Goal: Task Accomplishment & Management: Manage account settings

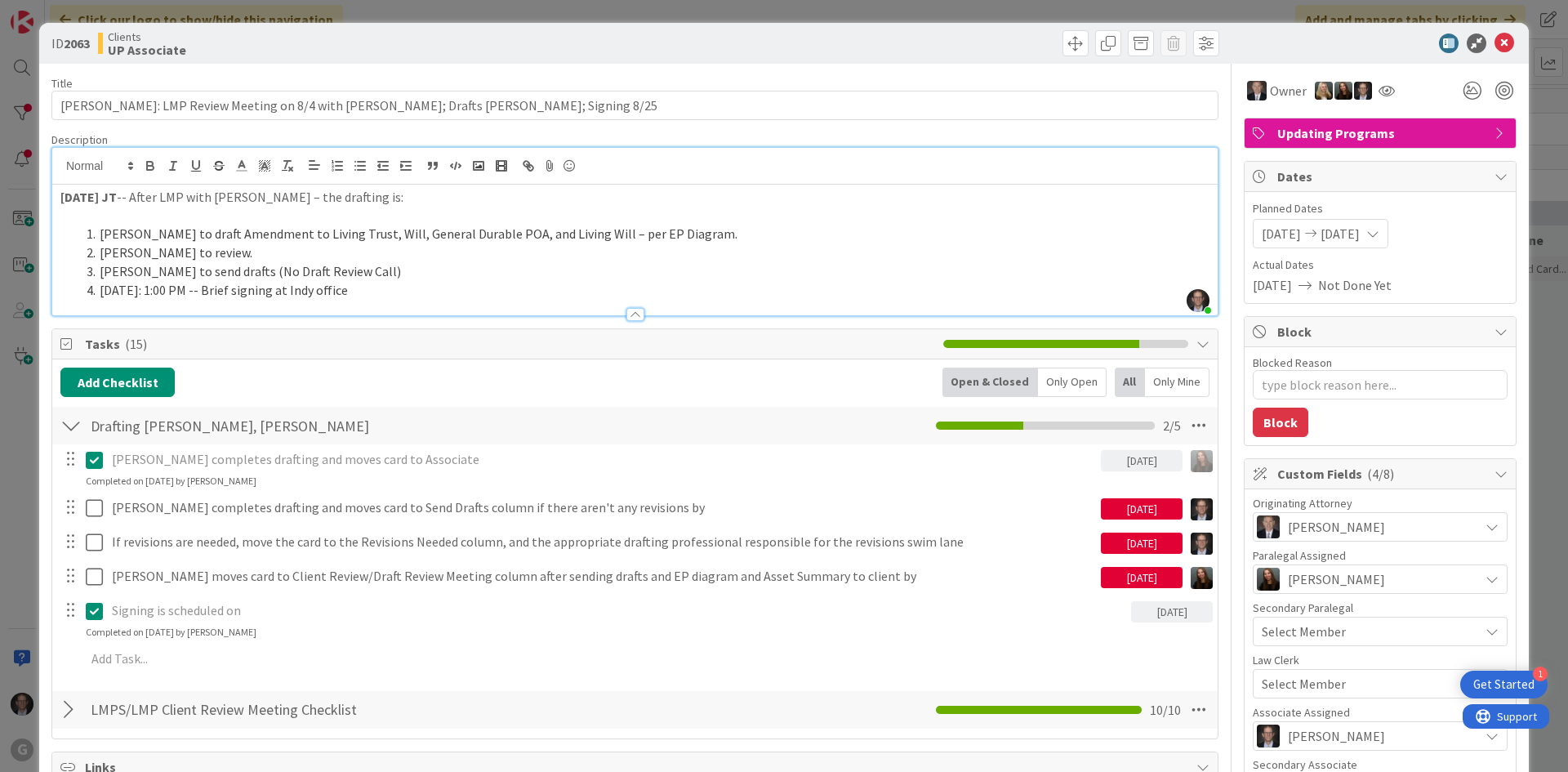
scroll to position [2417, 310]
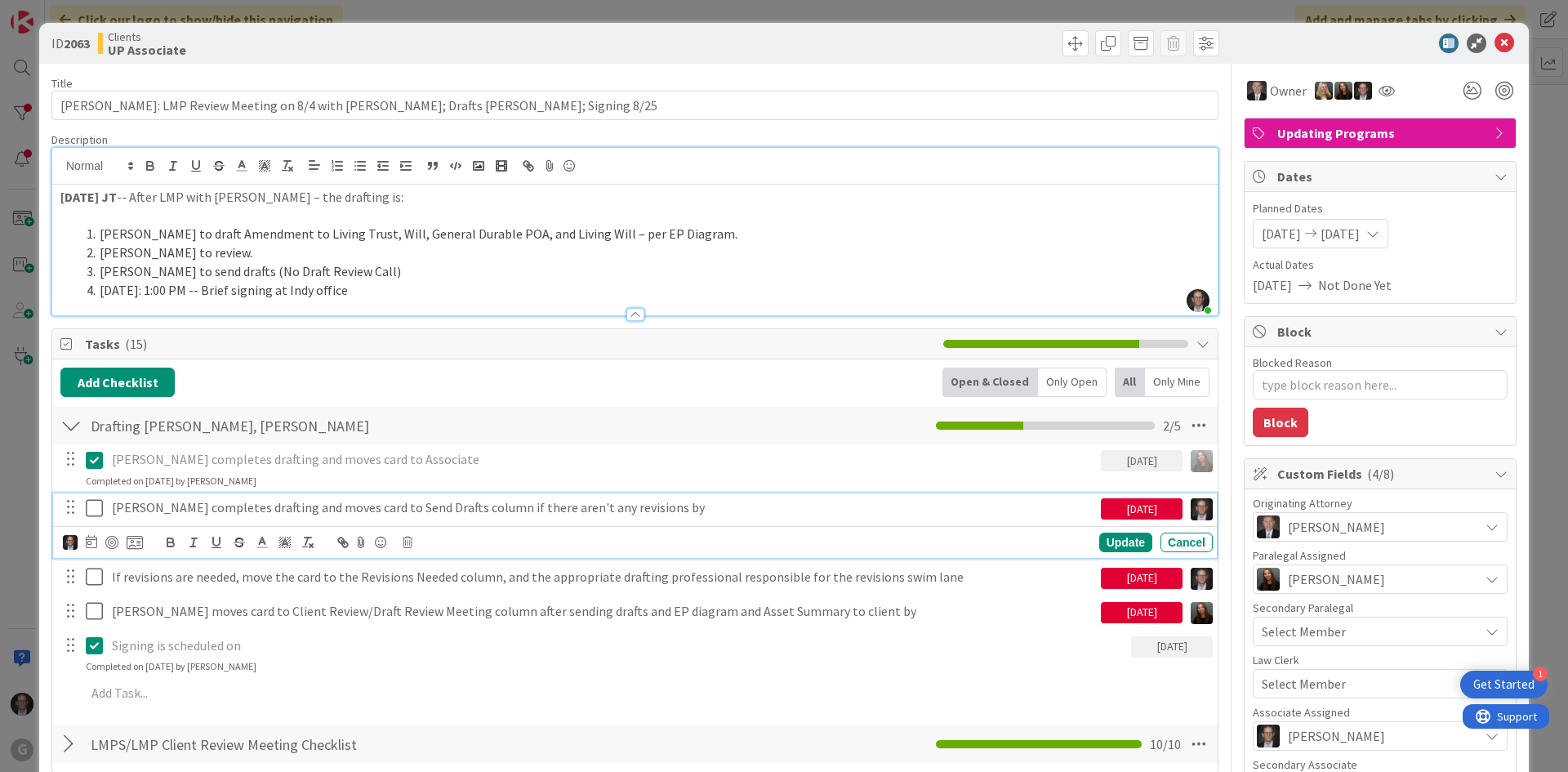
click at [90, 508] on icon at bounding box center [98, 508] width 25 height 20
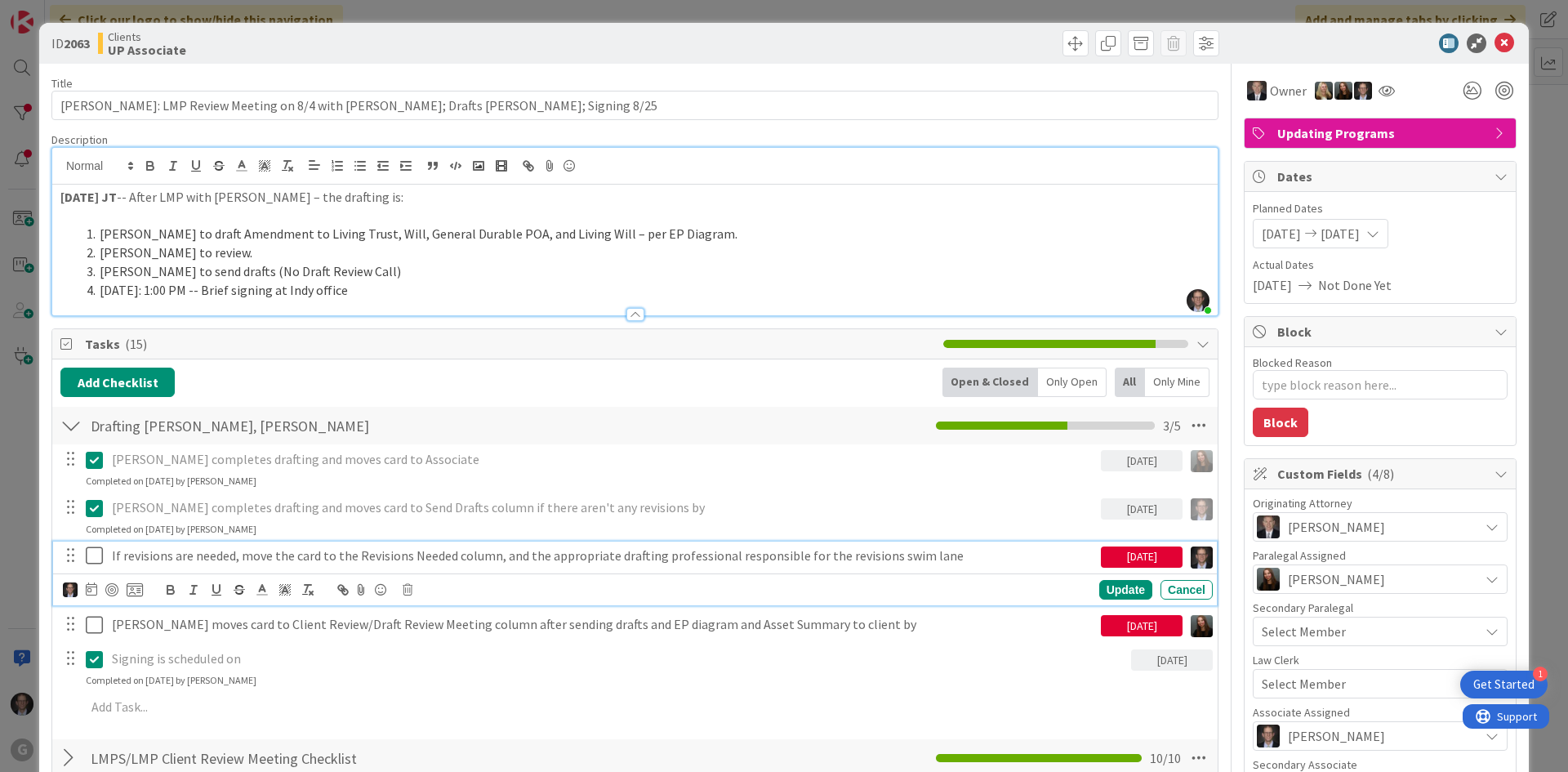
click at [232, 550] on p "If revisions are needed, move the card to the Revisions Needed column, and the …" at bounding box center [603, 556] width 982 height 19
click at [401, 586] on div "Update Cancel" at bounding box center [637, 590] width 1150 height 23
click at [411, 590] on icon at bounding box center [408, 590] width 9 height 11
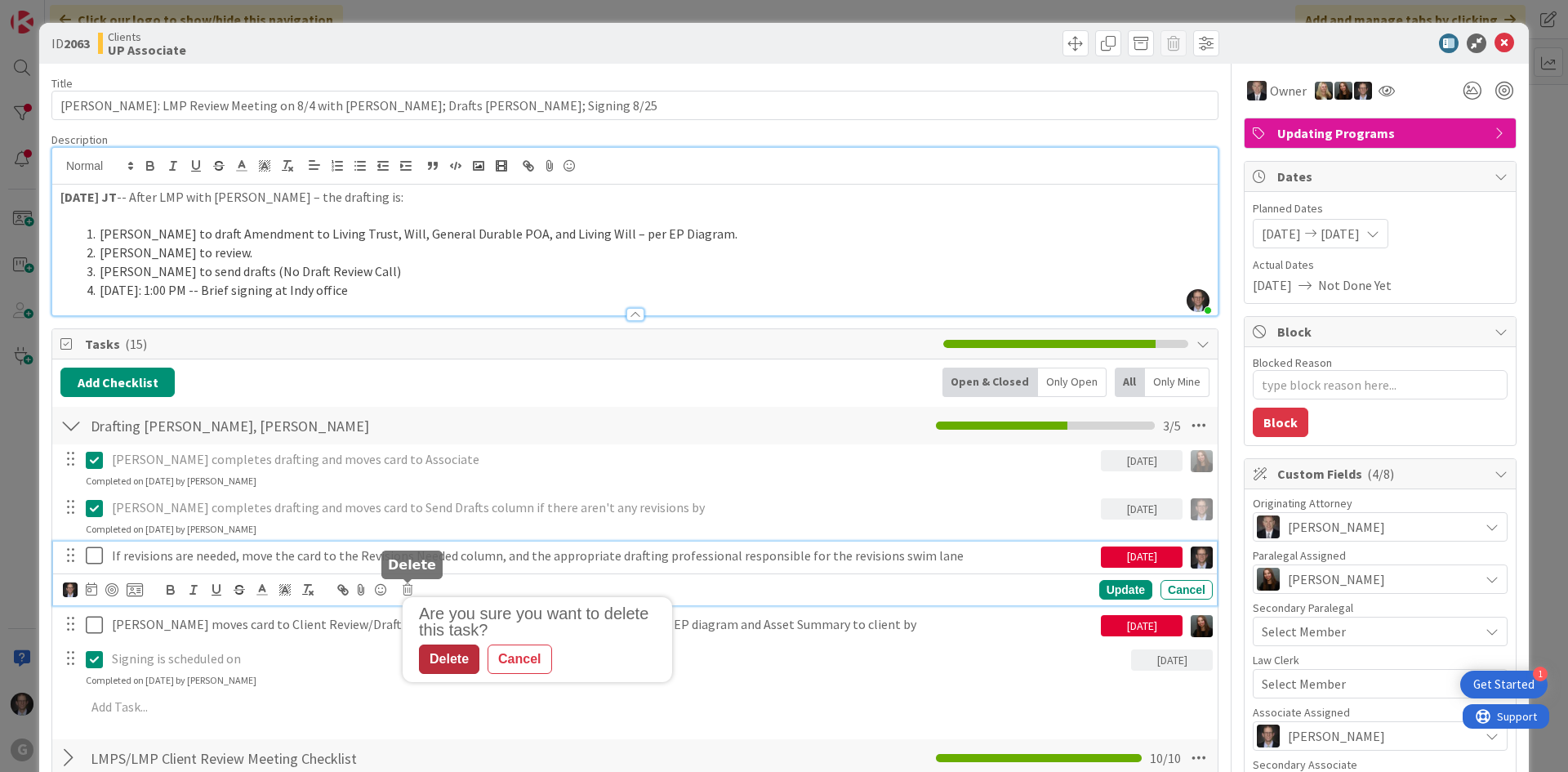
click at [436, 659] on div "Delete" at bounding box center [449, 659] width 61 height 29
type textarea "x"
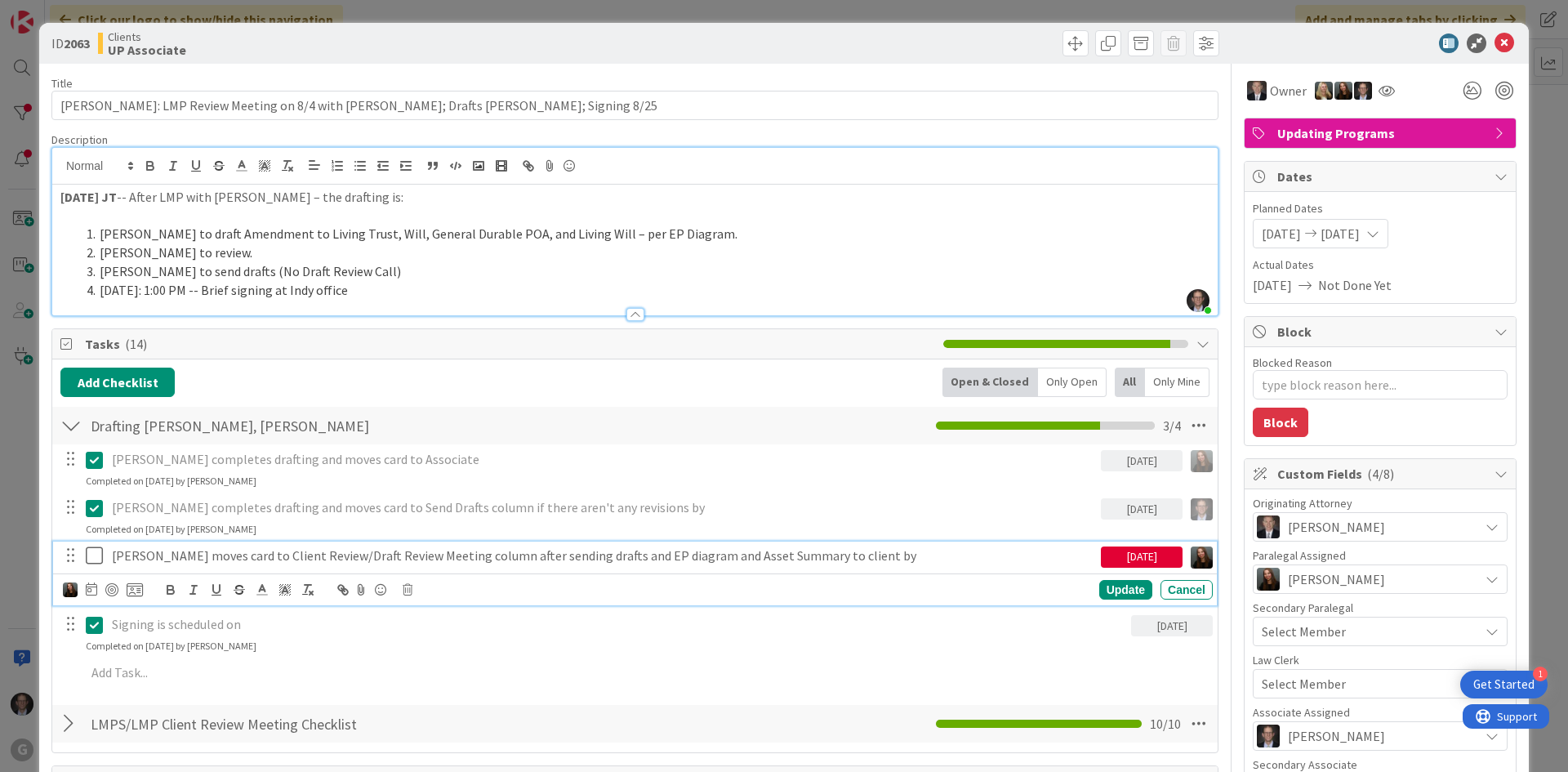
click at [580, 550] on p "[PERSON_NAME] moves card to Client Review/Draft Review Meeting column after sen…" at bounding box center [603, 556] width 982 height 19
click at [97, 588] on icon at bounding box center [91, 589] width 11 height 13
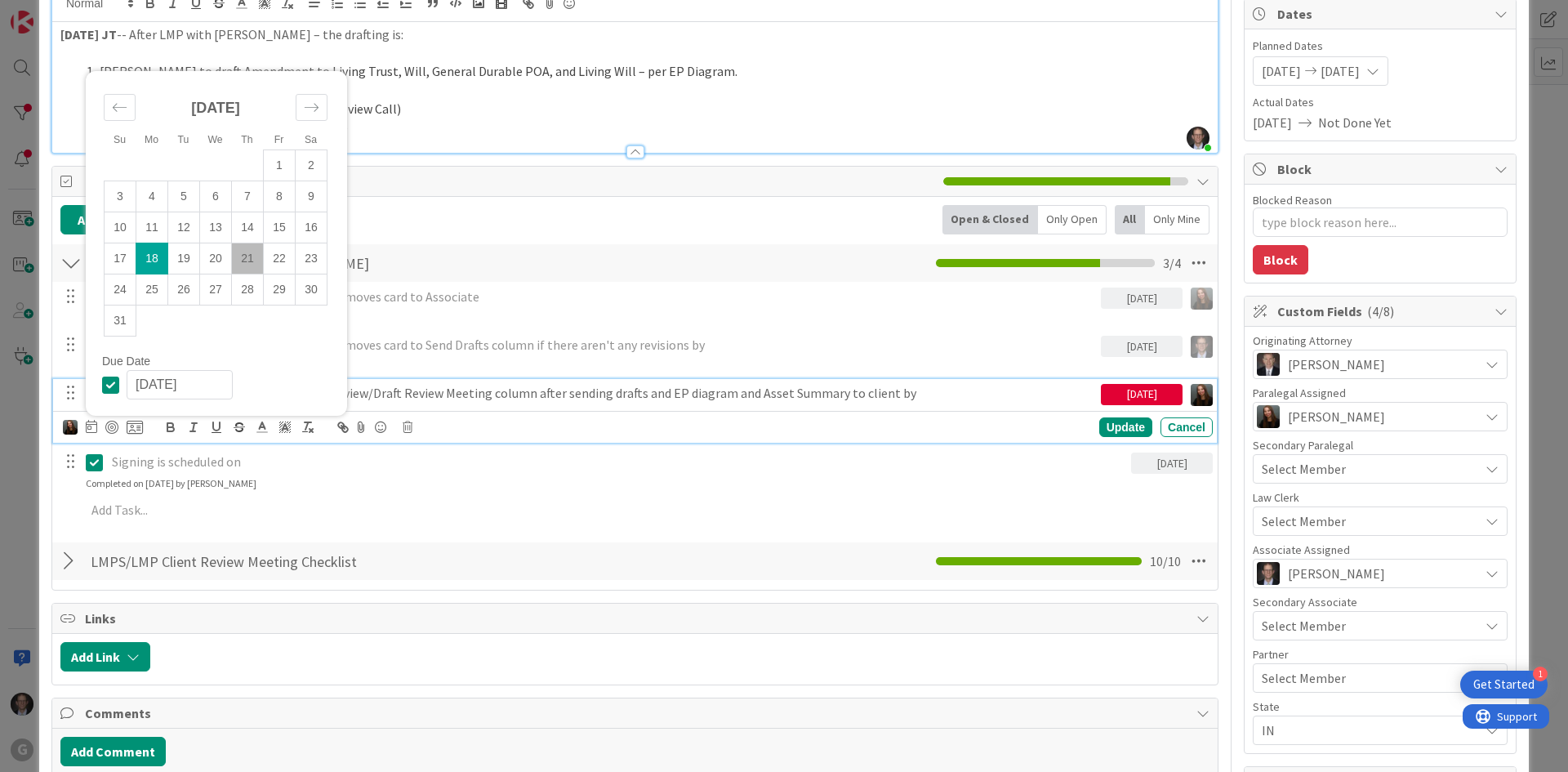
scroll to position [163, 0]
click at [282, 257] on td "22" at bounding box center [280, 258] width 32 height 31
type input "[DATE]"
click at [1115, 426] on div "Update" at bounding box center [1126, 426] width 53 height 20
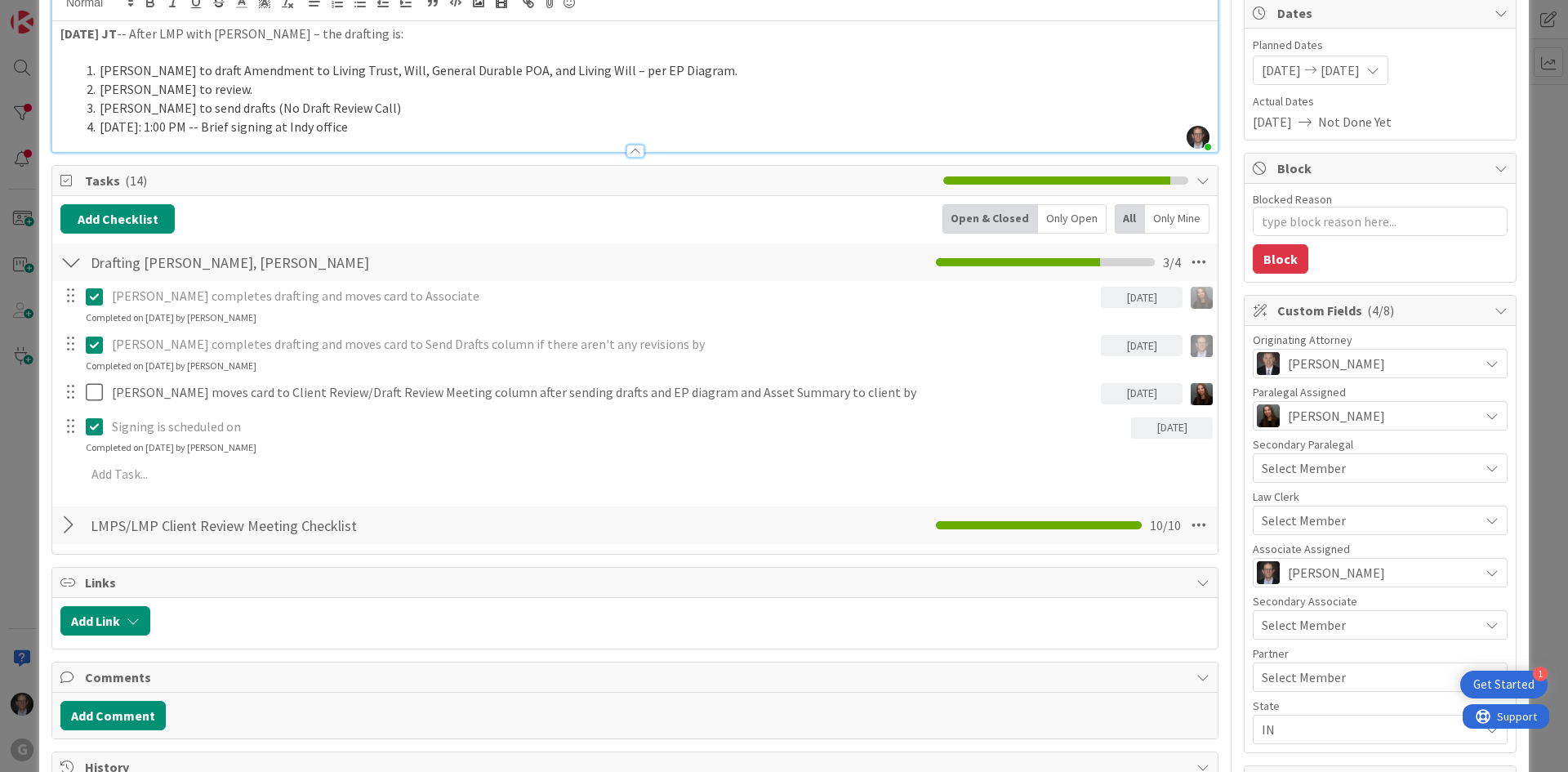
scroll to position [0, 0]
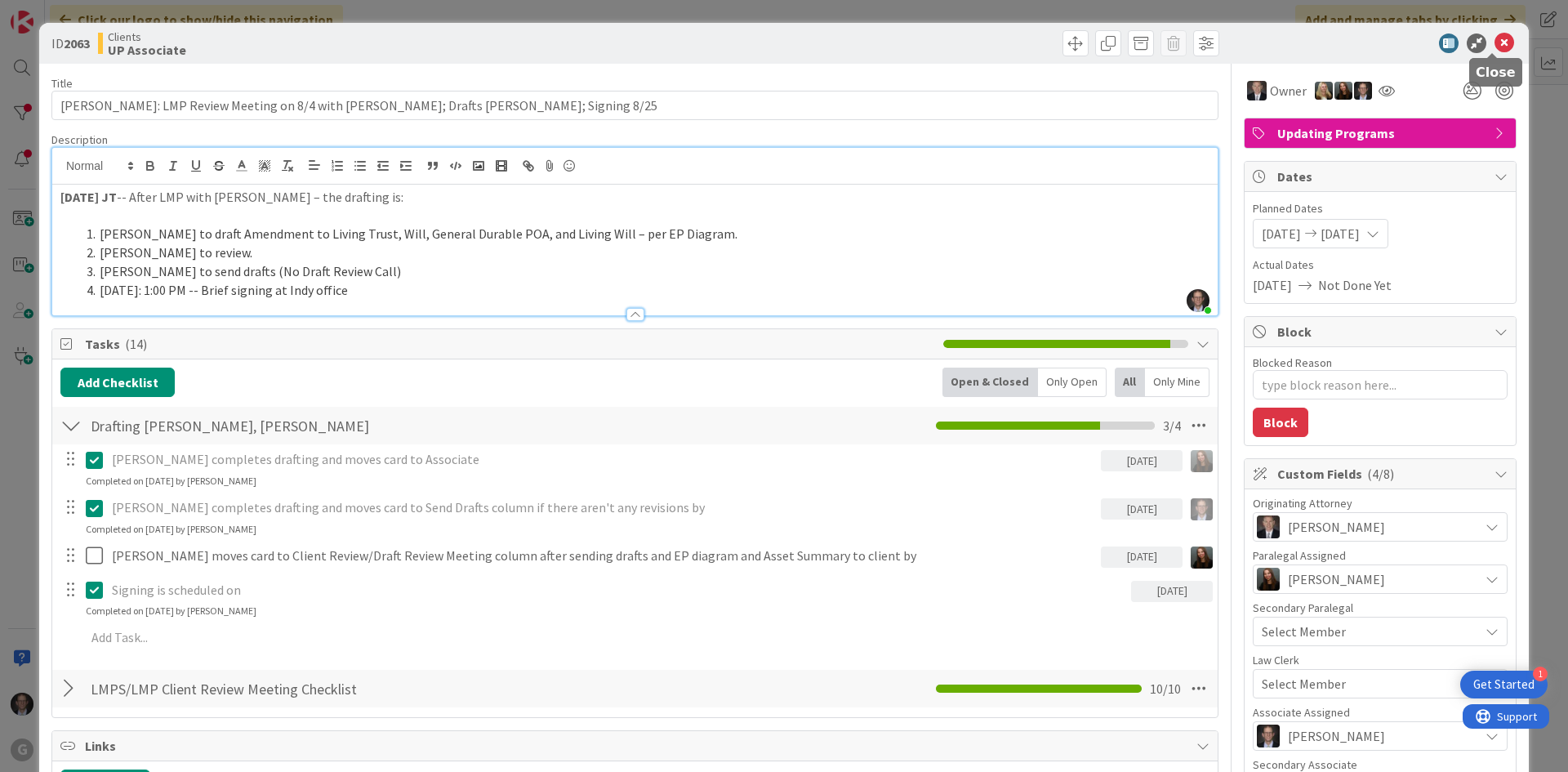
click at [1495, 37] on icon at bounding box center [1504, 43] width 20 height 20
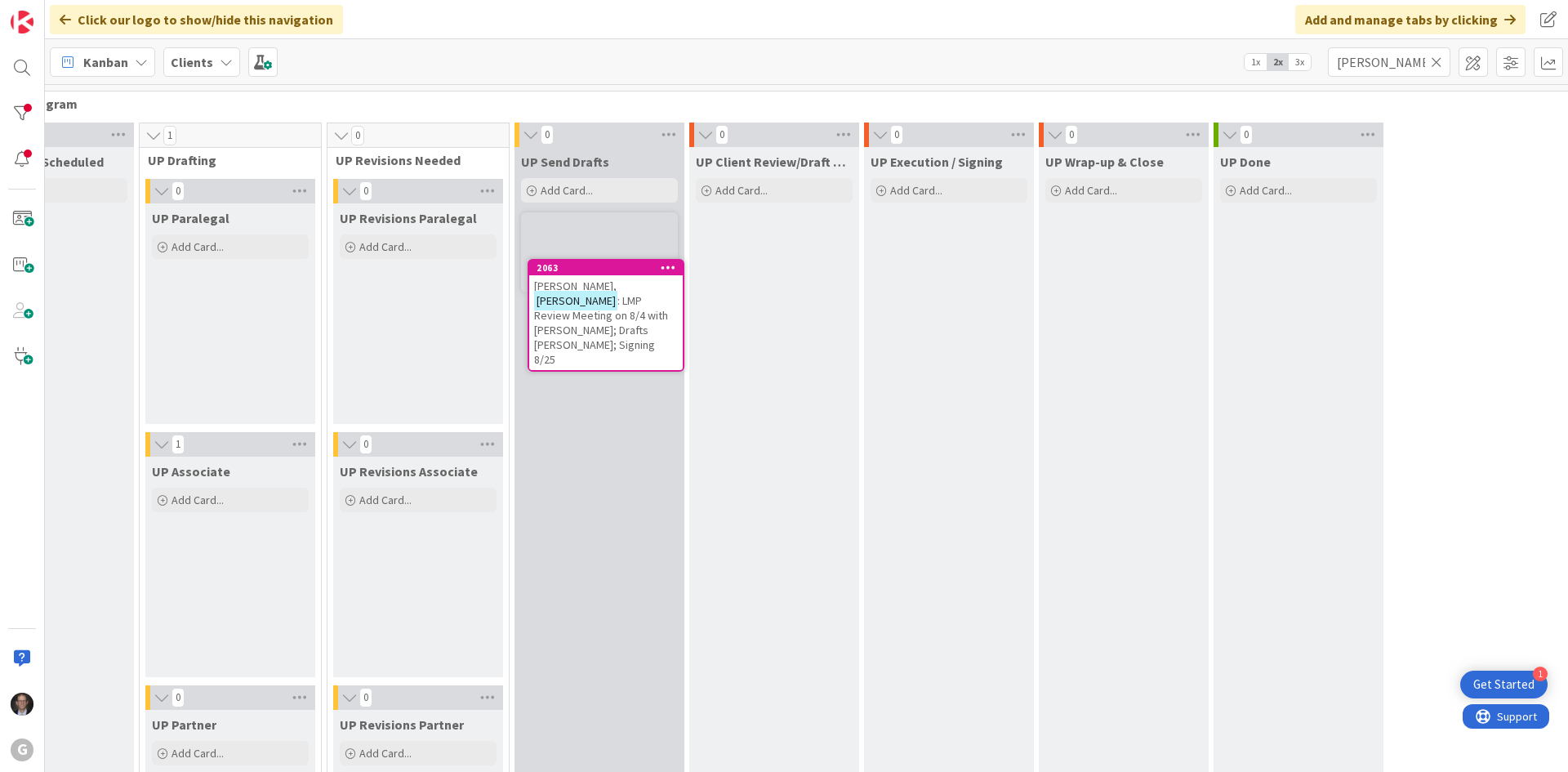
scroll to position [2336, 274]
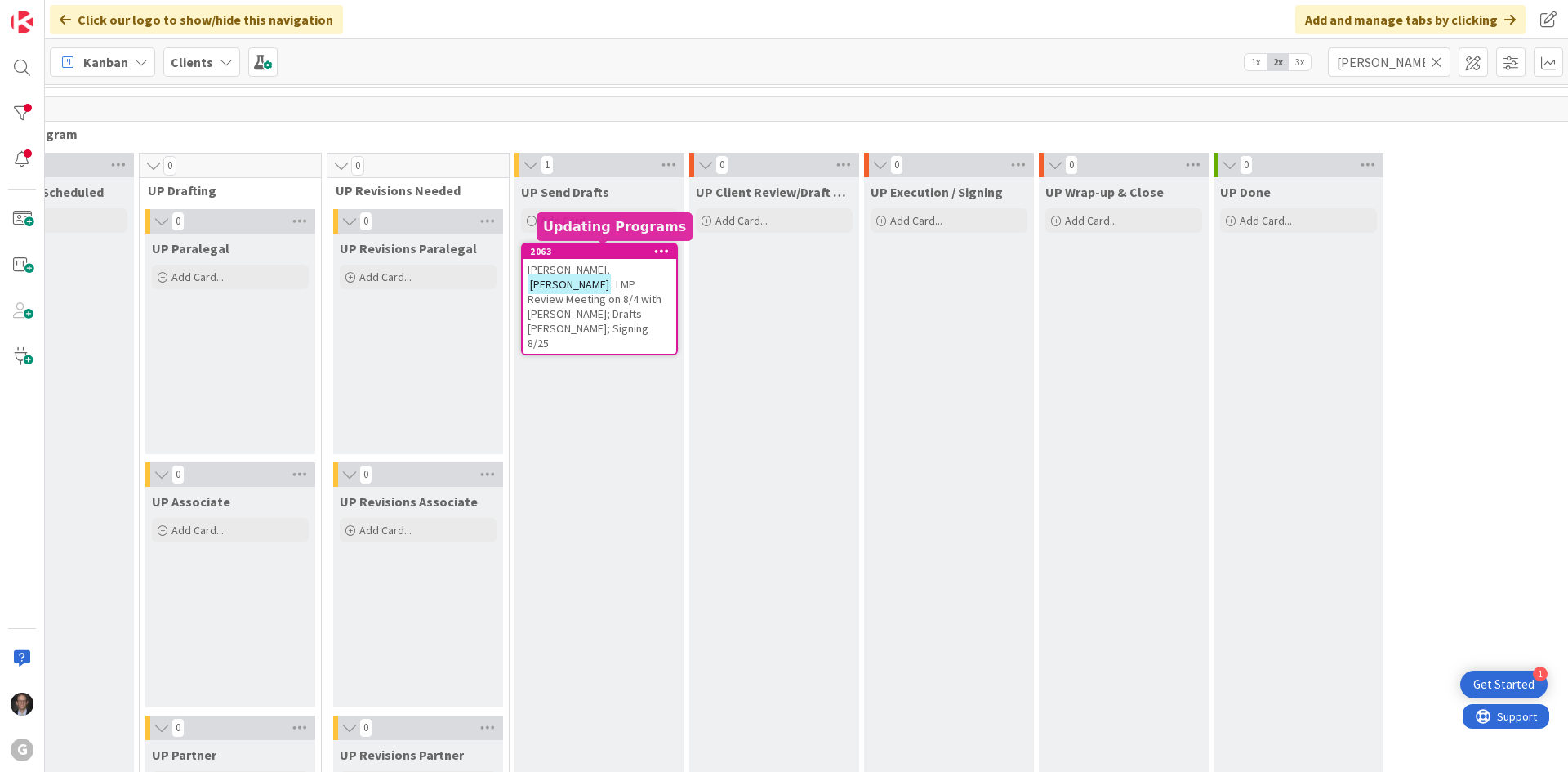
click at [603, 306] on div "[PERSON_NAME] : LMP Review Meeting on 8/4 with [PERSON_NAME]; Drafts [PERSON_NA…" at bounding box center [599, 306] width 154 height 95
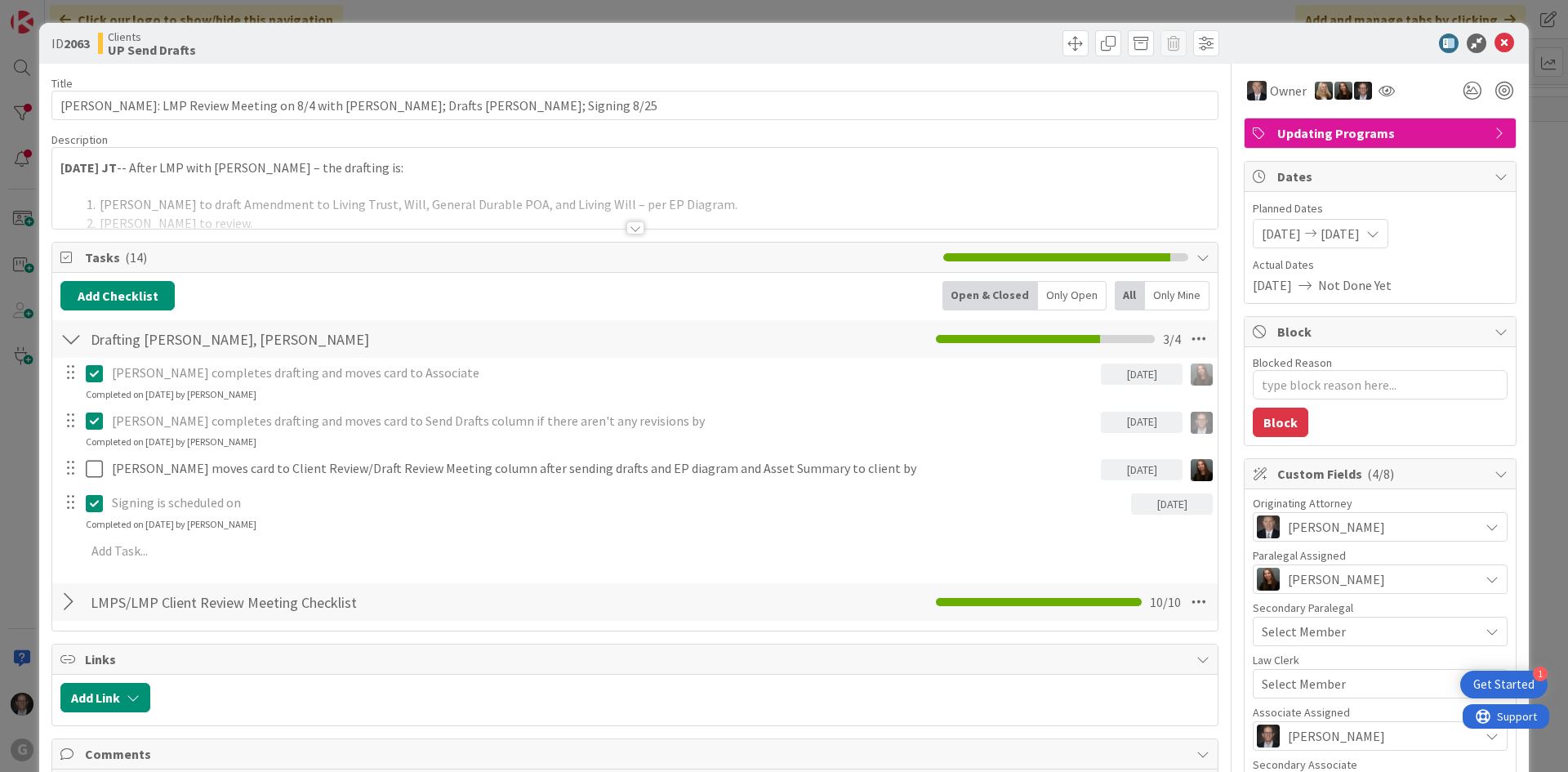
click at [56, 164] on div "[DATE] JT -- After LMP with [PERSON_NAME] – the drafting is: [PERSON_NAME] to d…" at bounding box center [634, 188] width 1165 height 81
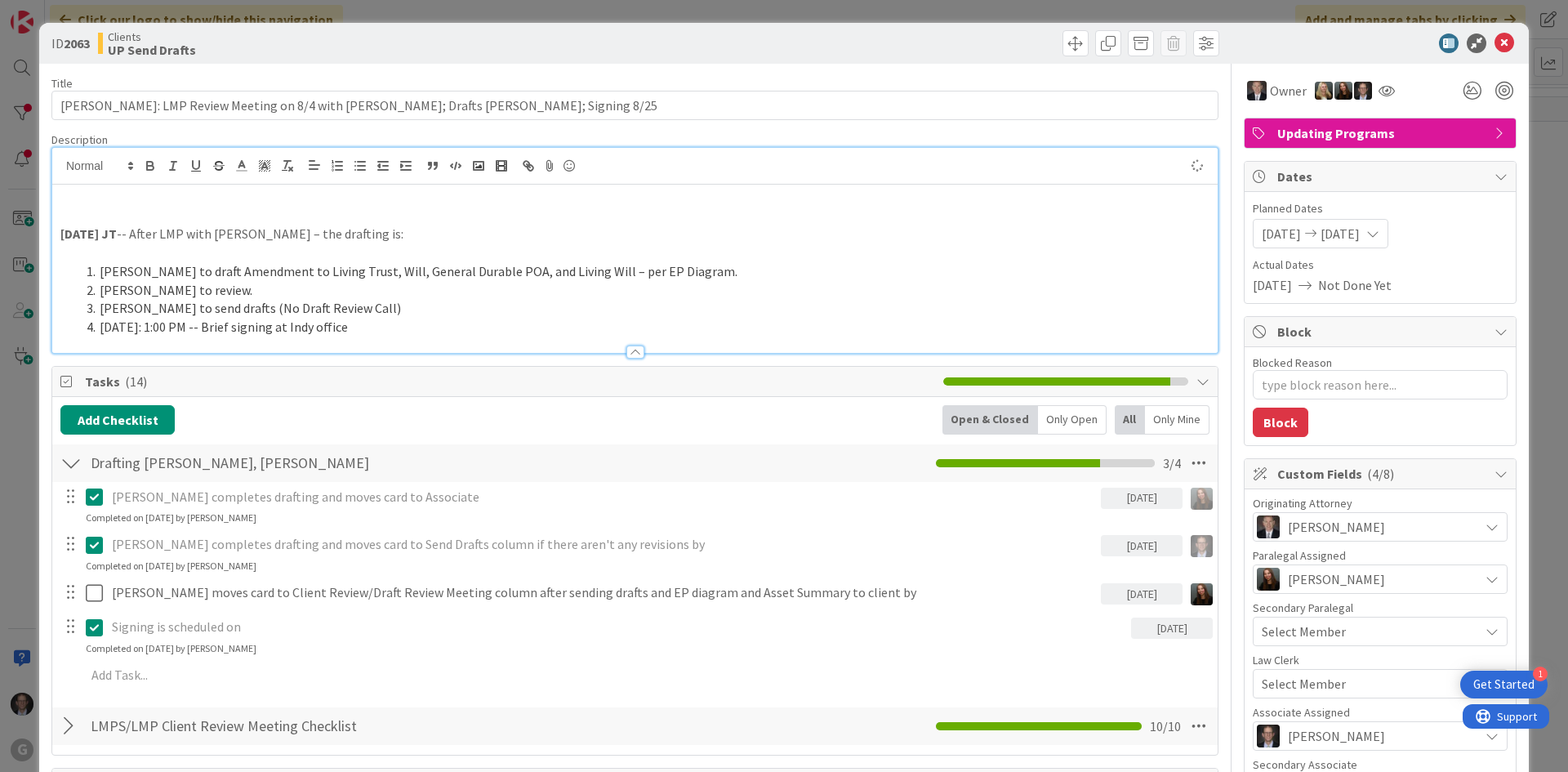
type textarea "x"
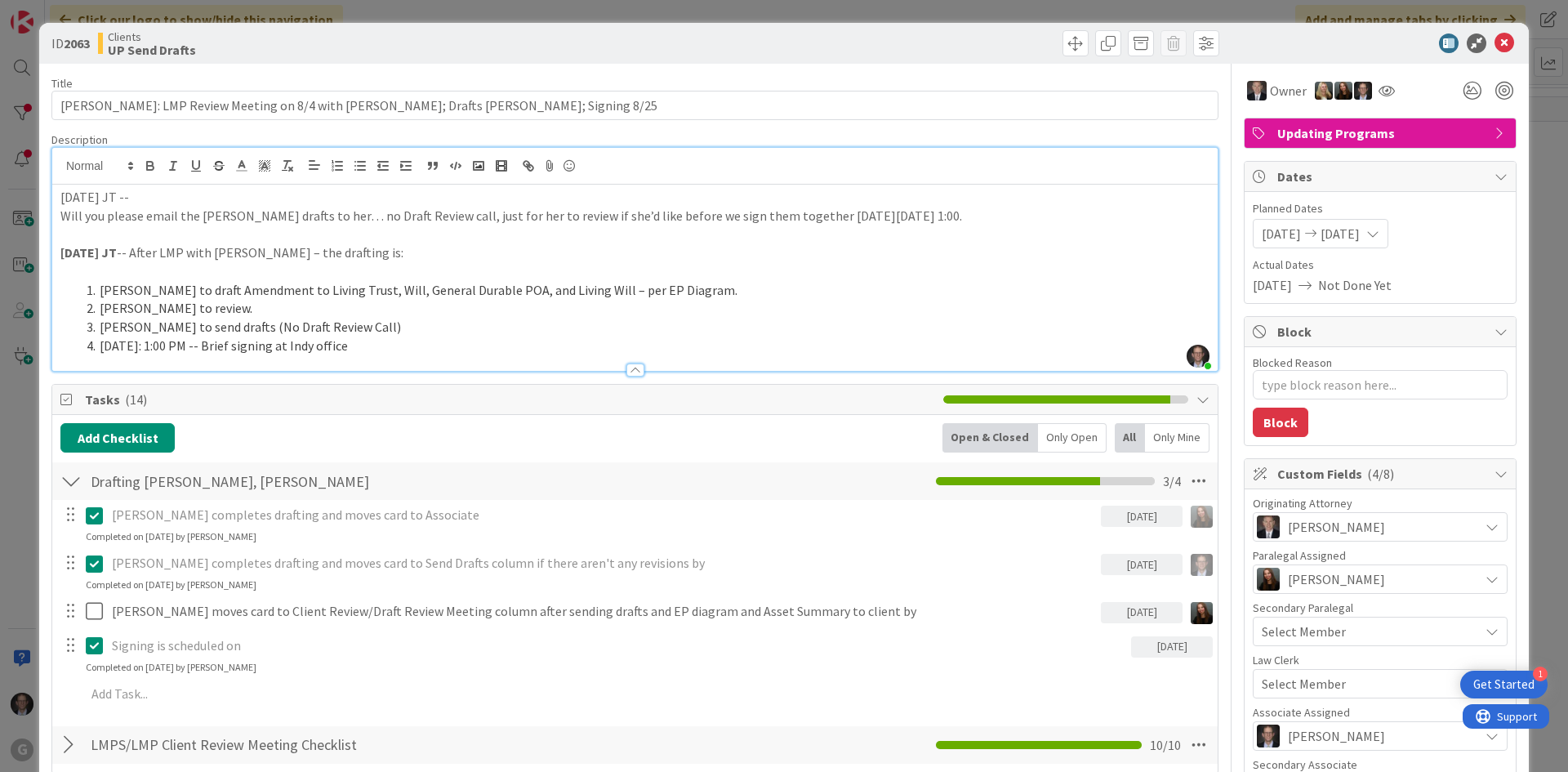
drag, startPoint x: 60, startPoint y: 195, endPoint x: 174, endPoint y: 186, distance: 114.4
click at [174, 186] on div "[DATE] JT -- Will you please email the [PERSON_NAME] drafts to her… no Draft Re…" at bounding box center [634, 278] width 1165 height 186
click at [155, 162] on icon "button" at bounding box center [151, 166] width 15 height 15
click at [439, 355] on div at bounding box center [634, 362] width 1165 height 17
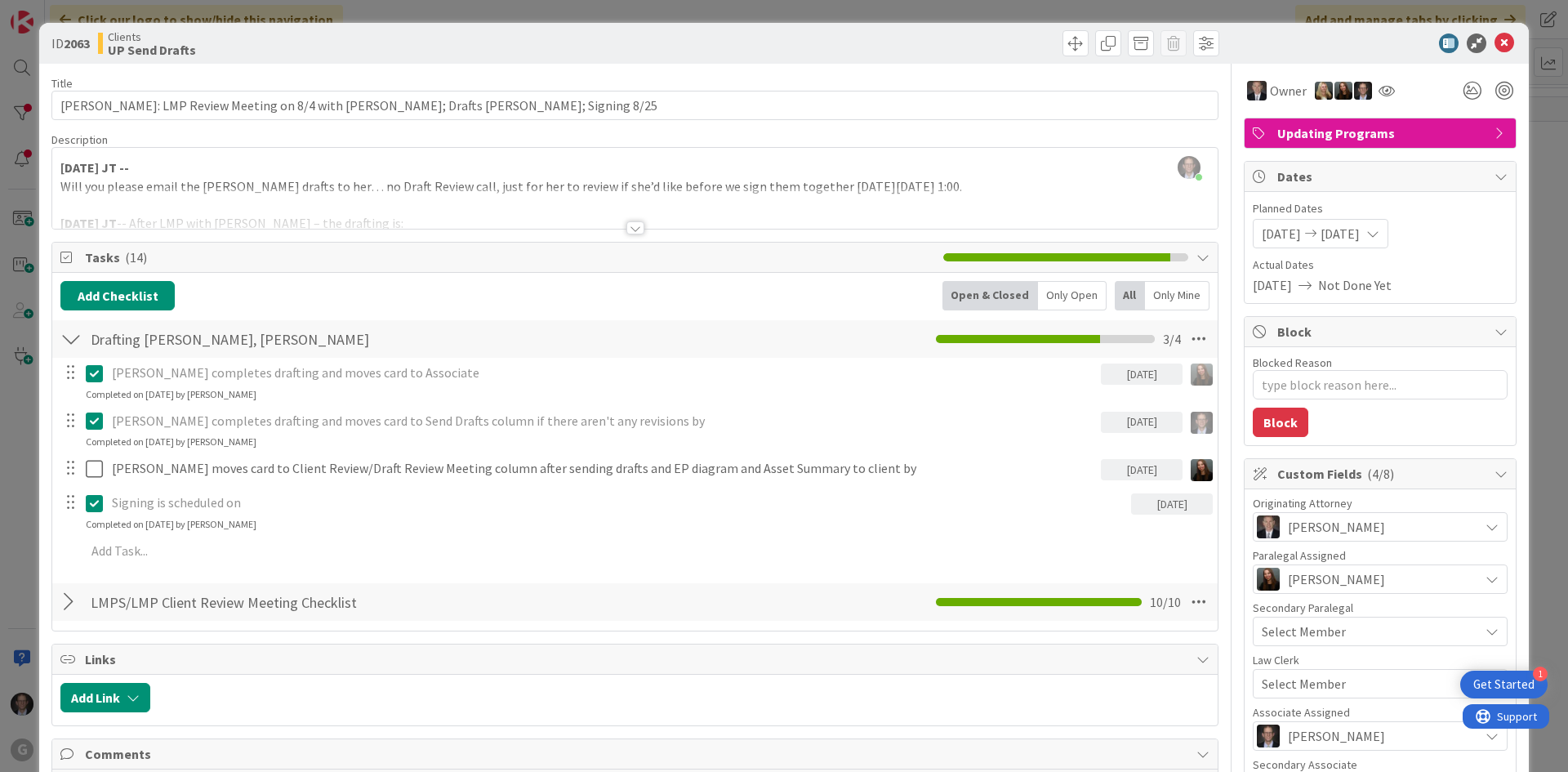
type textarea "x"
click at [1498, 38] on icon at bounding box center [1504, 43] width 20 height 20
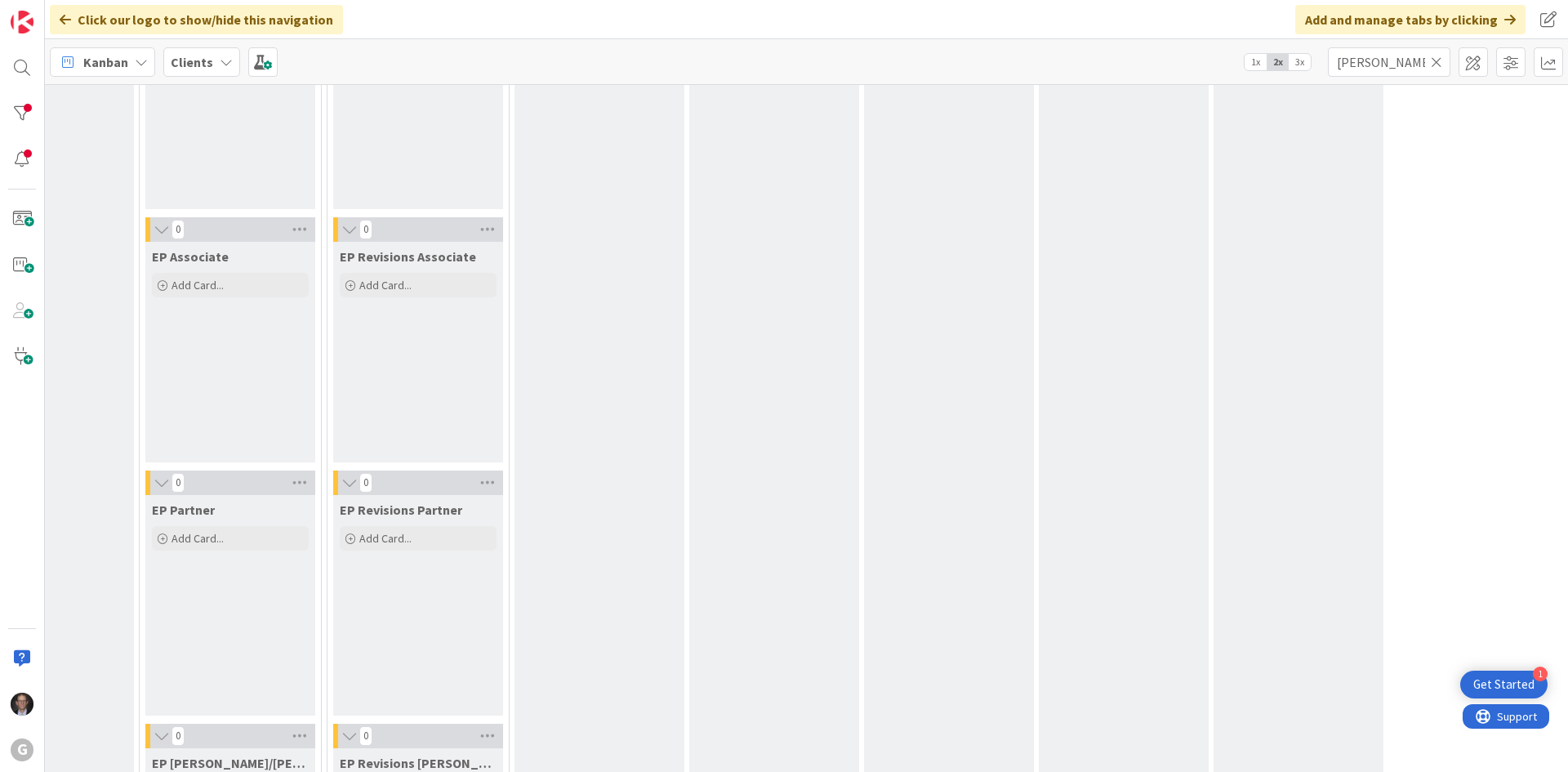
scroll to position [0, 274]
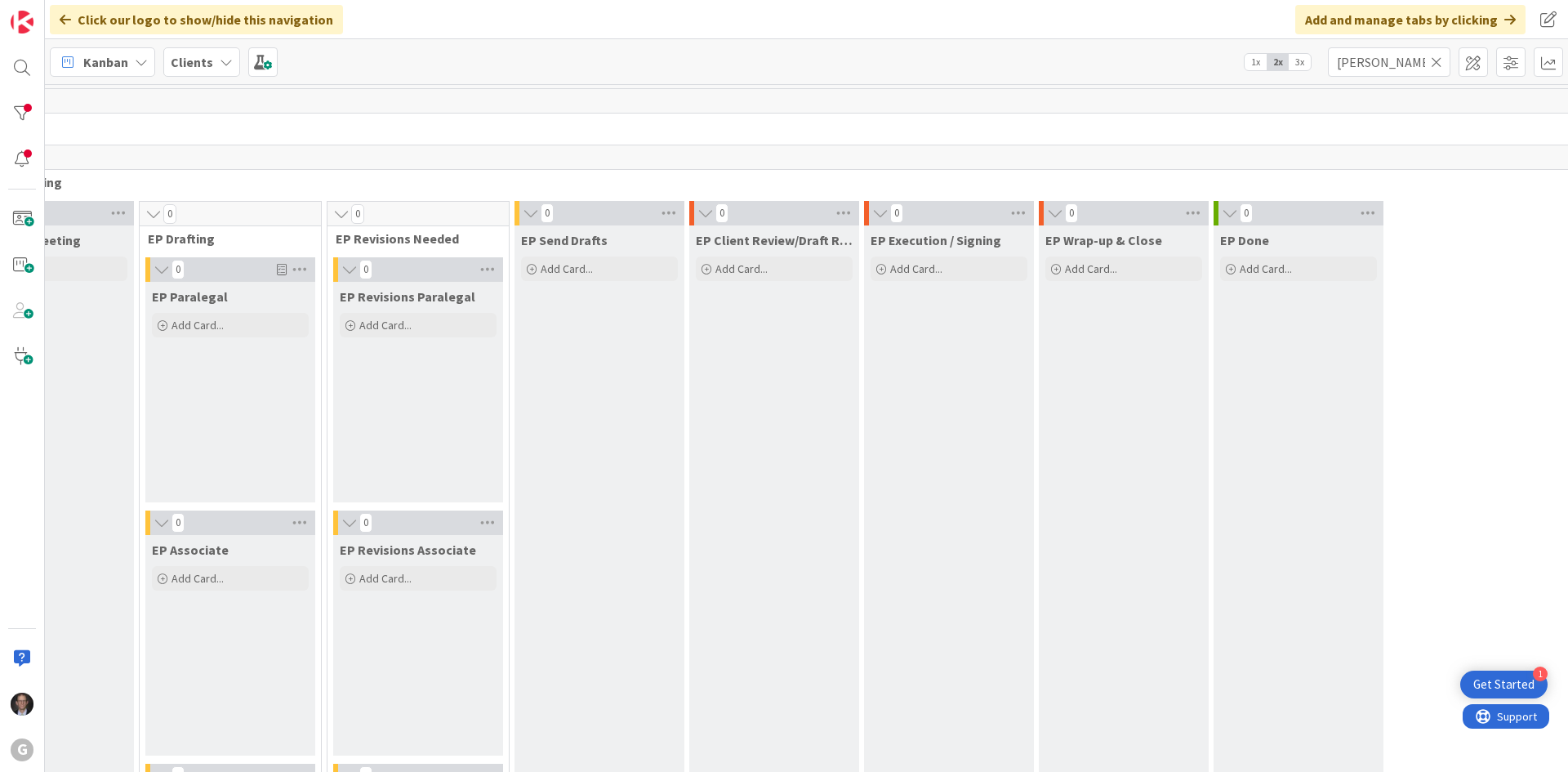
click at [1438, 58] on icon at bounding box center [1436, 63] width 11 height 15
click at [1390, 62] on input "text" at bounding box center [1389, 62] width 122 height 29
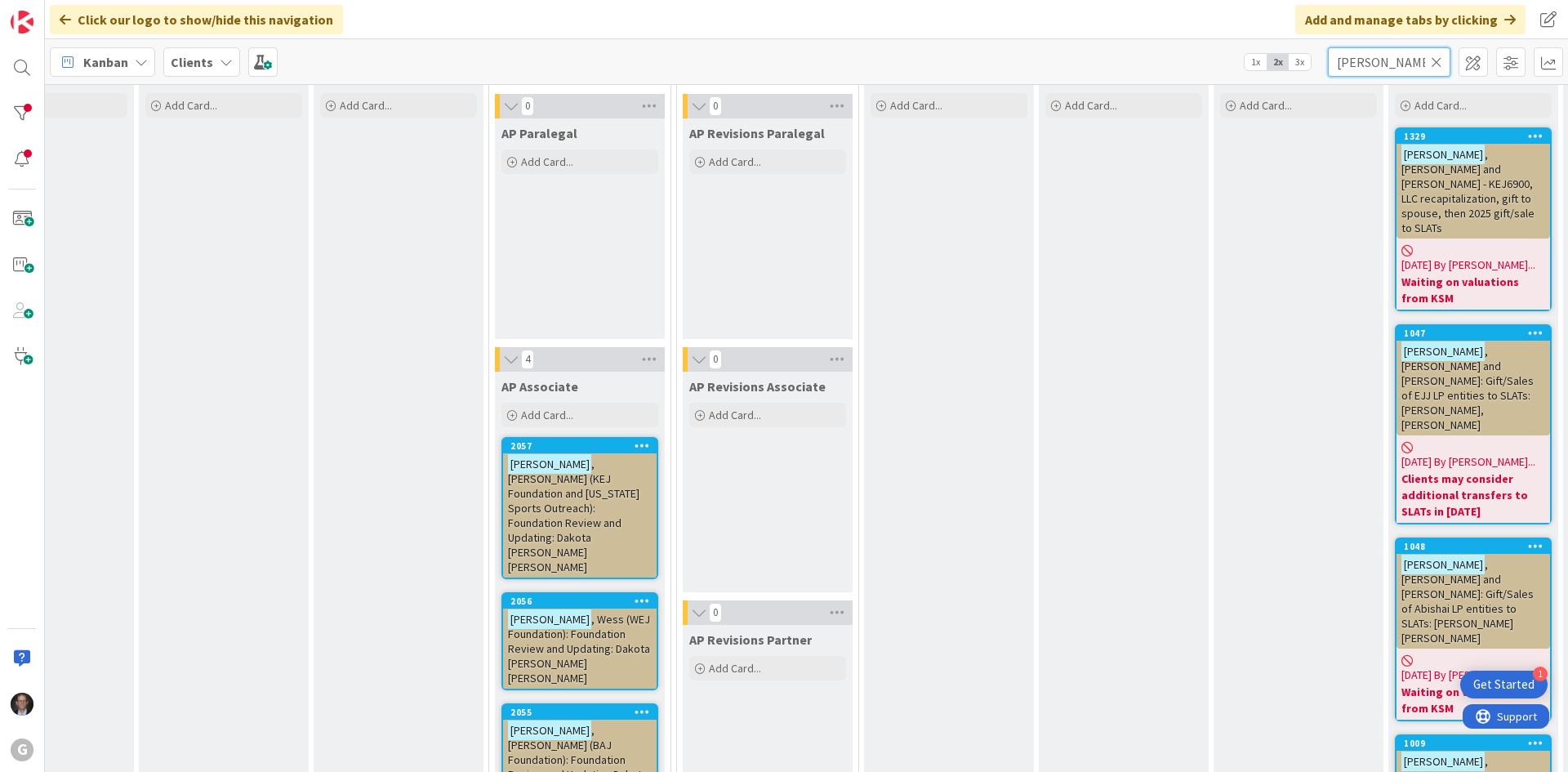
scroll to position [1471, 274]
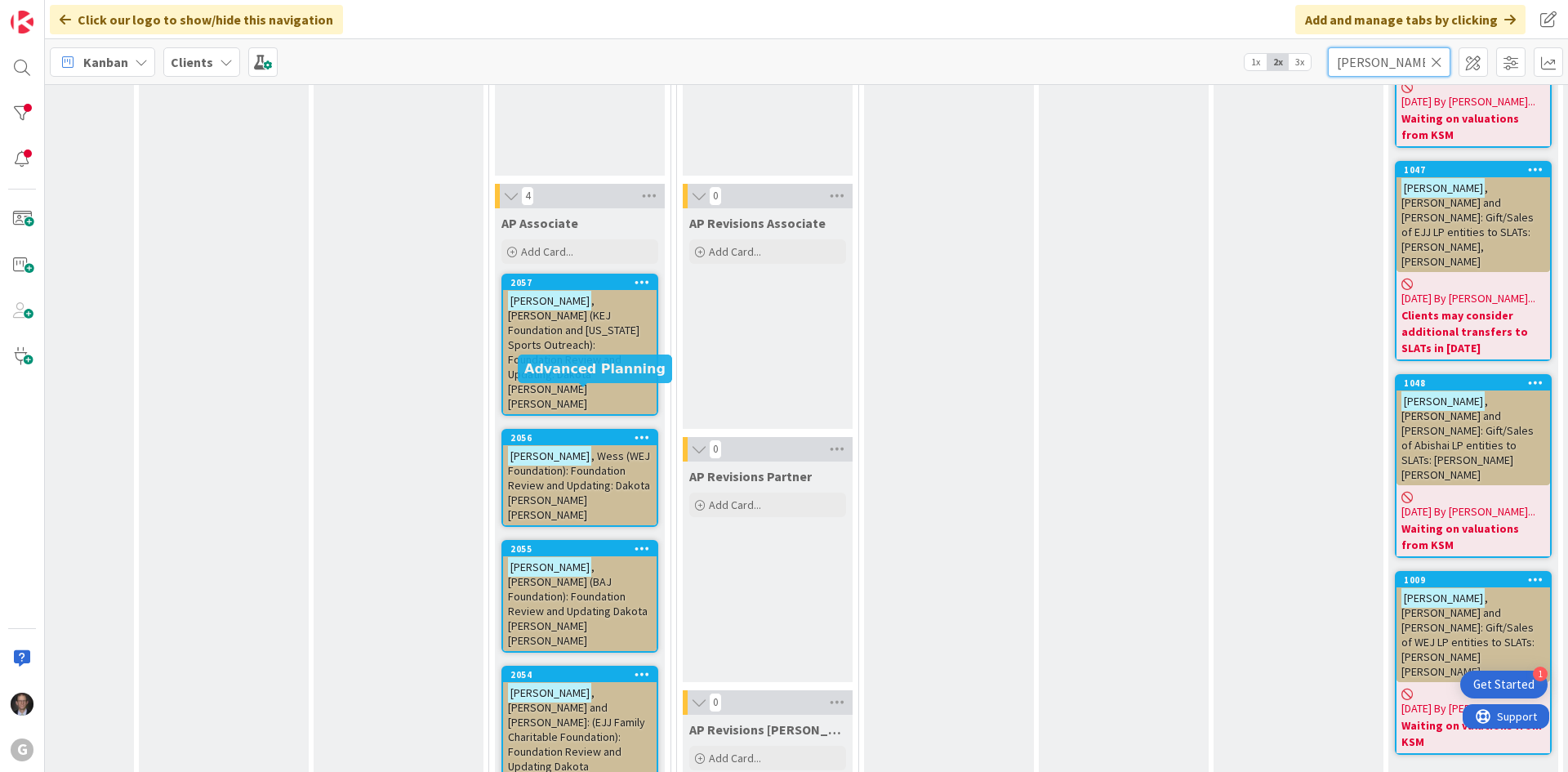
type input "[PERSON_NAME]"
click at [572, 330] on span ", [PERSON_NAME] (KEJ Foundation and [US_STATE] Sports Outreach): Foundation Rev…" at bounding box center [574, 352] width 132 height 118
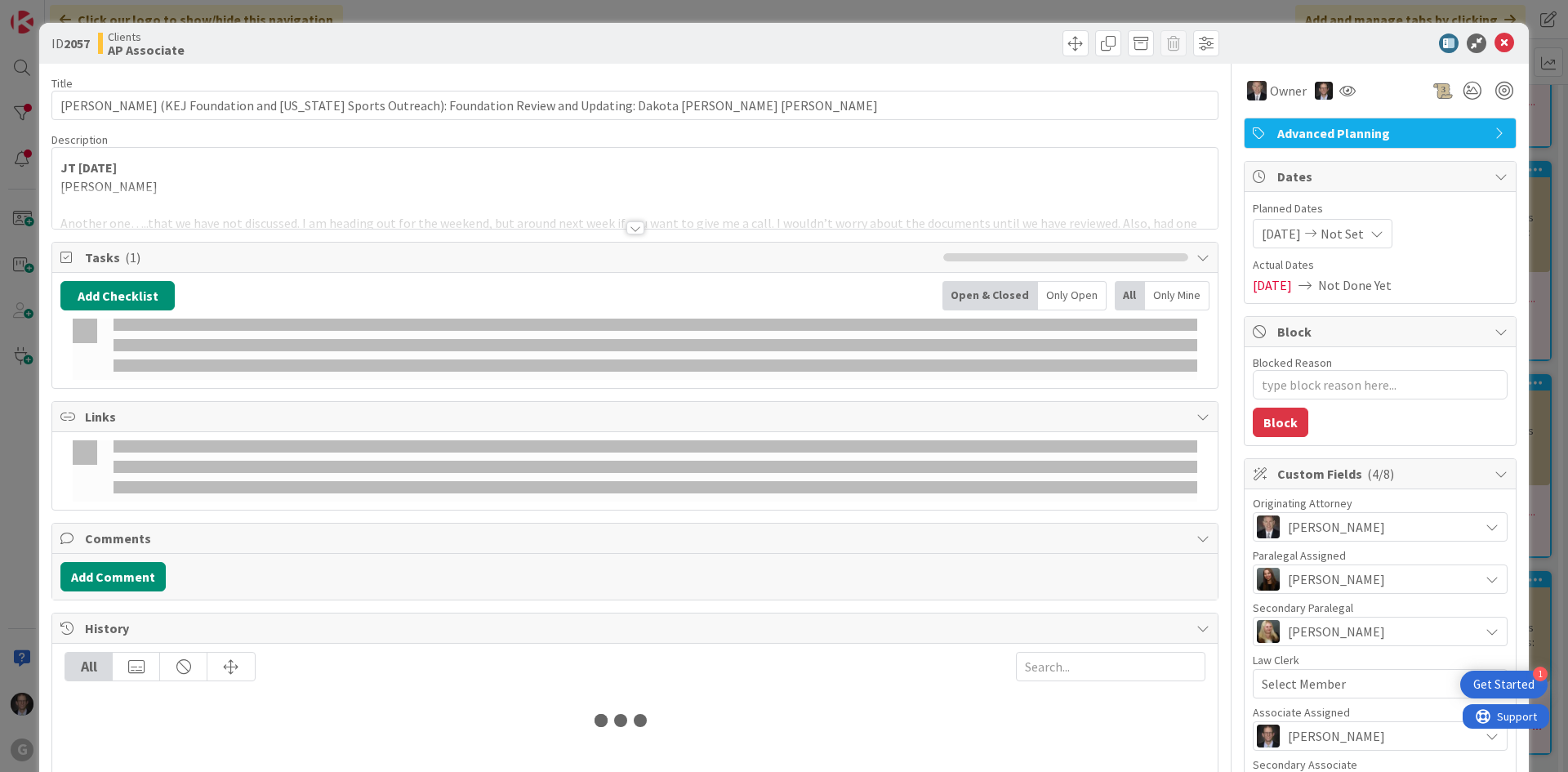
type textarea "x"
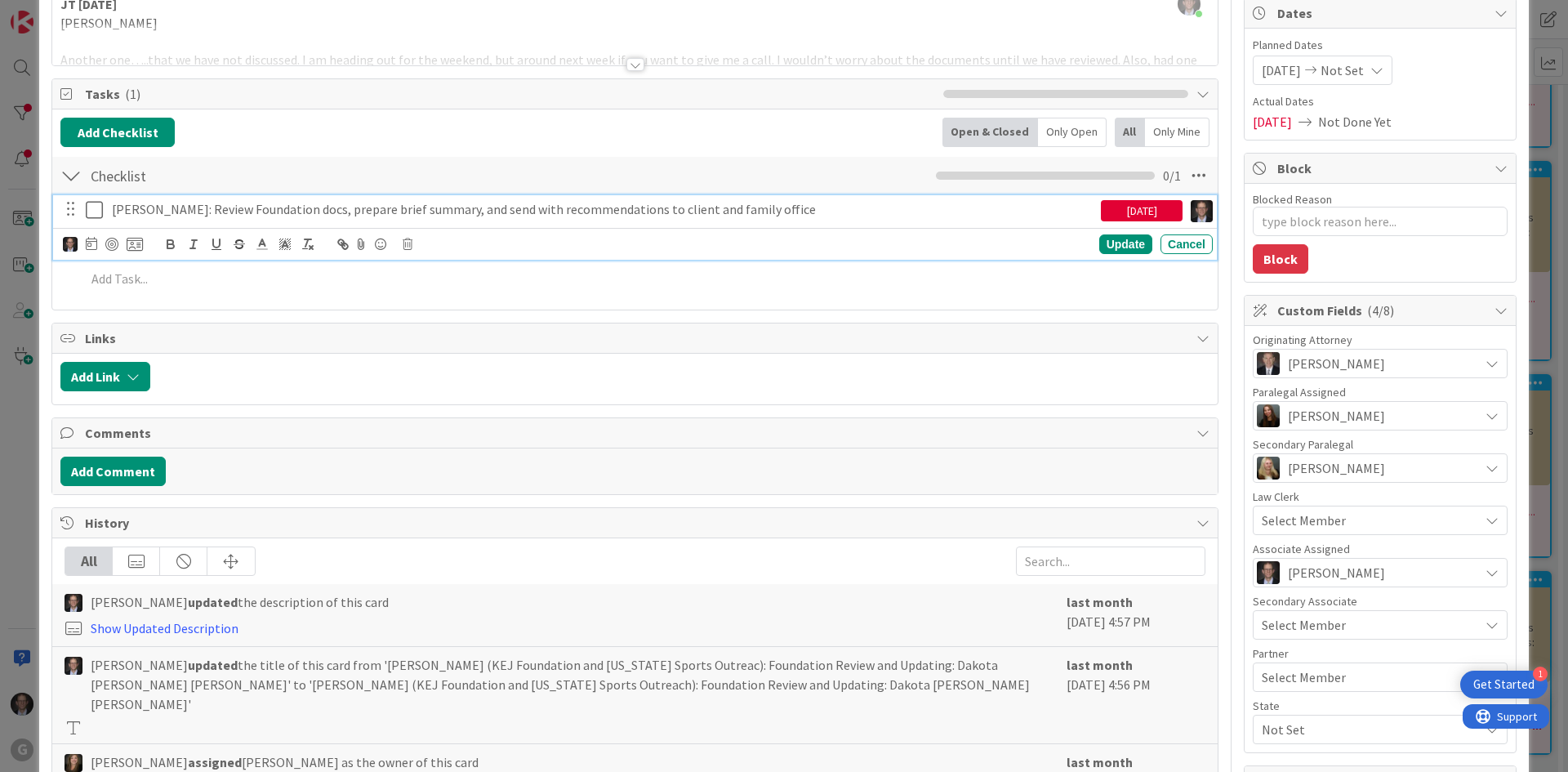
click at [483, 210] on p "[PERSON_NAME]: Review Foundation docs, prepare brief summary, and send with rec…" at bounding box center [603, 210] width 982 height 19
click at [91, 241] on icon at bounding box center [91, 244] width 11 height 13
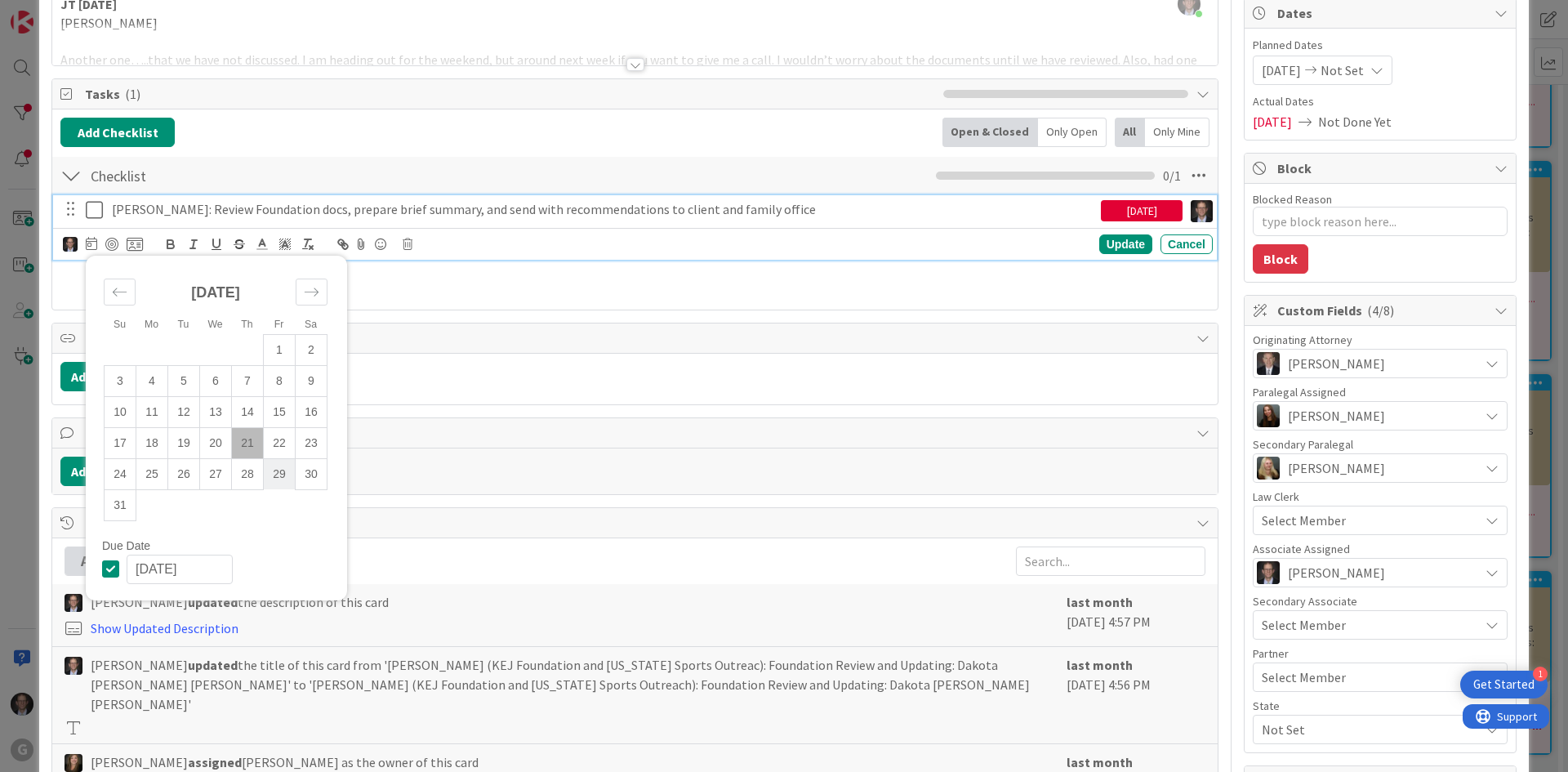
click at [284, 473] on td "29" at bounding box center [280, 473] width 32 height 31
type input "[DATE]"
click at [1102, 240] on div "Update" at bounding box center [1126, 244] width 53 height 20
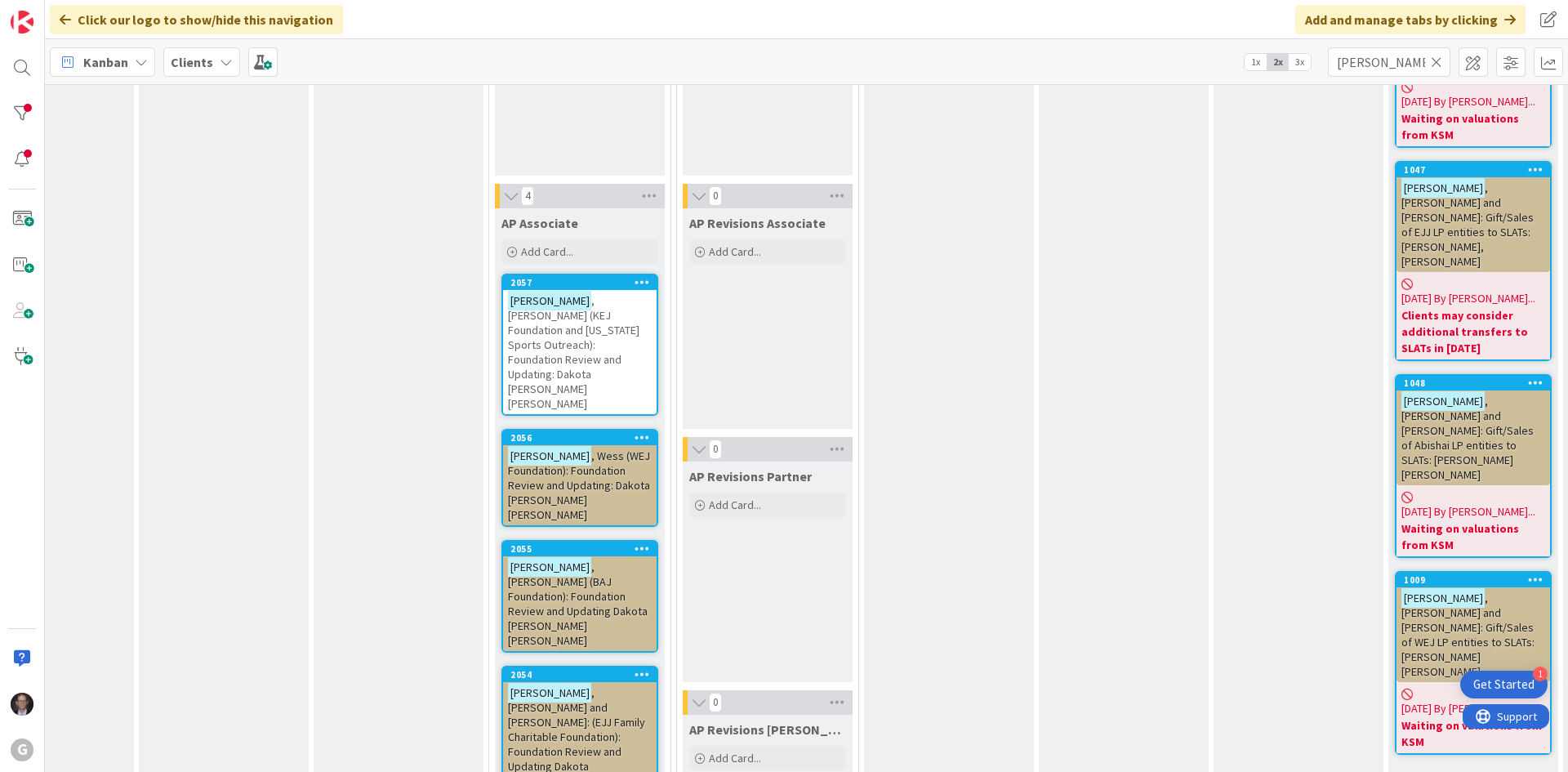
click at [570, 449] on span ", Wess (WEJ Foundation): Foundation Review and Updating: Dakota [PERSON_NAME] […" at bounding box center [579, 486] width 142 height 74
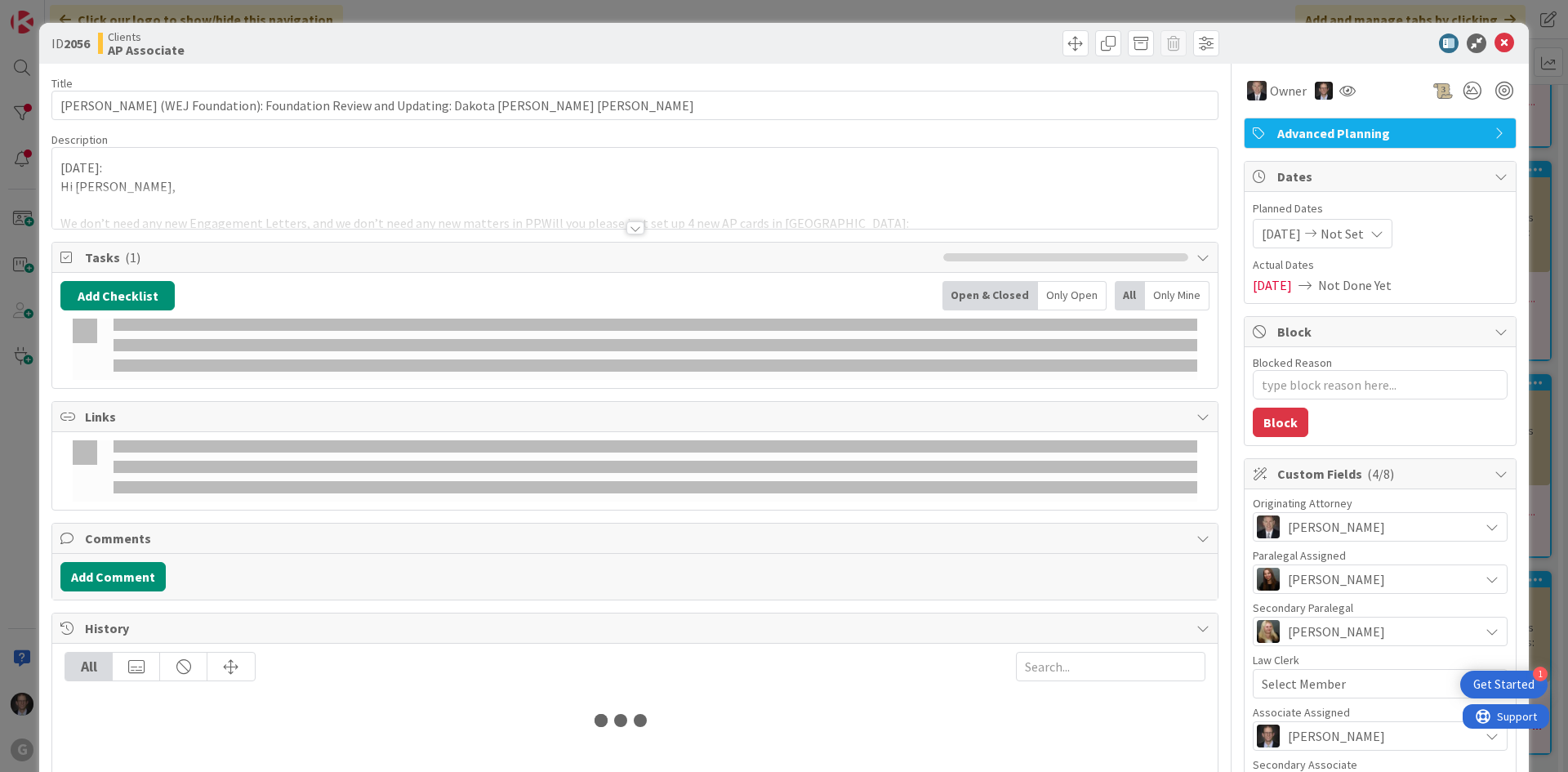
type textarea "x"
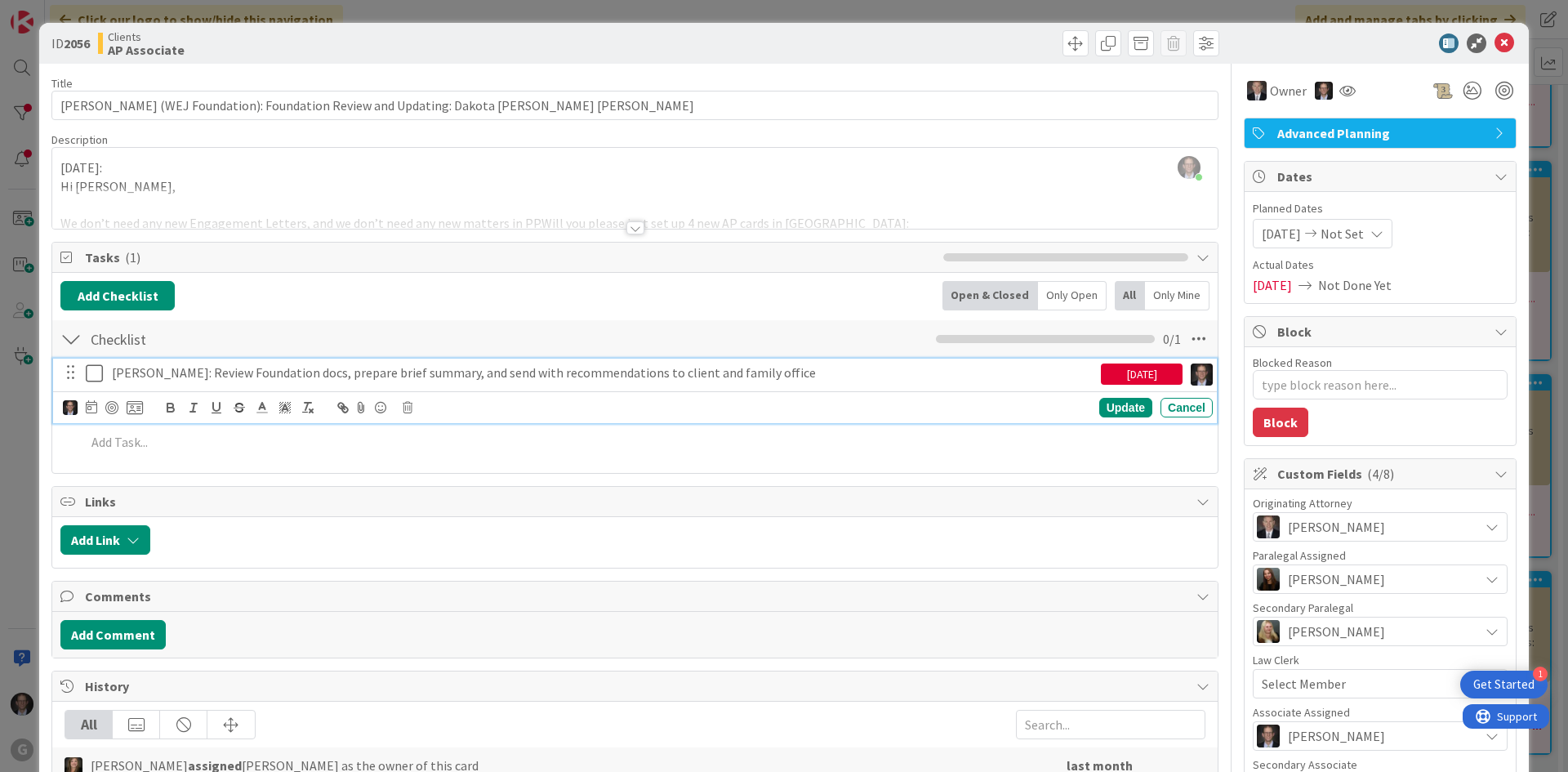
click at [417, 369] on p "[PERSON_NAME]: Review Foundation docs, prepare brief summary, and send with rec…" at bounding box center [603, 373] width 982 height 19
click at [87, 404] on icon at bounding box center [91, 407] width 11 height 13
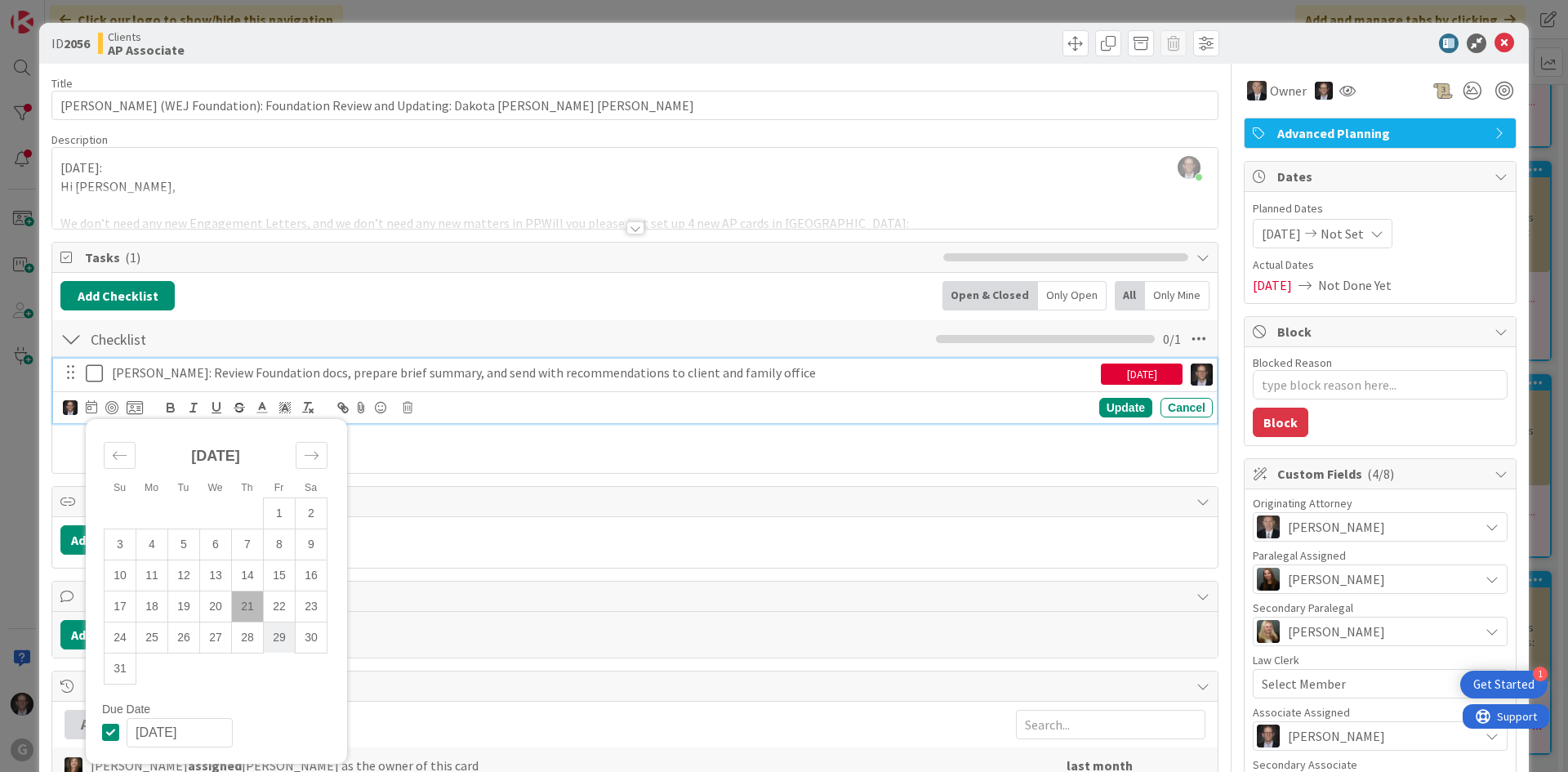
click at [280, 635] on td "29" at bounding box center [280, 637] width 32 height 31
type input "[DATE]"
click at [1117, 404] on div "Update" at bounding box center [1126, 408] width 53 height 20
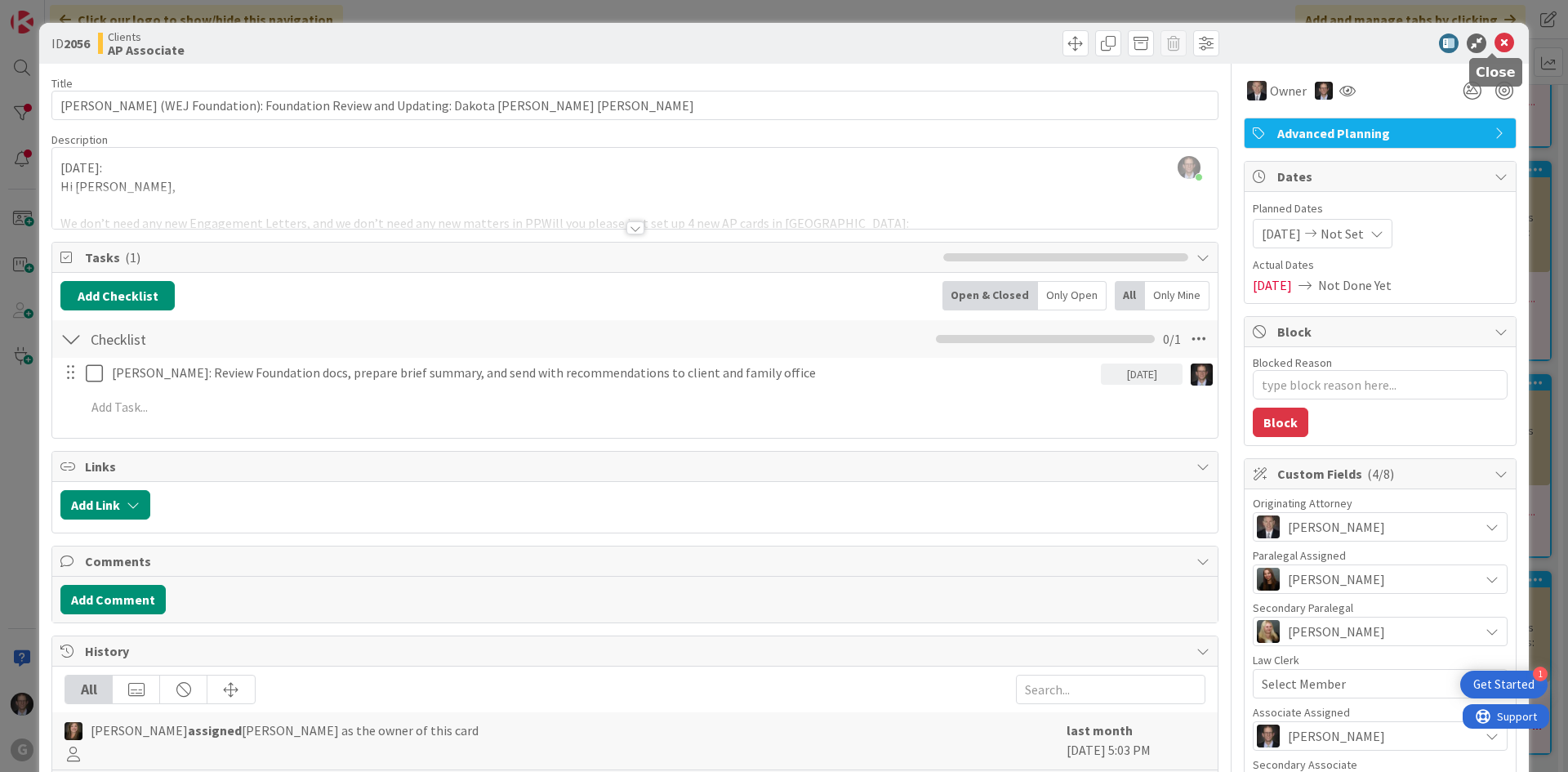
click at [1495, 41] on icon at bounding box center [1504, 43] width 20 height 20
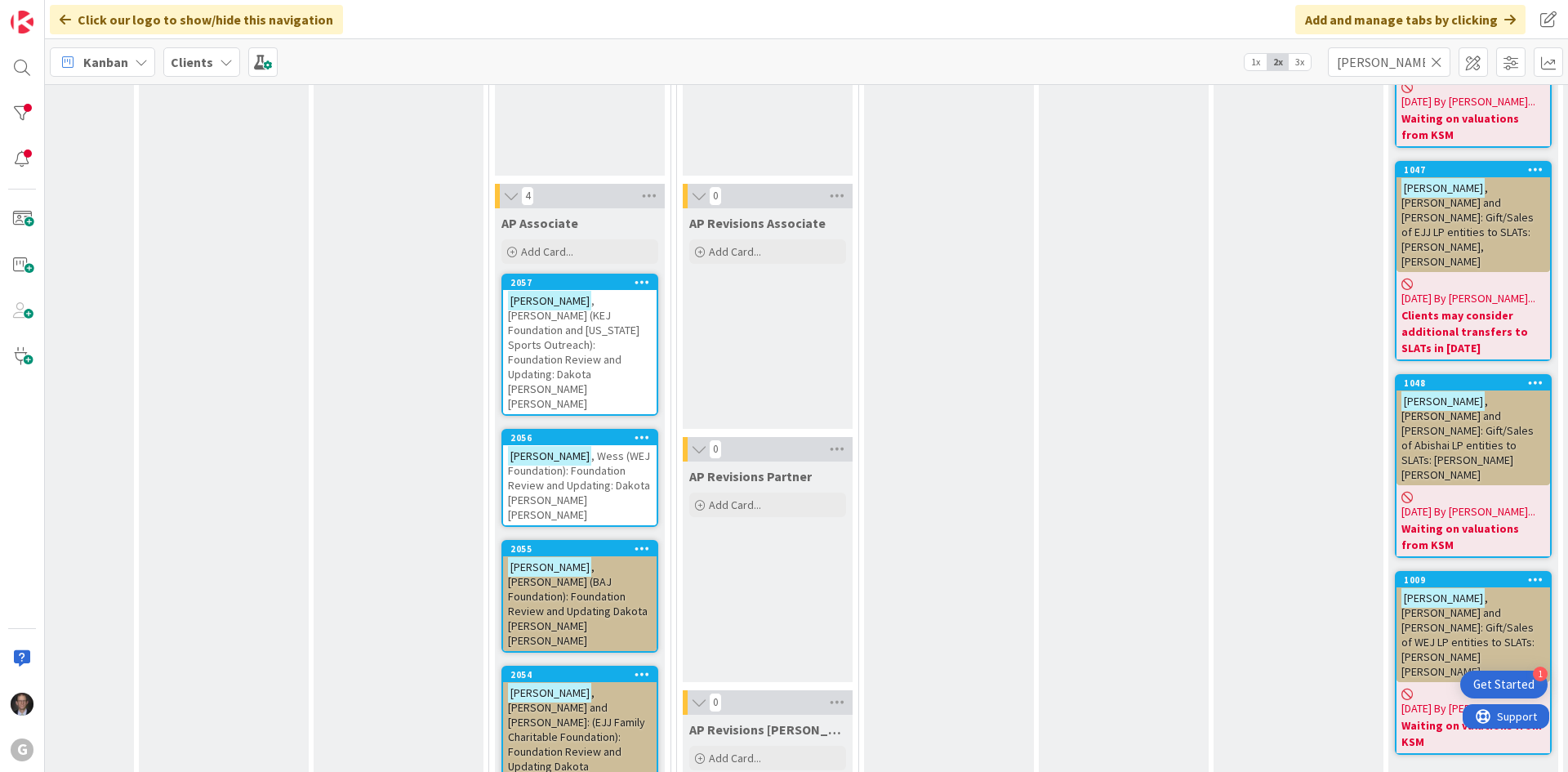
click at [569, 560] on span ", [PERSON_NAME] (BAJ Foundation): Foundation Review and Updating Dakota [PERSON…" at bounding box center [577, 603] width 139 height 88
type textarea "x"
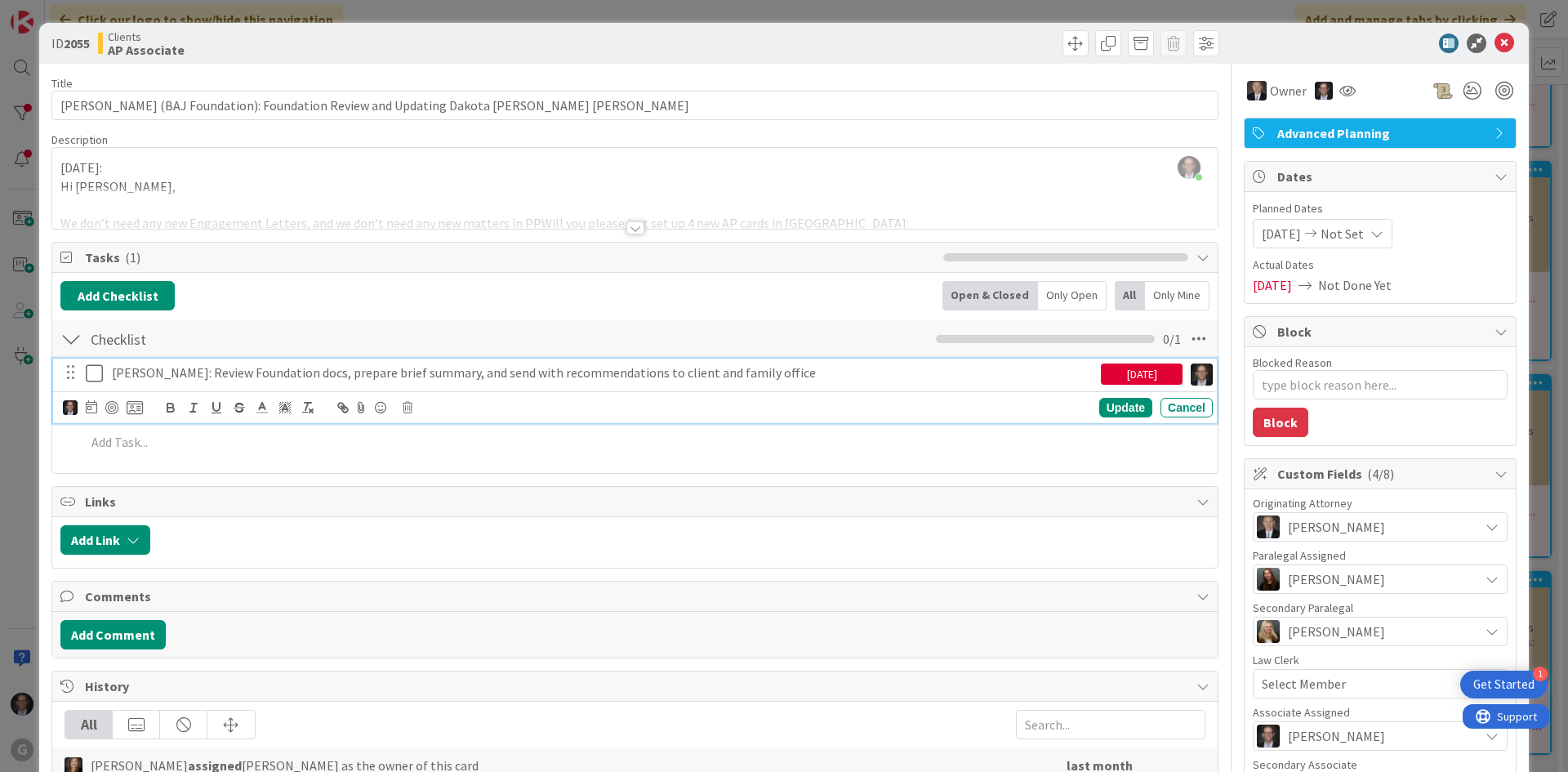
click at [518, 376] on p "[PERSON_NAME]: Review Foundation docs, prepare brief summary, and send with rec…" at bounding box center [603, 373] width 982 height 19
click at [91, 406] on icon at bounding box center [91, 407] width 11 height 13
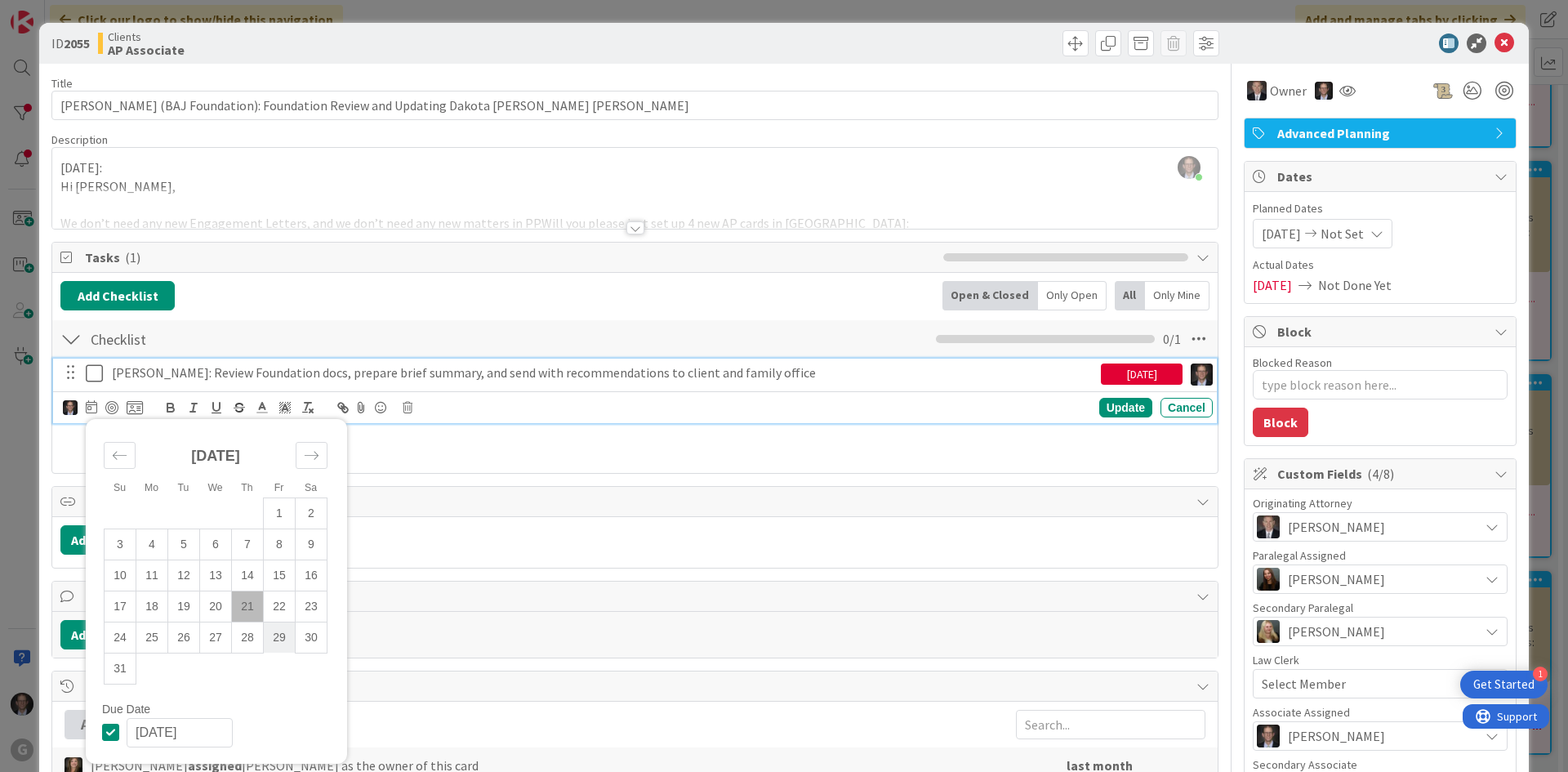
click at [284, 638] on td "29" at bounding box center [280, 637] width 32 height 31
type input "[DATE]"
click at [1112, 410] on div "Update" at bounding box center [1126, 408] width 53 height 20
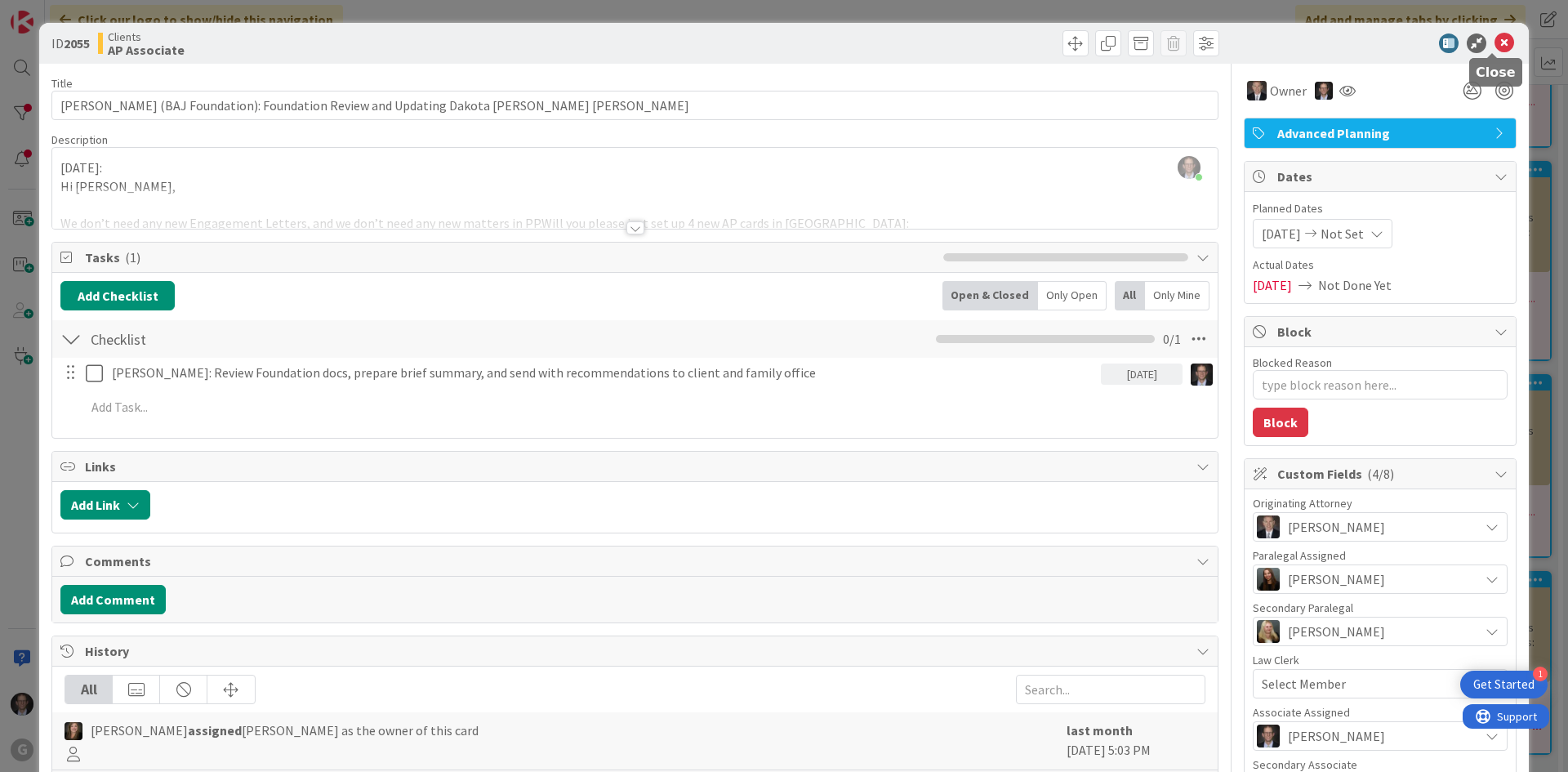
click at [1496, 38] on icon at bounding box center [1504, 43] width 20 height 20
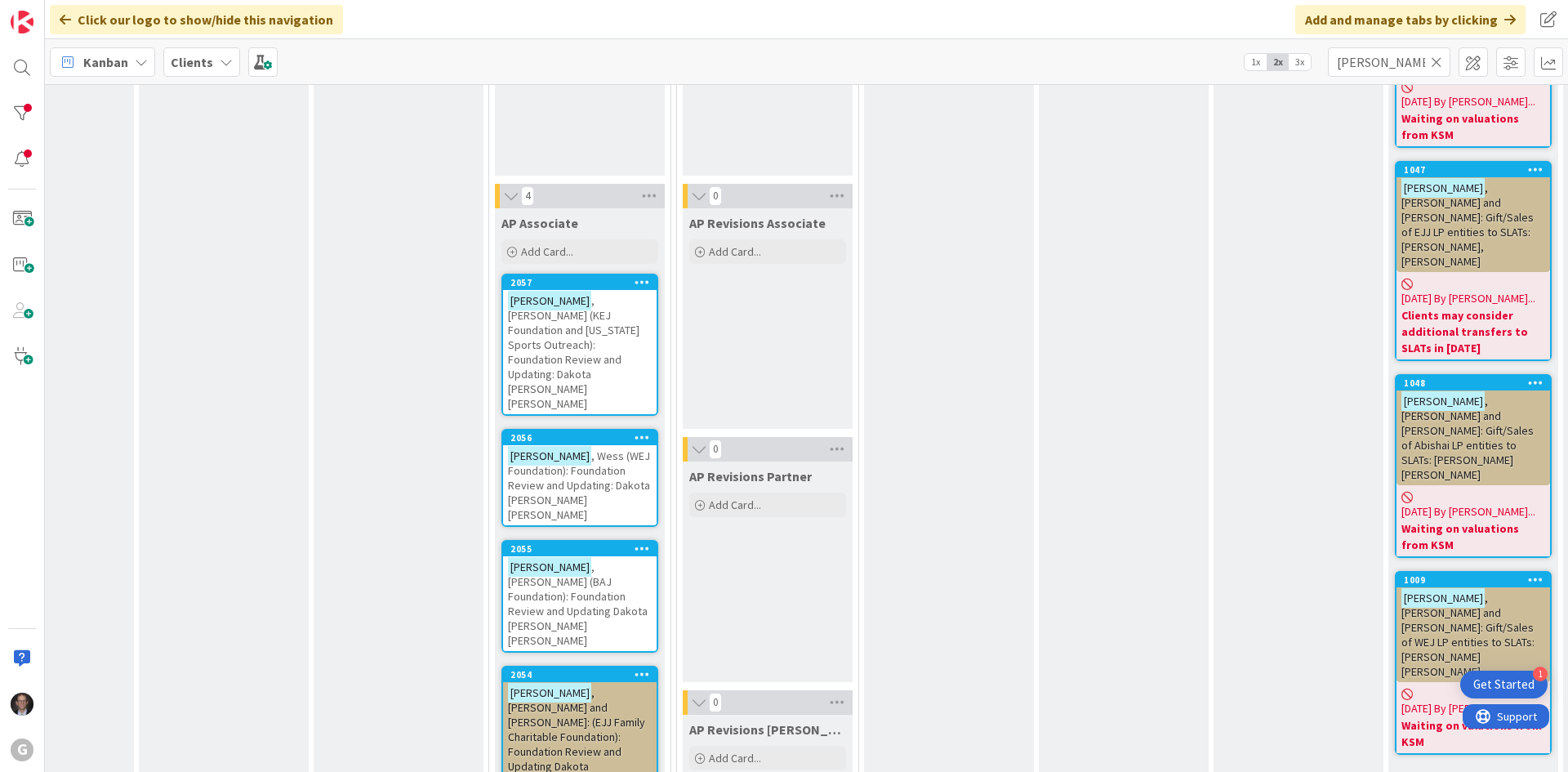
click at [585, 686] on span ", [PERSON_NAME] and [PERSON_NAME]: (EJJ Family Charitable Foundation): Foundati…" at bounding box center [576, 744] width 137 height 118
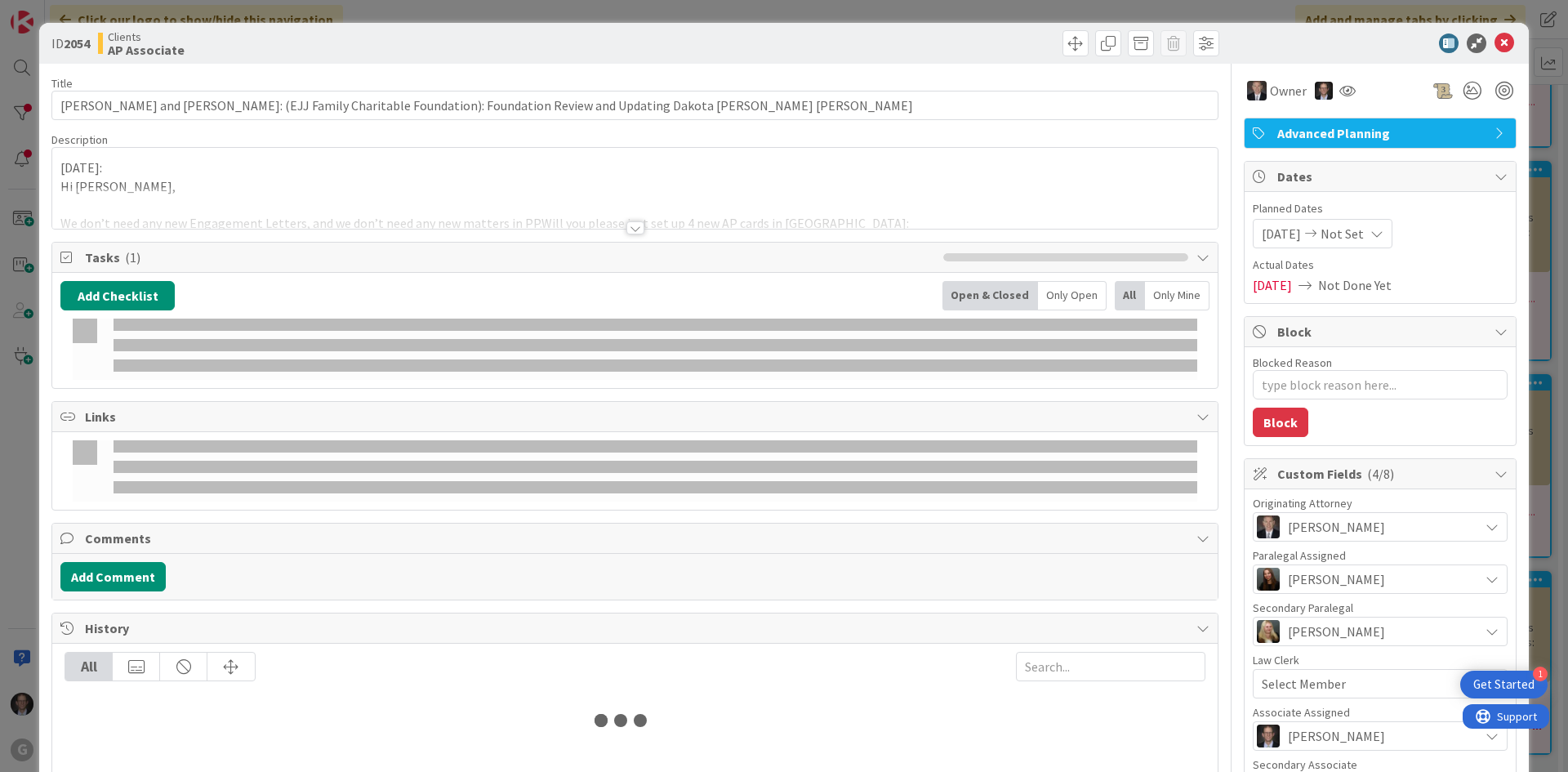
type textarea "x"
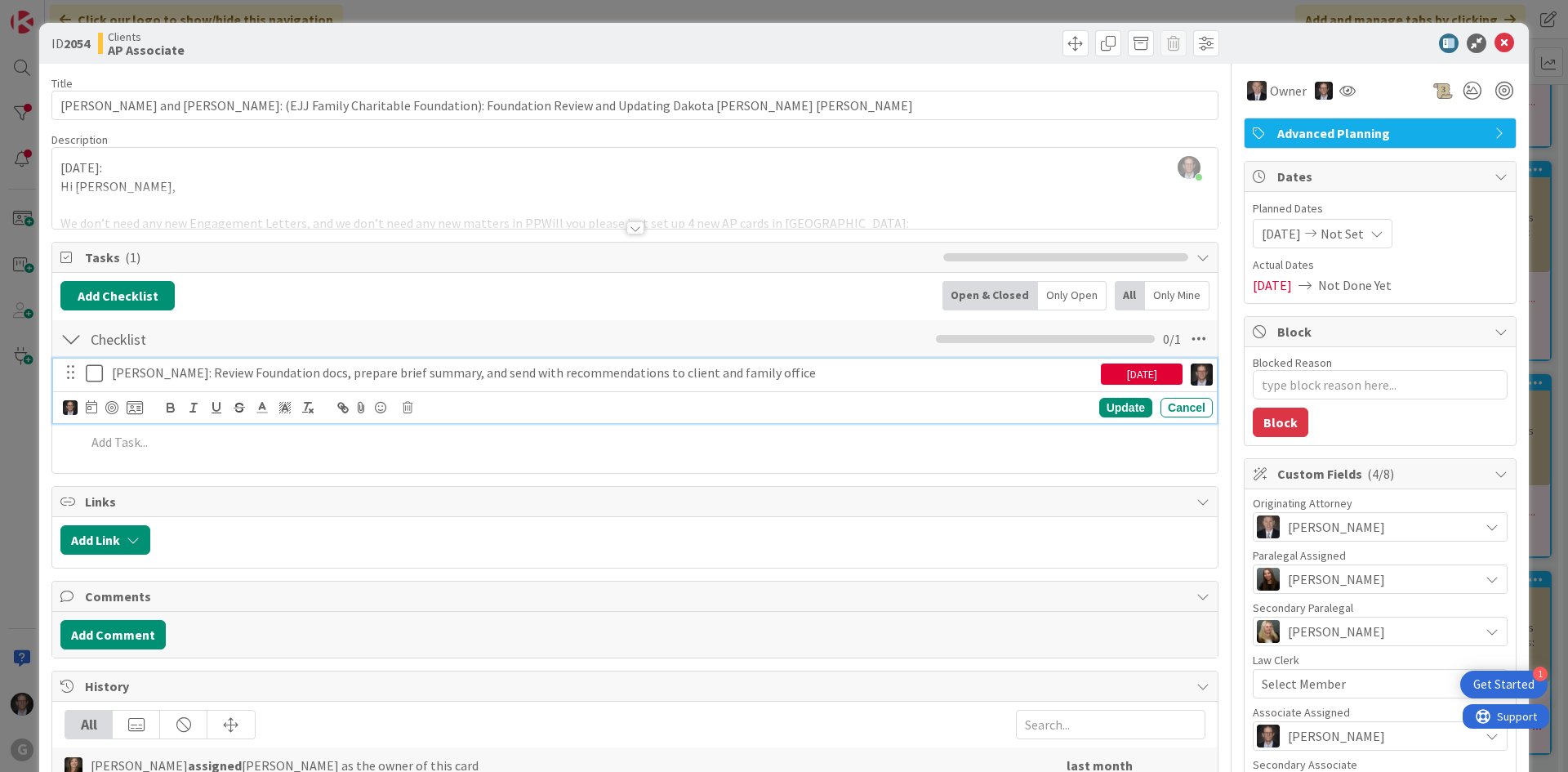
click at [656, 375] on p "[PERSON_NAME]: Review Foundation docs, prepare brief summary, and send with rec…" at bounding box center [603, 373] width 982 height 19
click at [88, 404] on icon at bounding box center [91, 407] width 11 height 13
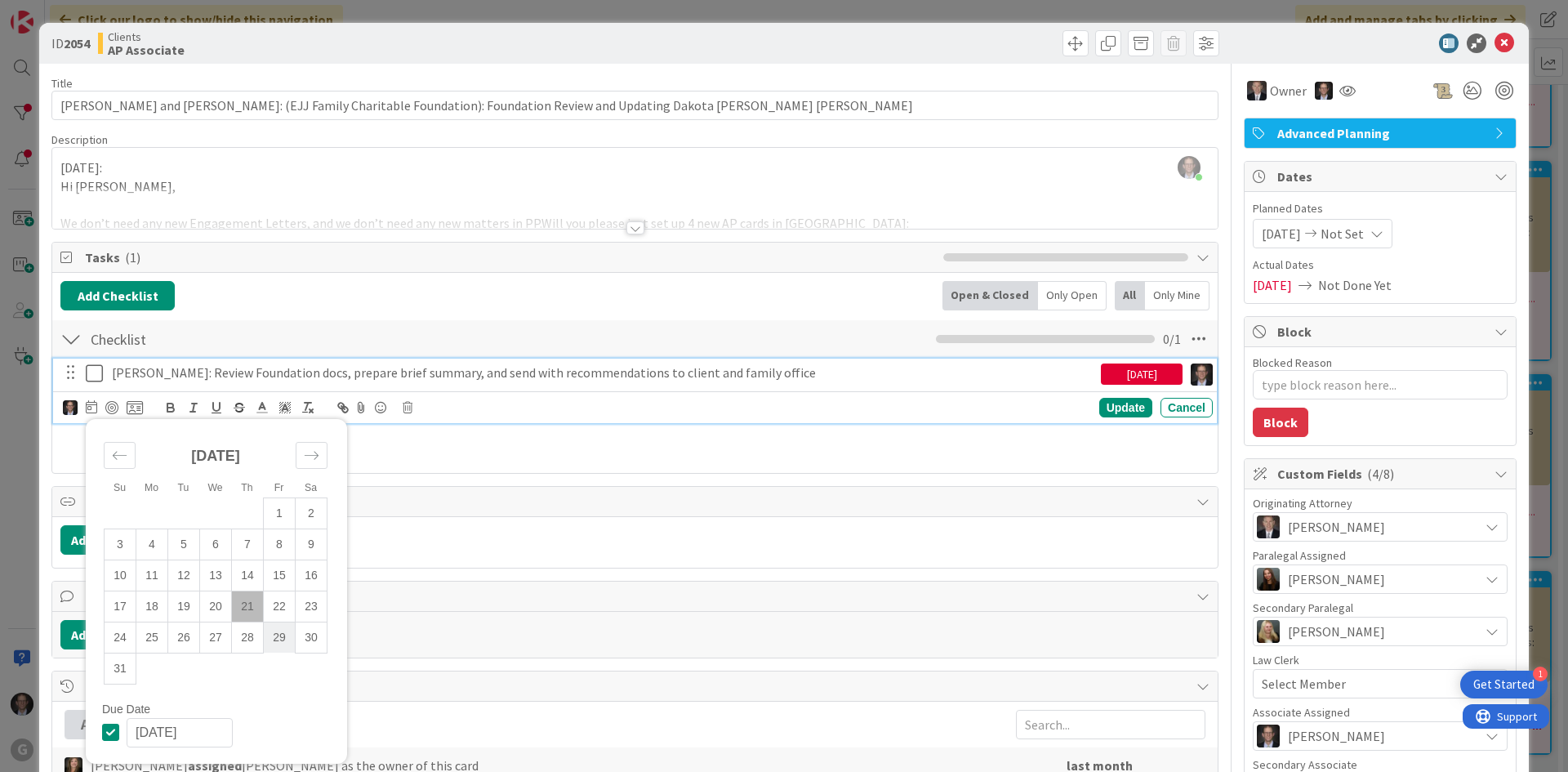
click at [278, 640] on td "29" at bounding box center [280, 637] width 32 height 31
type input "[DATE]"
type textarea "x"
click at [1113, 409] on div "Update" at bounding box center [1126, 408] width 53 height 20
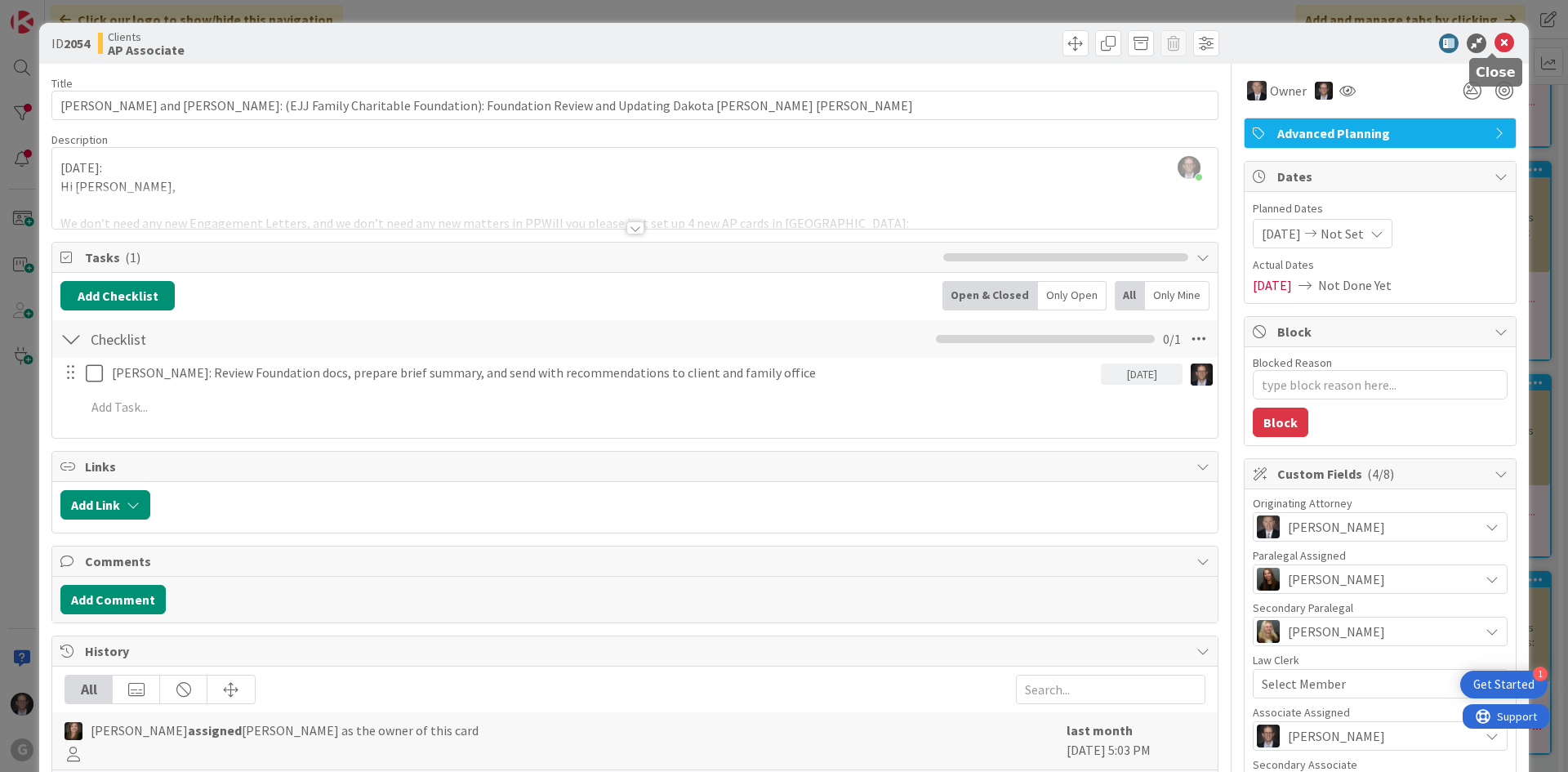
click at [1497, 41] on icon at bounding box center [1504, 43] width 20 height 20
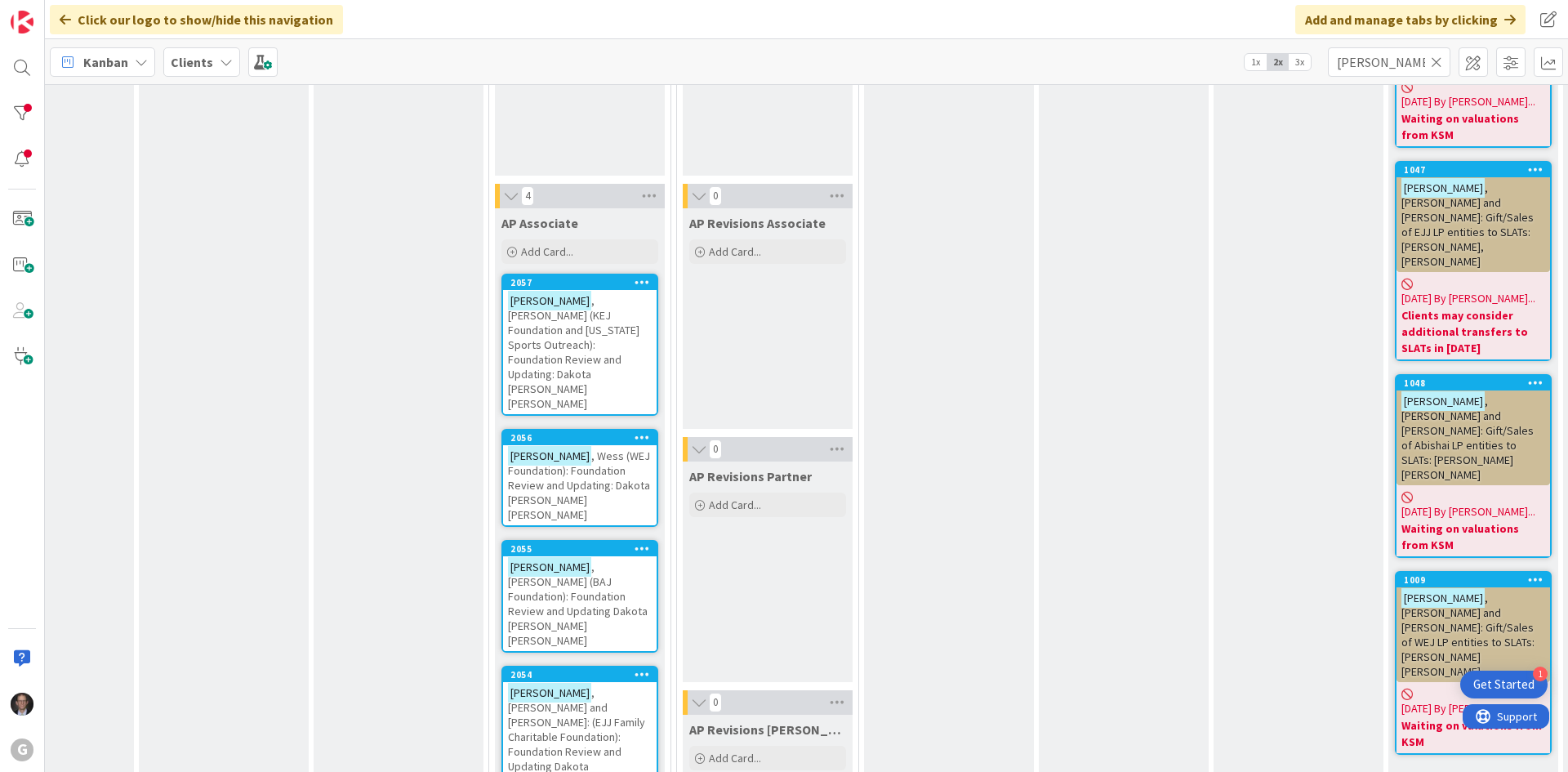
click at [1438, 56] on icon at bounding box center [1436, 63] width 11 height 15
click at [1377, 62] on input "text" at bounding box center [1389, 62] width 122 height 29
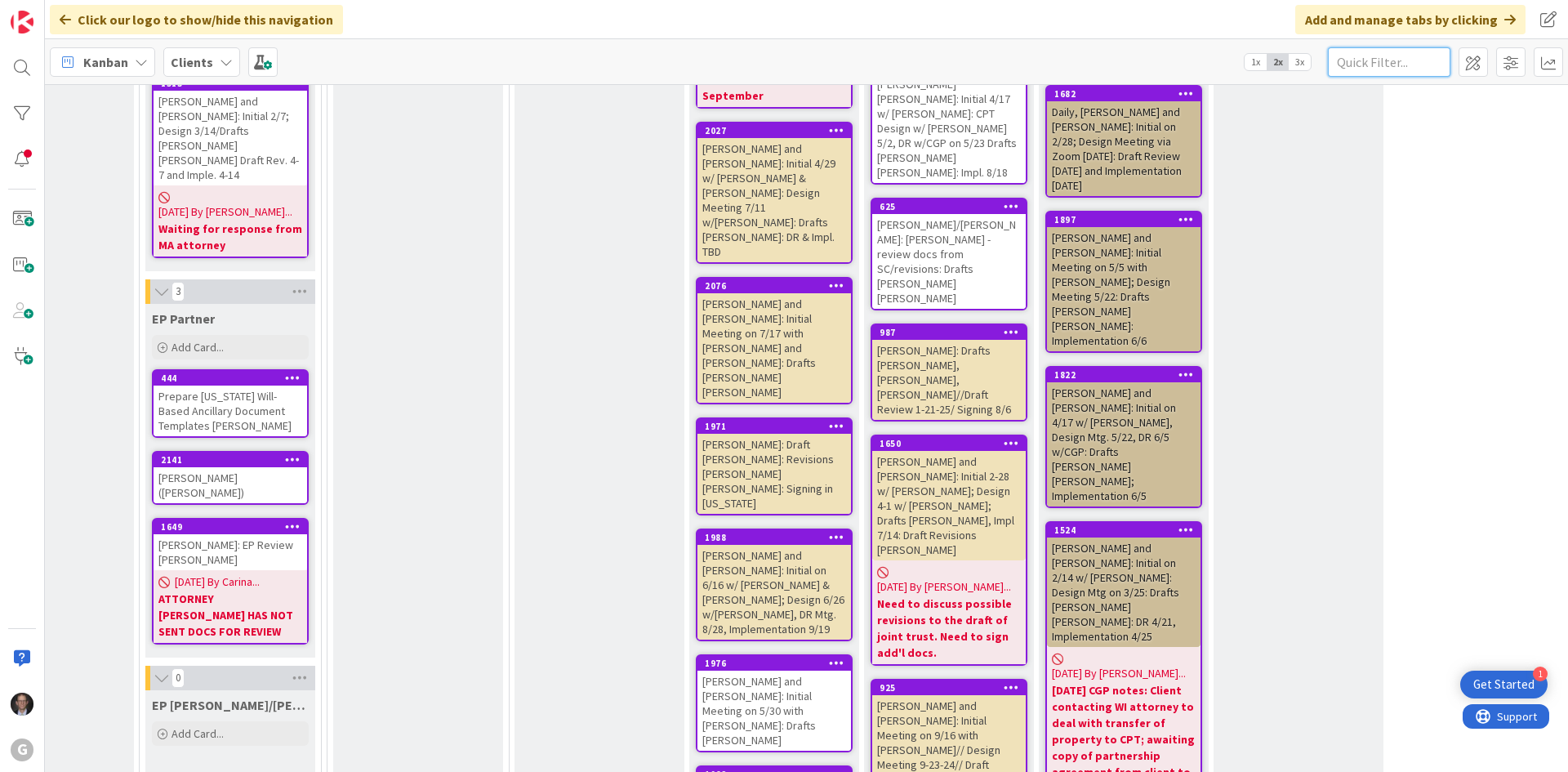
scroll to position [5251, 274]
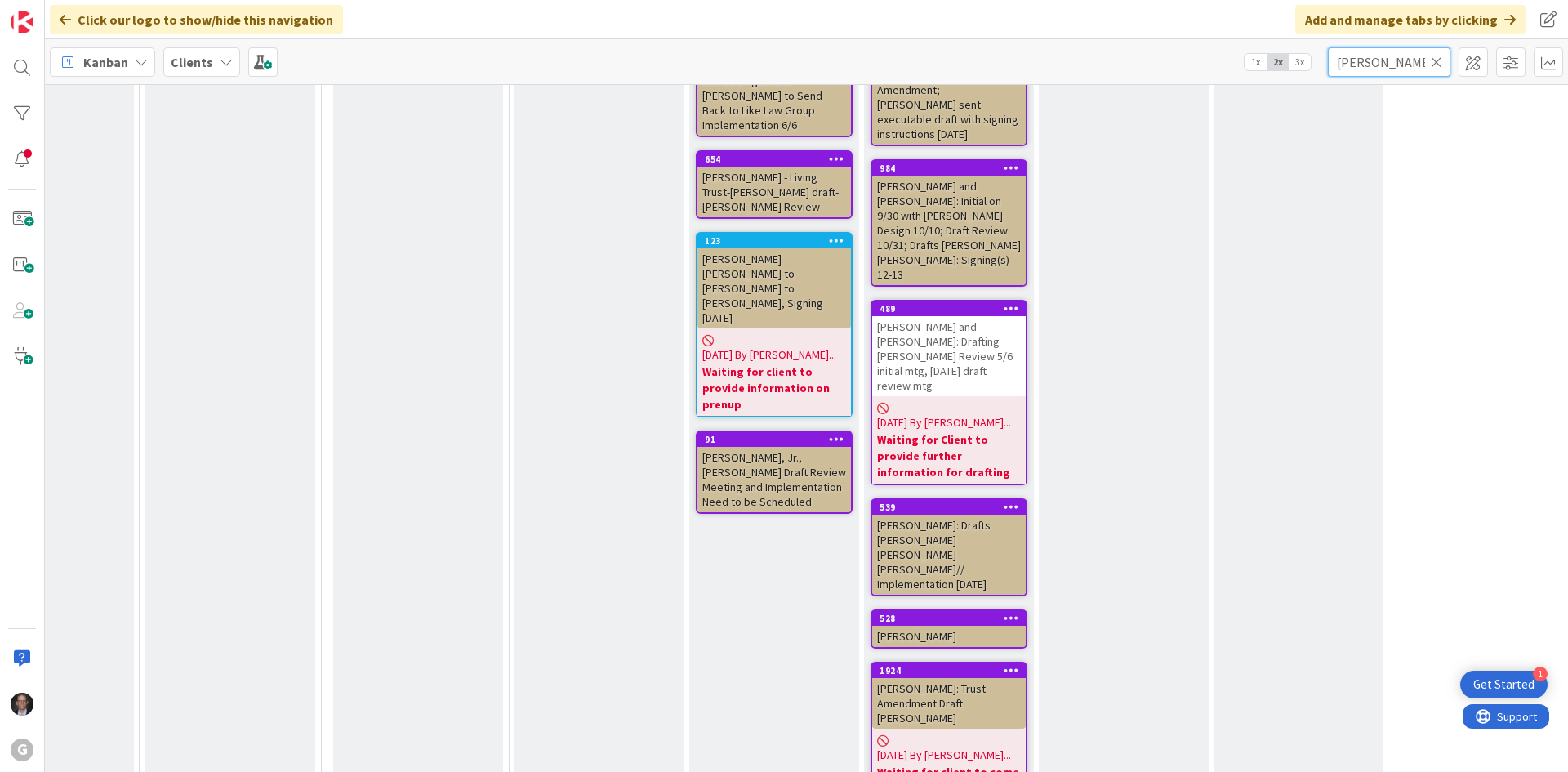
type input "[PERSON_NAME]"
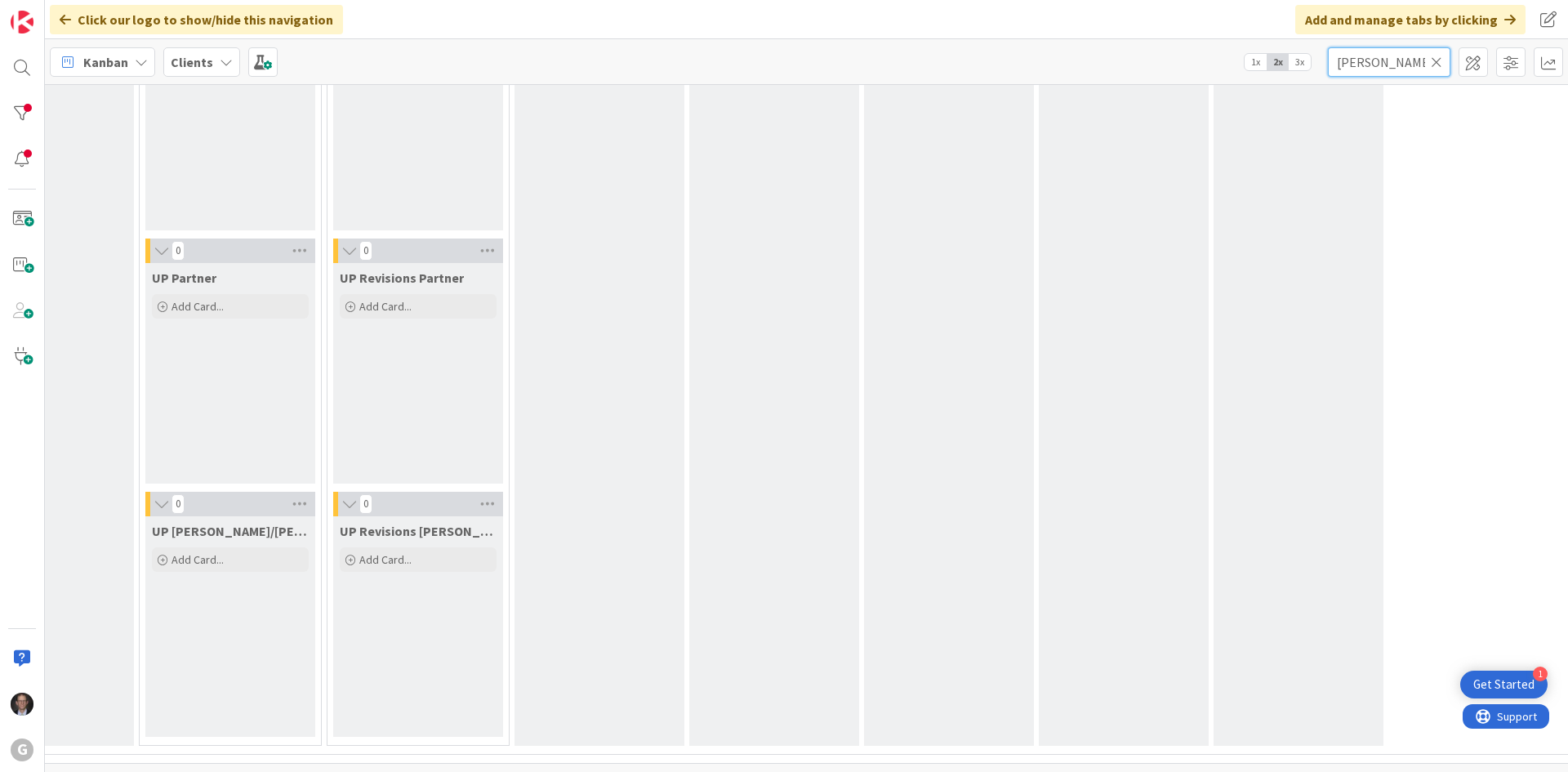
scroll to position [1471, 274]
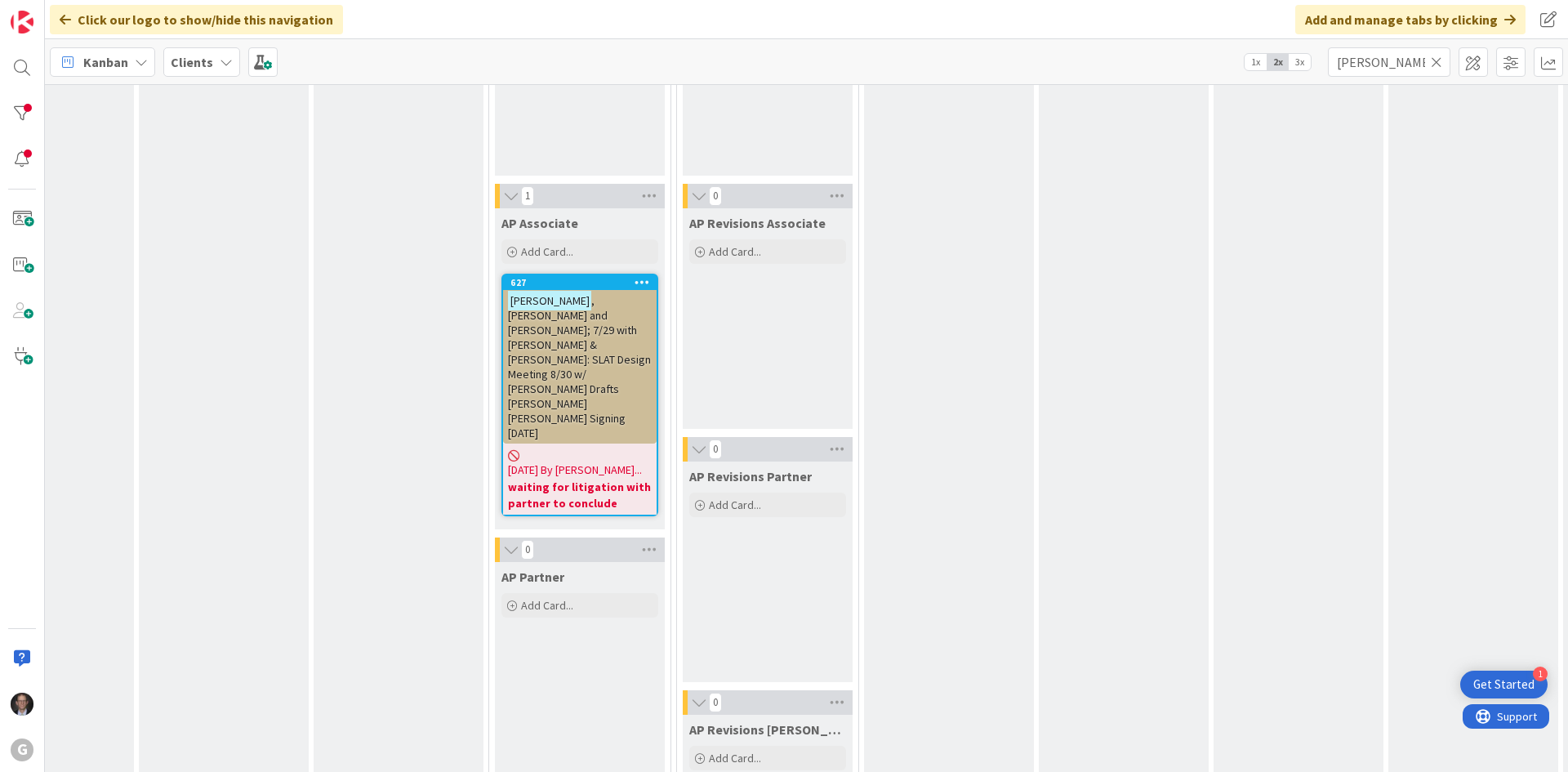
click at [587, 329] on span ", [PERSON_NAME] and [PERSON_NAME]; 7/29 with [PERSON_NAME] & [PERSON_NAME]: SLA…" at bounding box center [579, 366] width 143 height 147
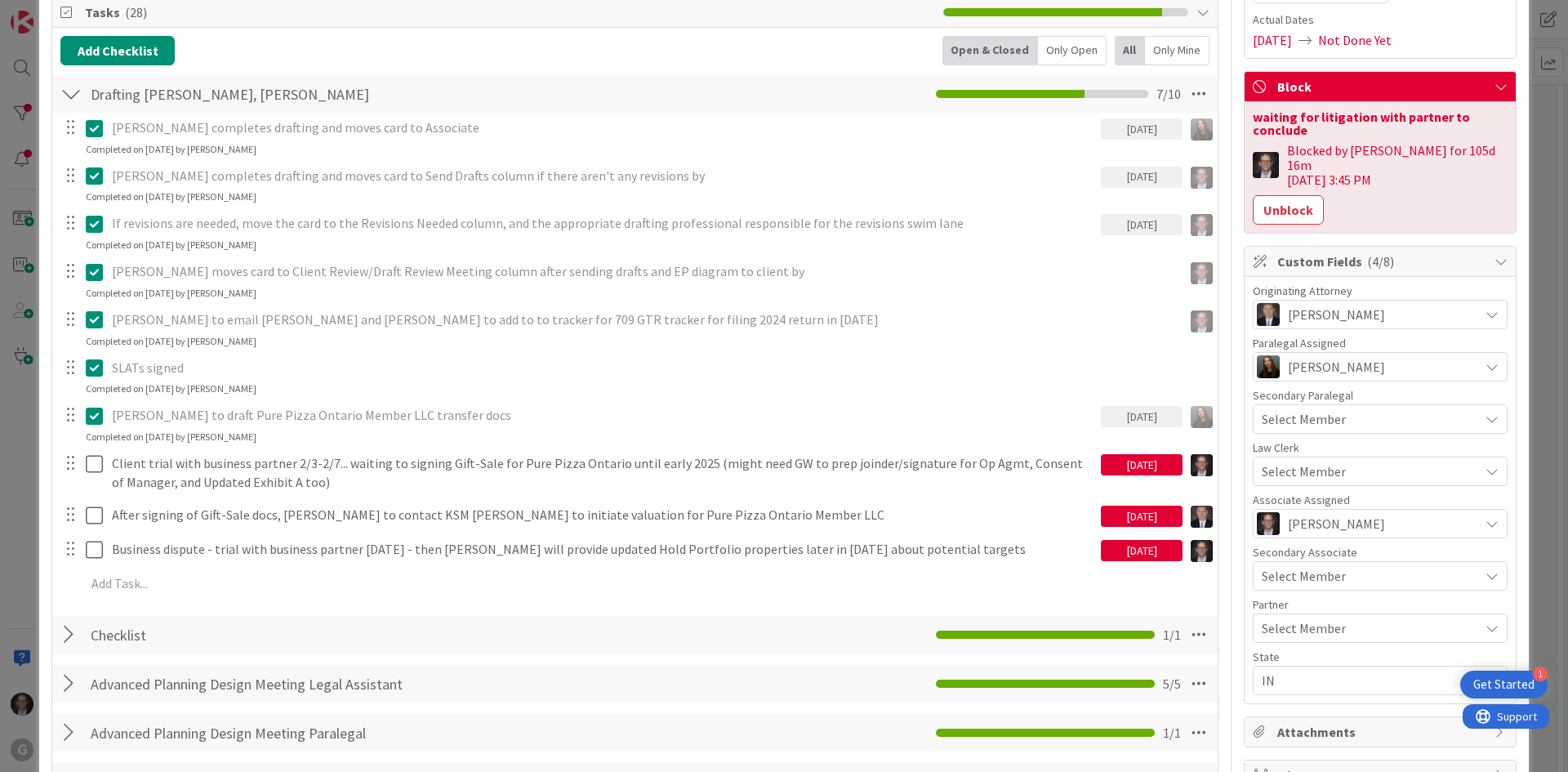
scroll to position [327, 0]
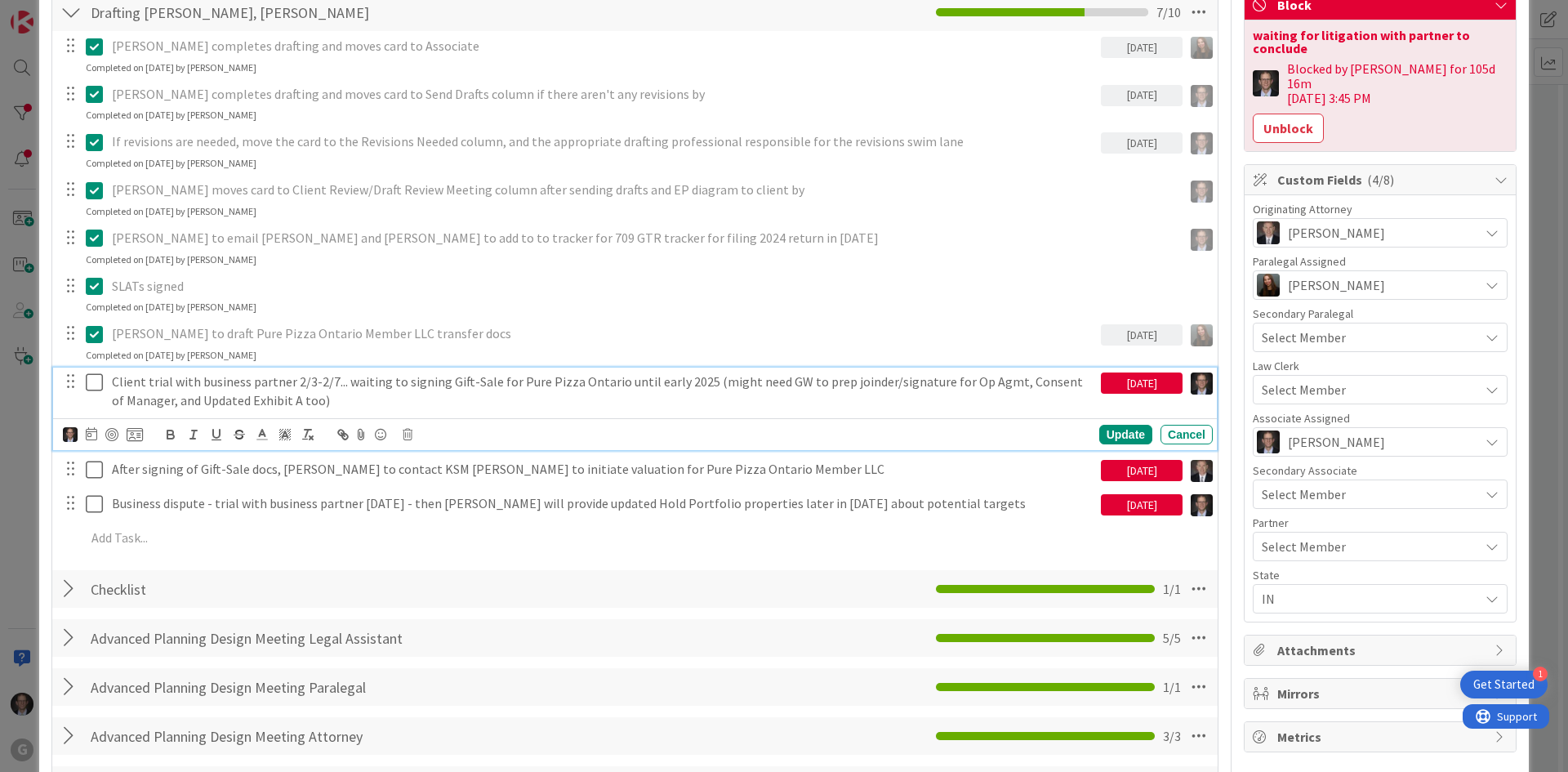
click at [588, 383] on p "Client trial with business partner 2/3-2/7... waiting to signing Gift-Sale for …" at bounding box center [603, 391] width 982 height 37
click at [91, 435] on icon at bounding box center [91, 434] width 11 height 13
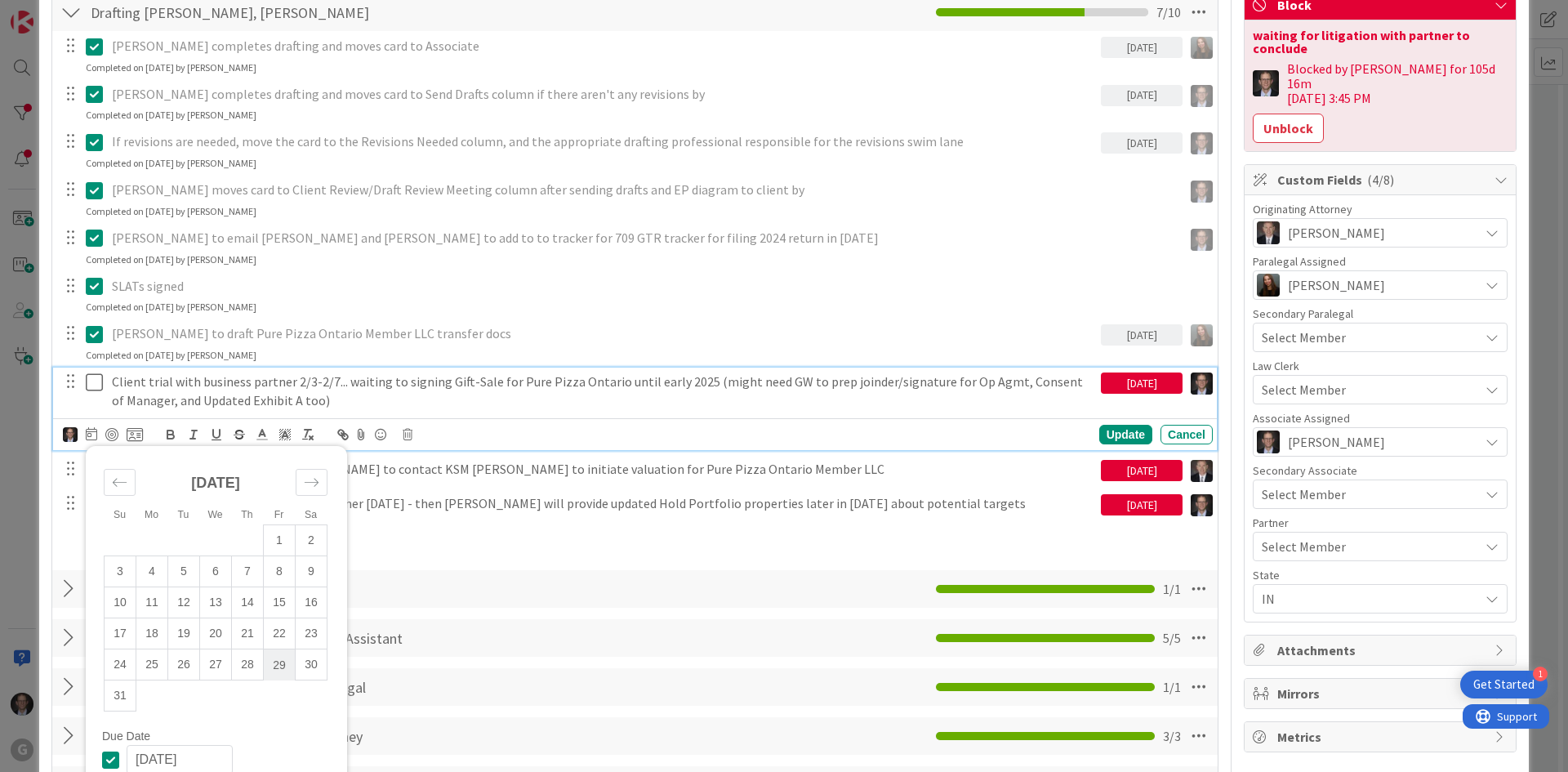
click at [276, 669] on td "29" at bounding box center [280, 665] width 32 height 31
type input "[DATE]"
click at [1114, 433] on div "Update" at bounding box center [1126, 434] width 53 height 20
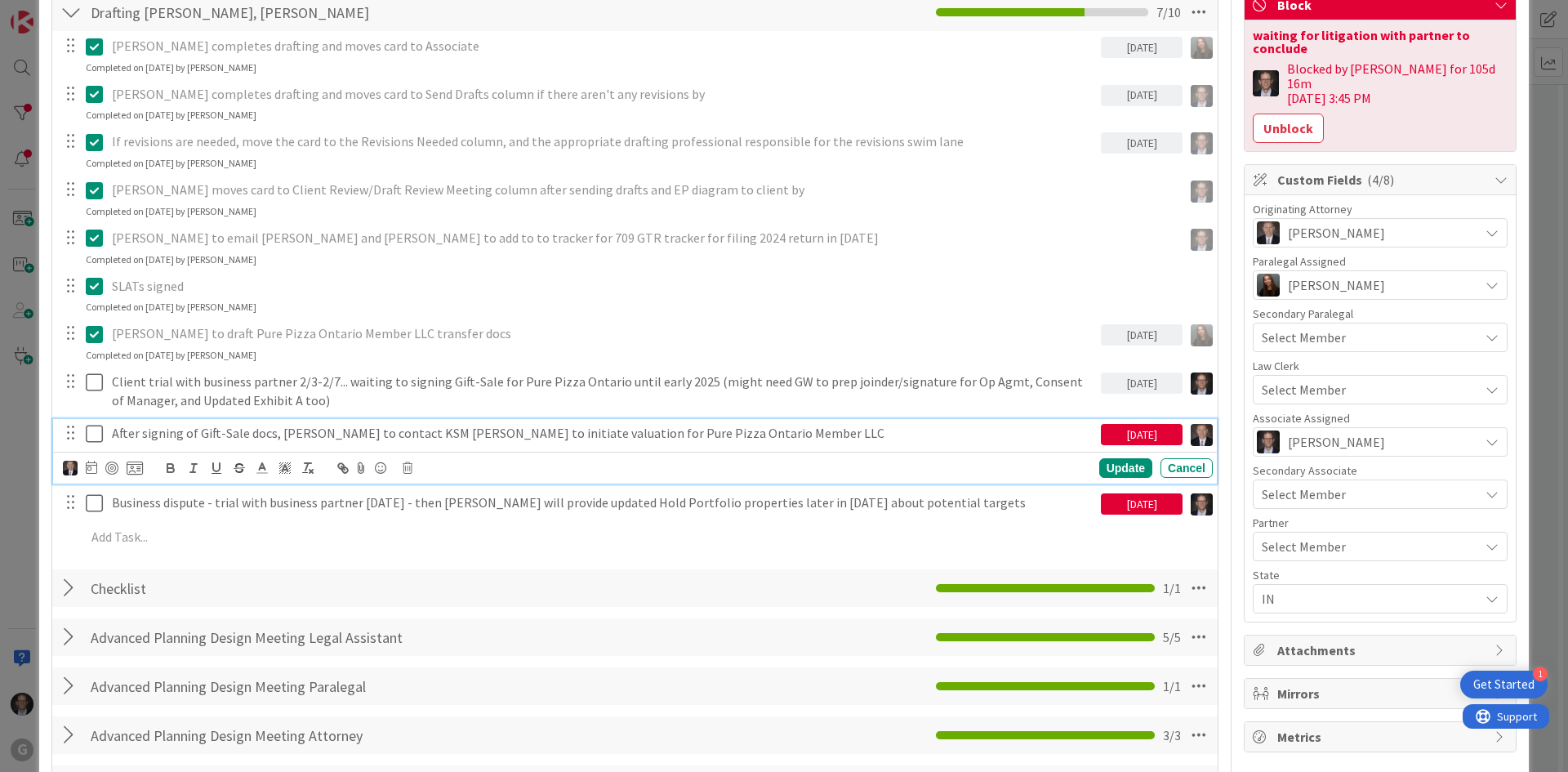
click at [557, 436] on p "After signing of Gift-Sale docs, [PERSON_NAME] to contact KSM [PERSON_NAME] to …" at bounding box center [603, 433] width 982 height 19
click at [92, 469] on icon at bounding box center [91, 468] width 11 height 13
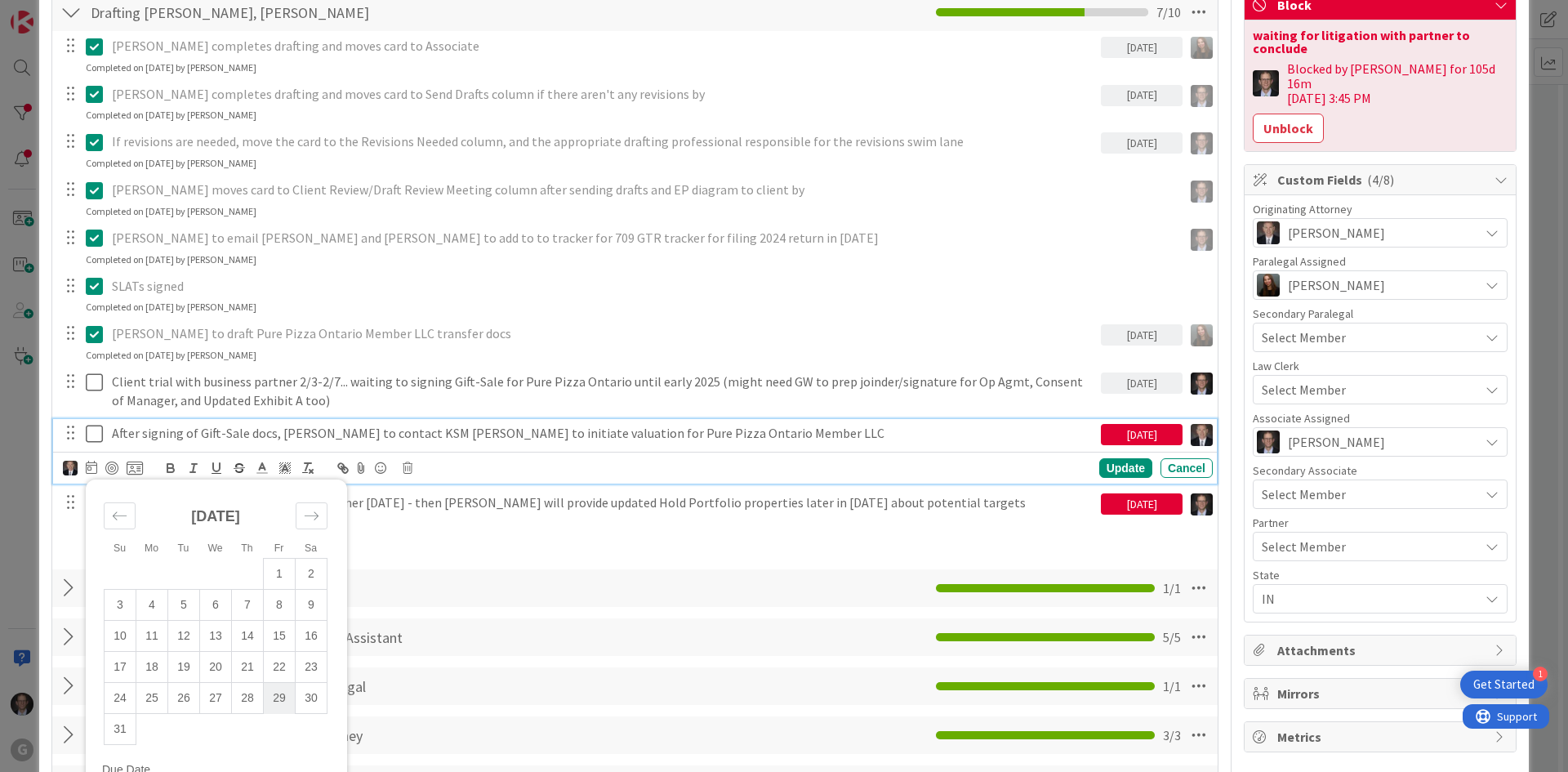
click at [281, 698] on td "29" at bounding box center [280, 698] width 32 height 31
type input "[DATE]"
click at [1119, 464] on div "Update" at bounding box center [1126, 468] width 53 height 20
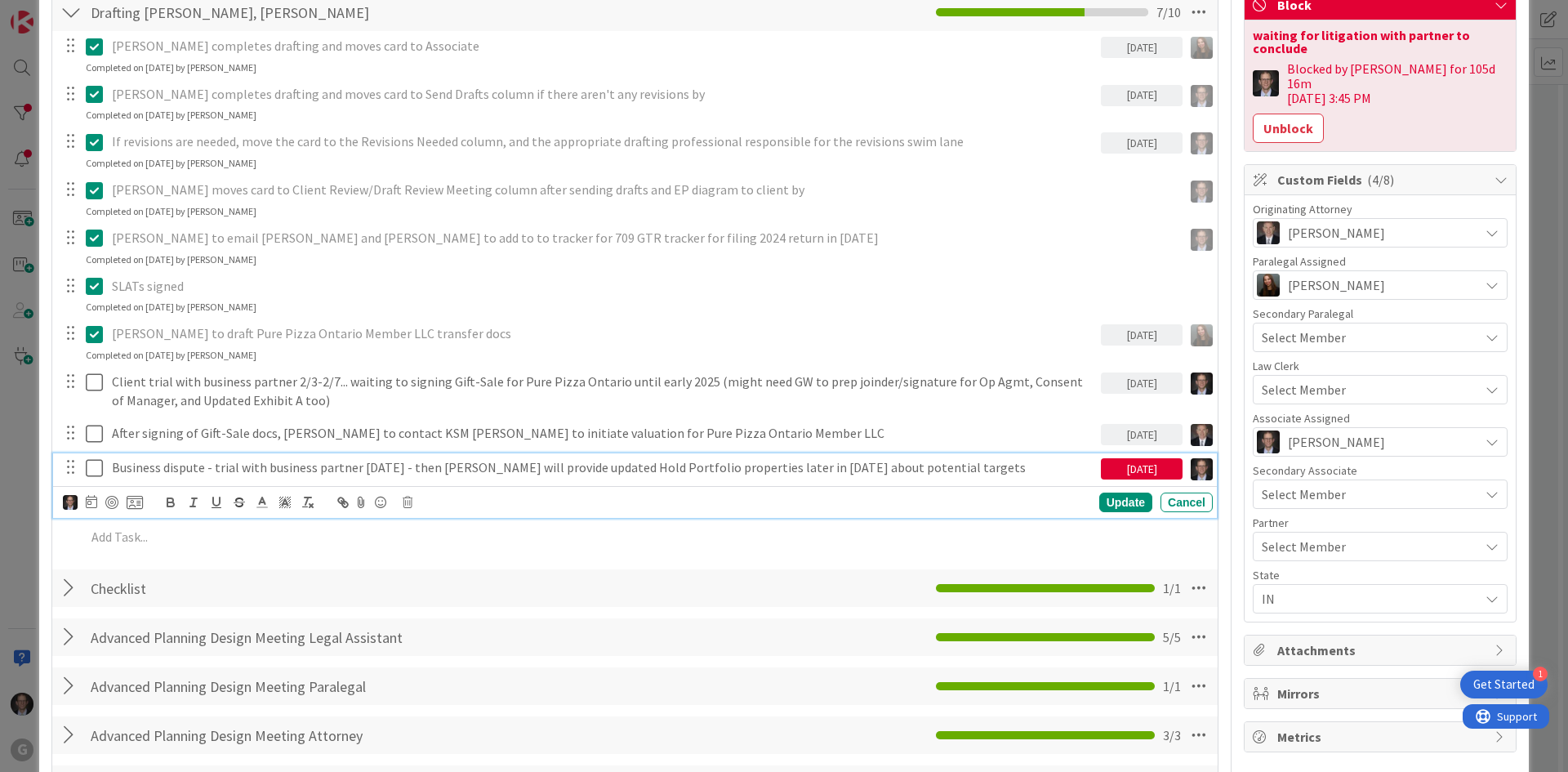
click at [566, 470] on p "Business dispute - trial with business partner [DATE] - then [PERSON_NAME] will…" at bounding box center [603, 468] width 982 height 19
click at [90, 505] on icon at bounding box center [91, 502] width 11 height 13
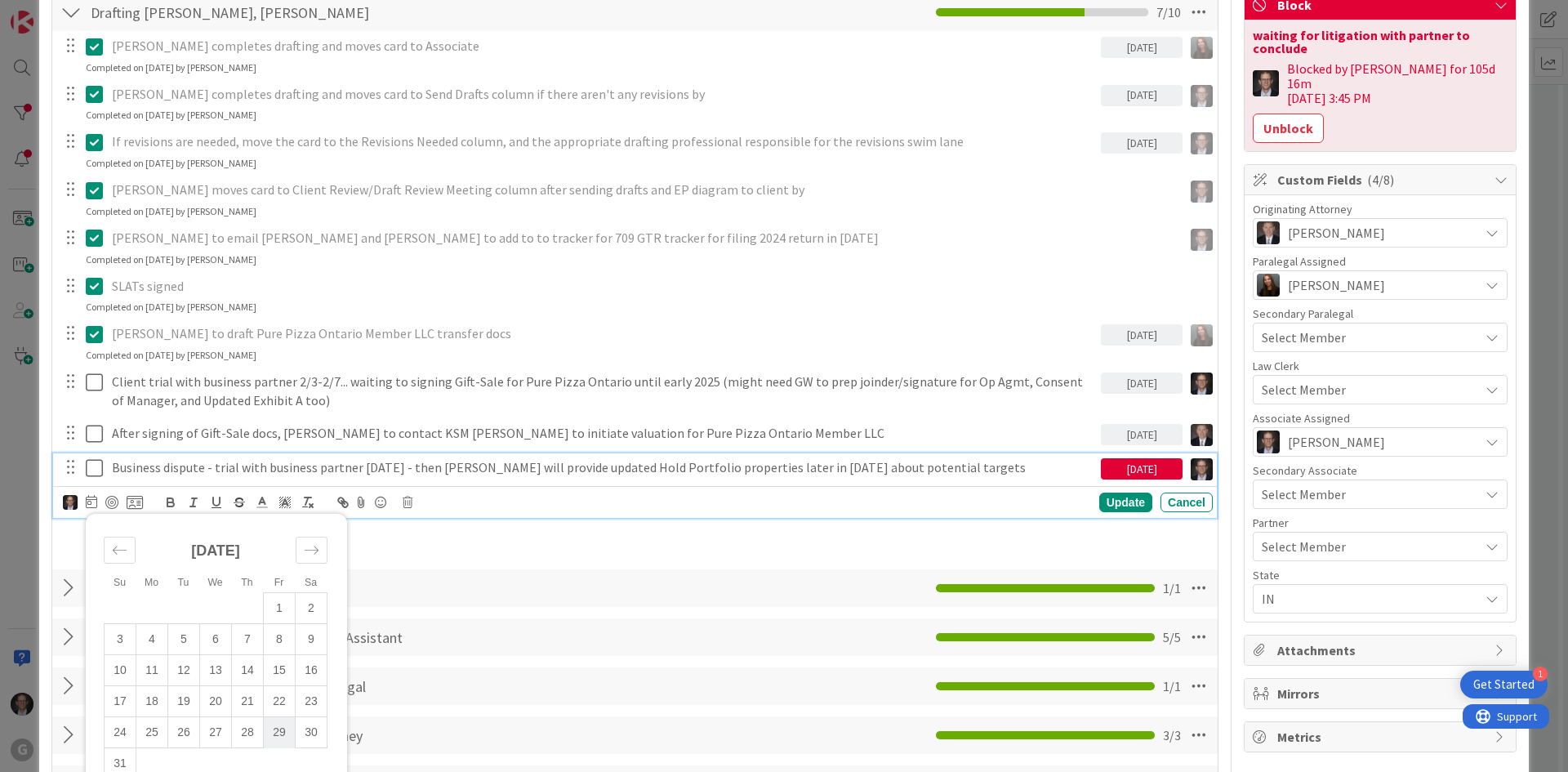
click at [274, 729] on td "29" at bounding box center [280, 732] width 32 height 31
type input "[DATE]"
click at [1107, 503] on div "Update" at bounding box center [1126, 503] width 53 height 20
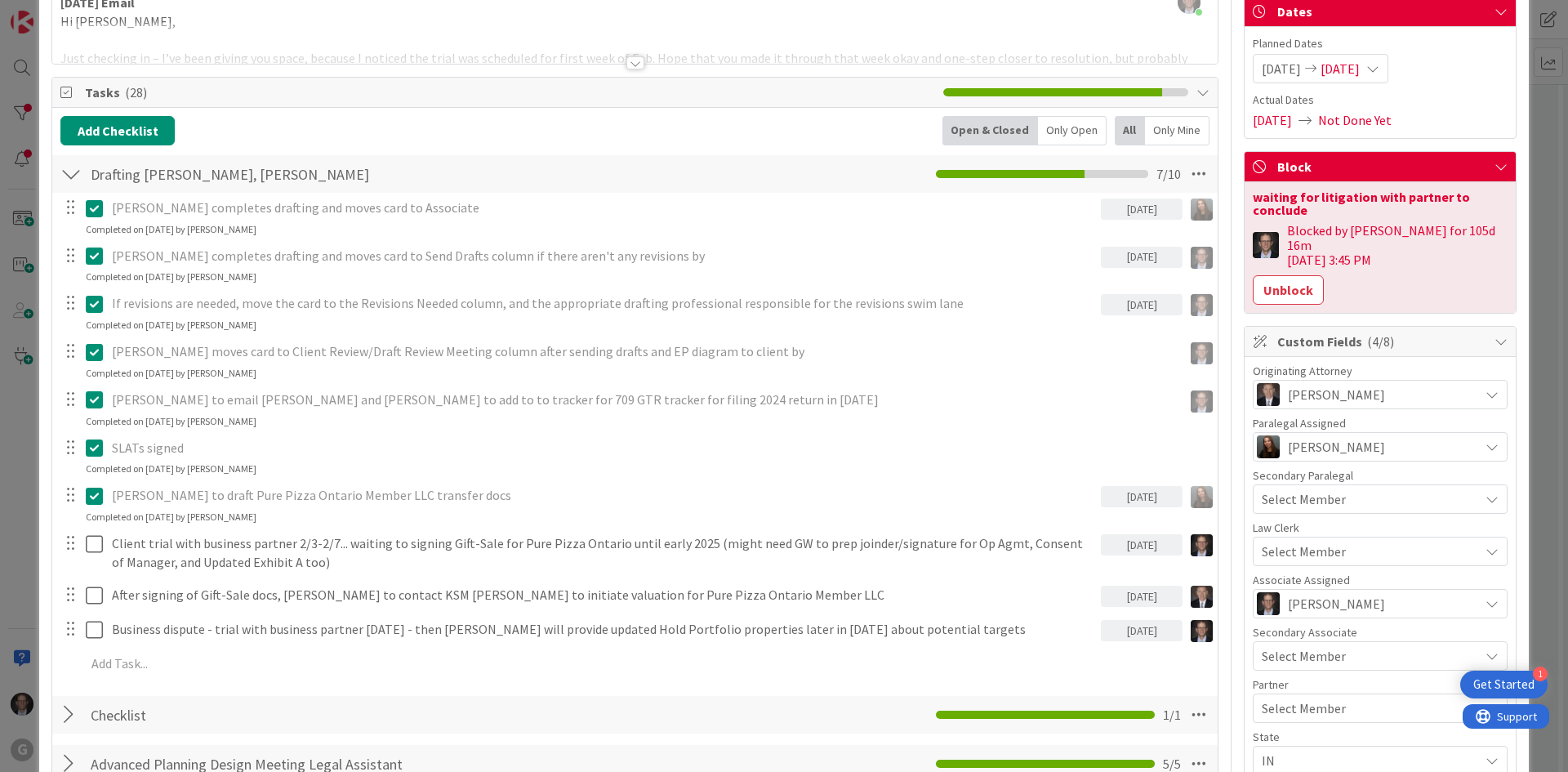
scroll to position [0, 0]
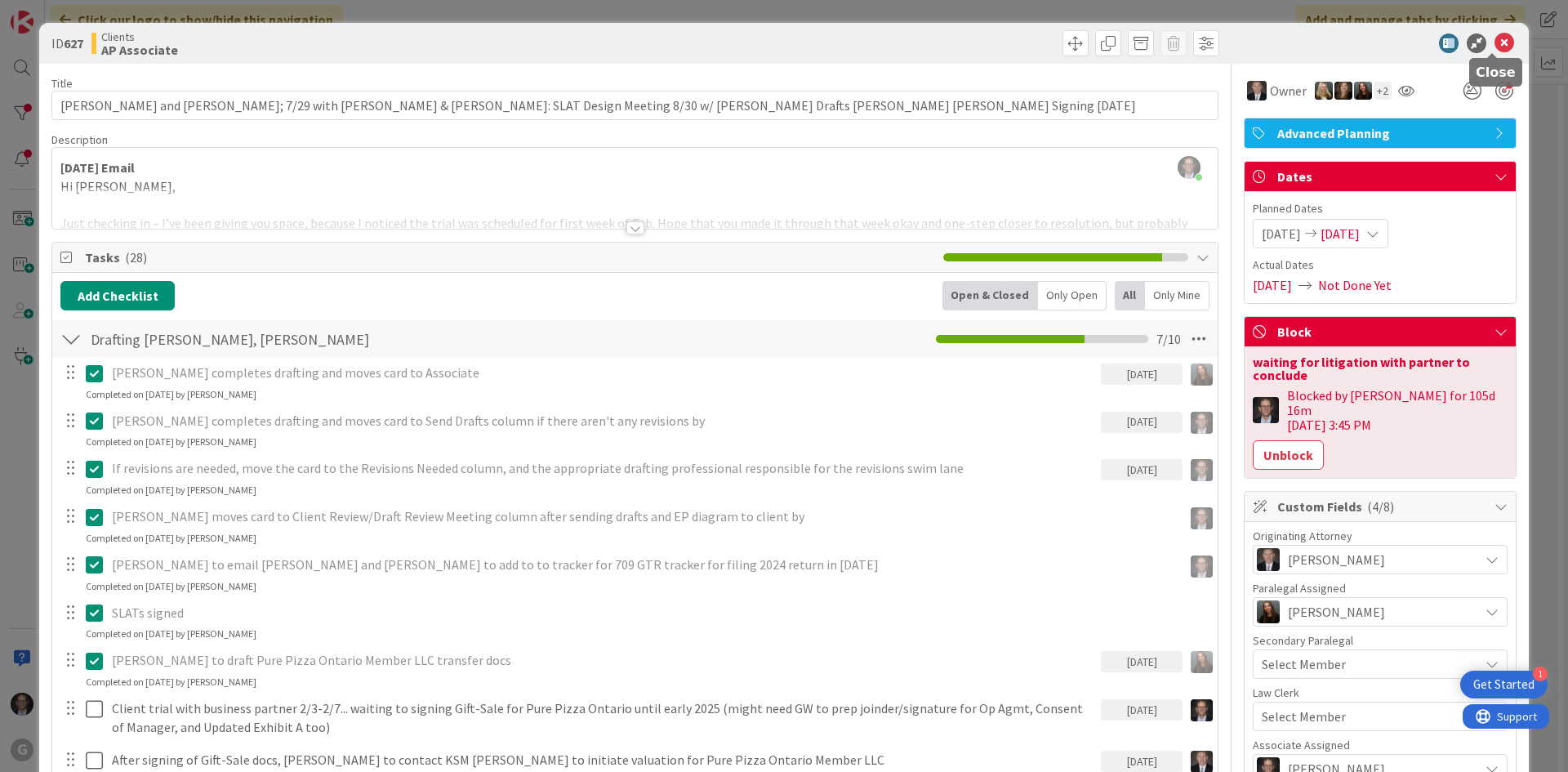
click at [1495, 43] on icon at bounding box center [1504, 43] width 20 height 20
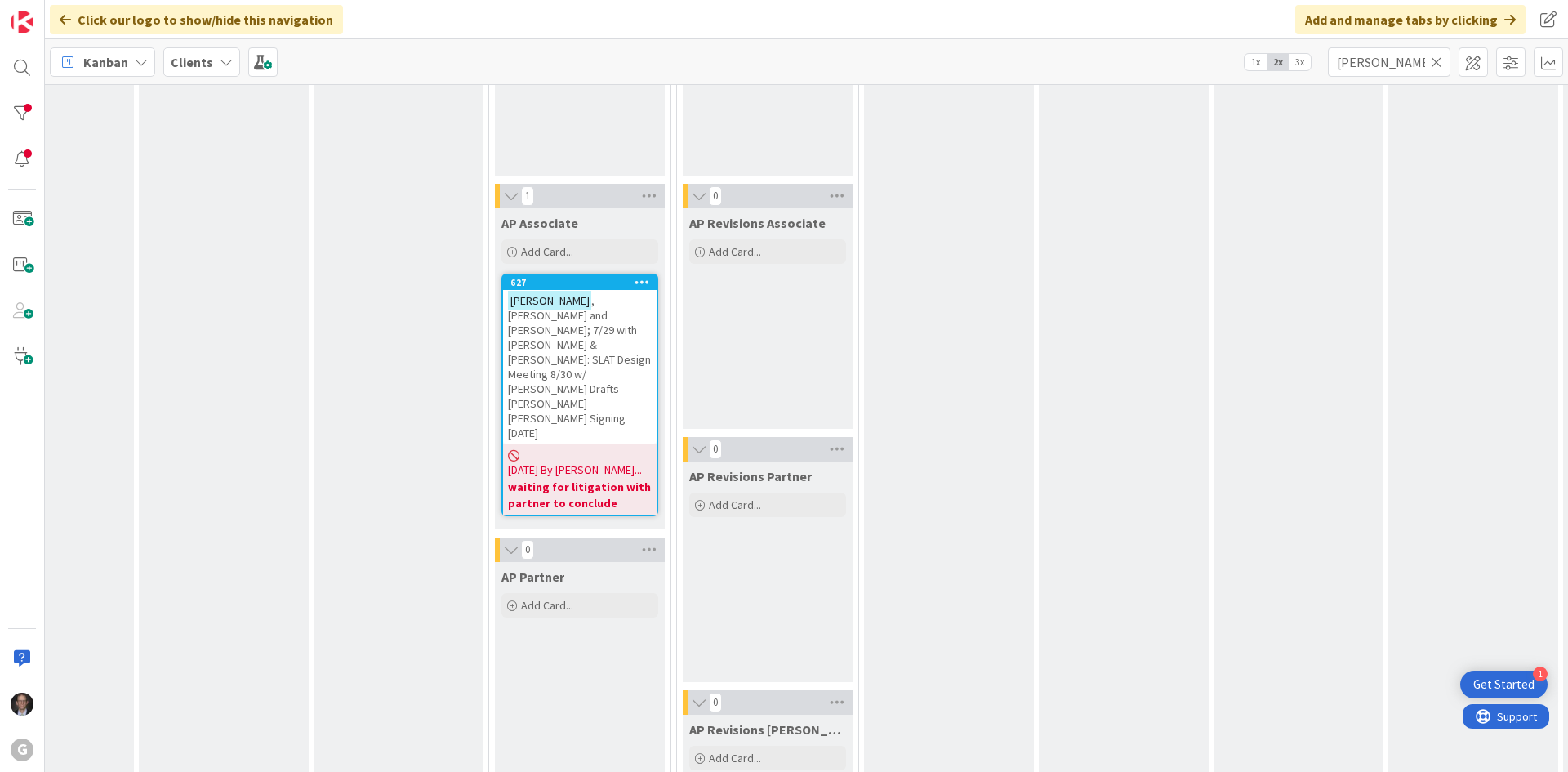
click at [1438, 61] on icon at bounding box center [1436, 63] width 11 height 15
click at [1421, 63] on input "text" at bounding box center [1389, 62] width 122 height 29
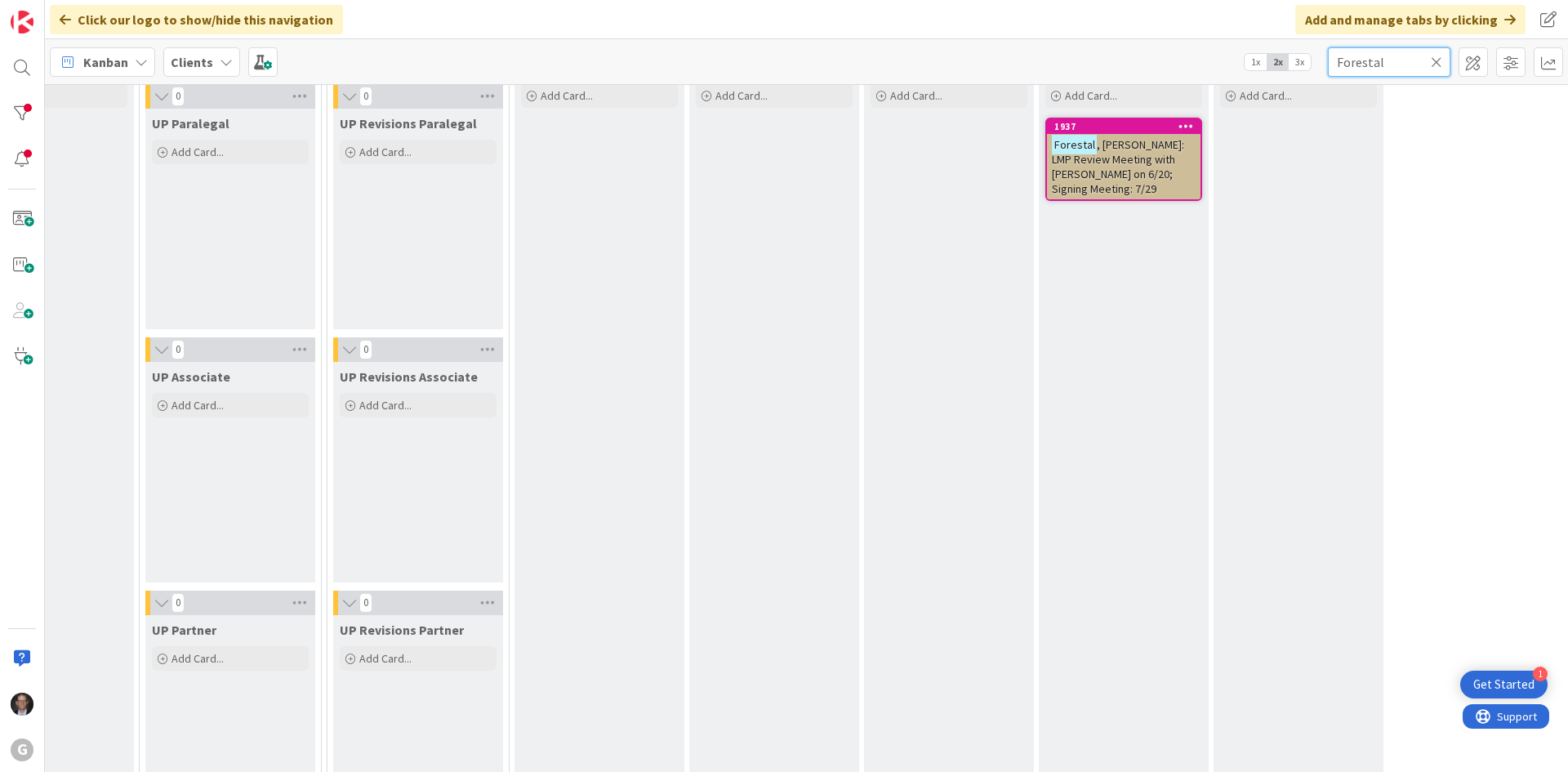
scroll to position [2370, 274]
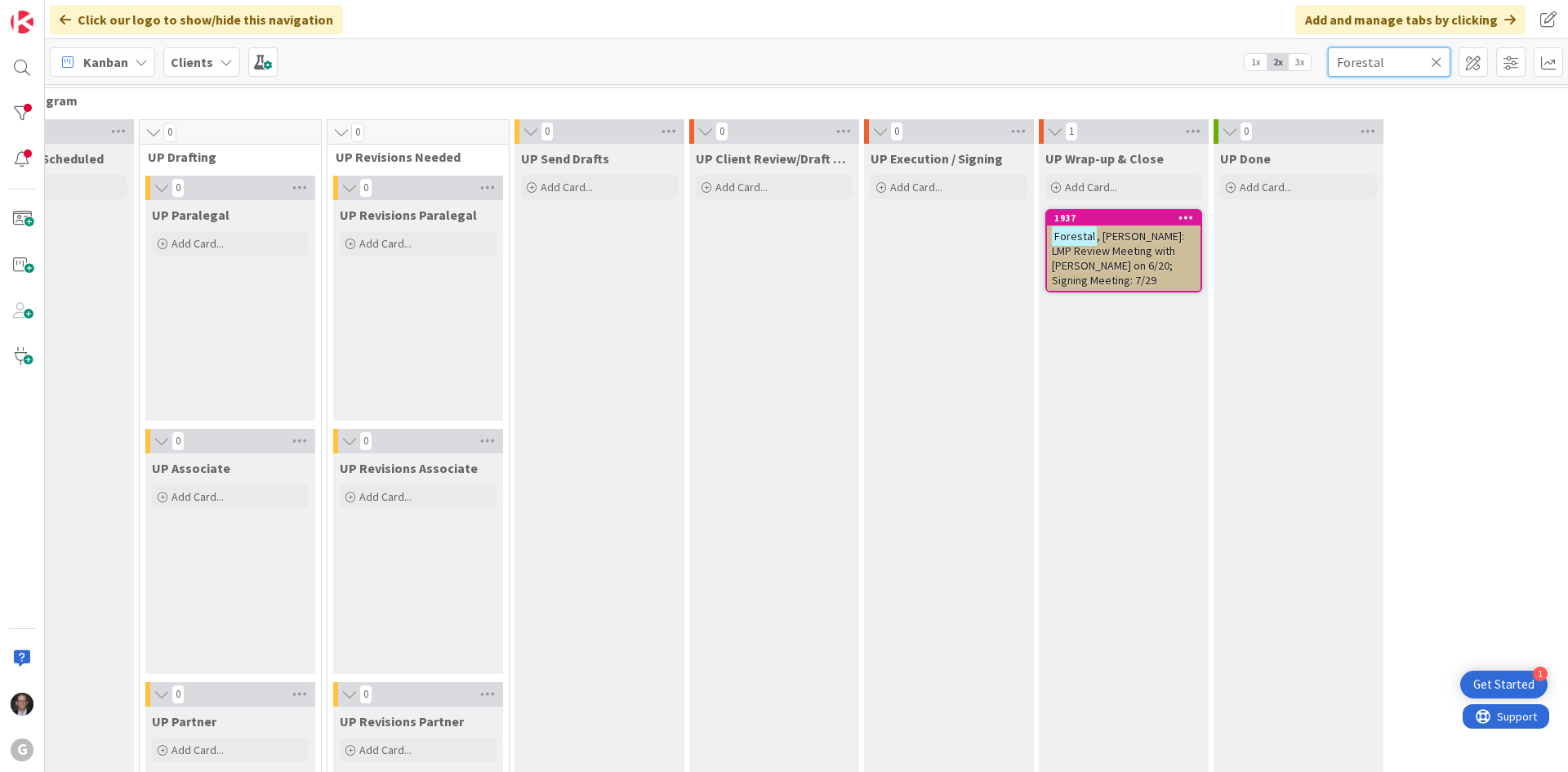
type input "Forestal"
click at [1102, 246] on span ", [PERSON_NAME]: LMP Review Meeting with [PERSON_NAME] on 6/20; Signing Meeting…" at bounding box center [1119, 258] width 133 height 59
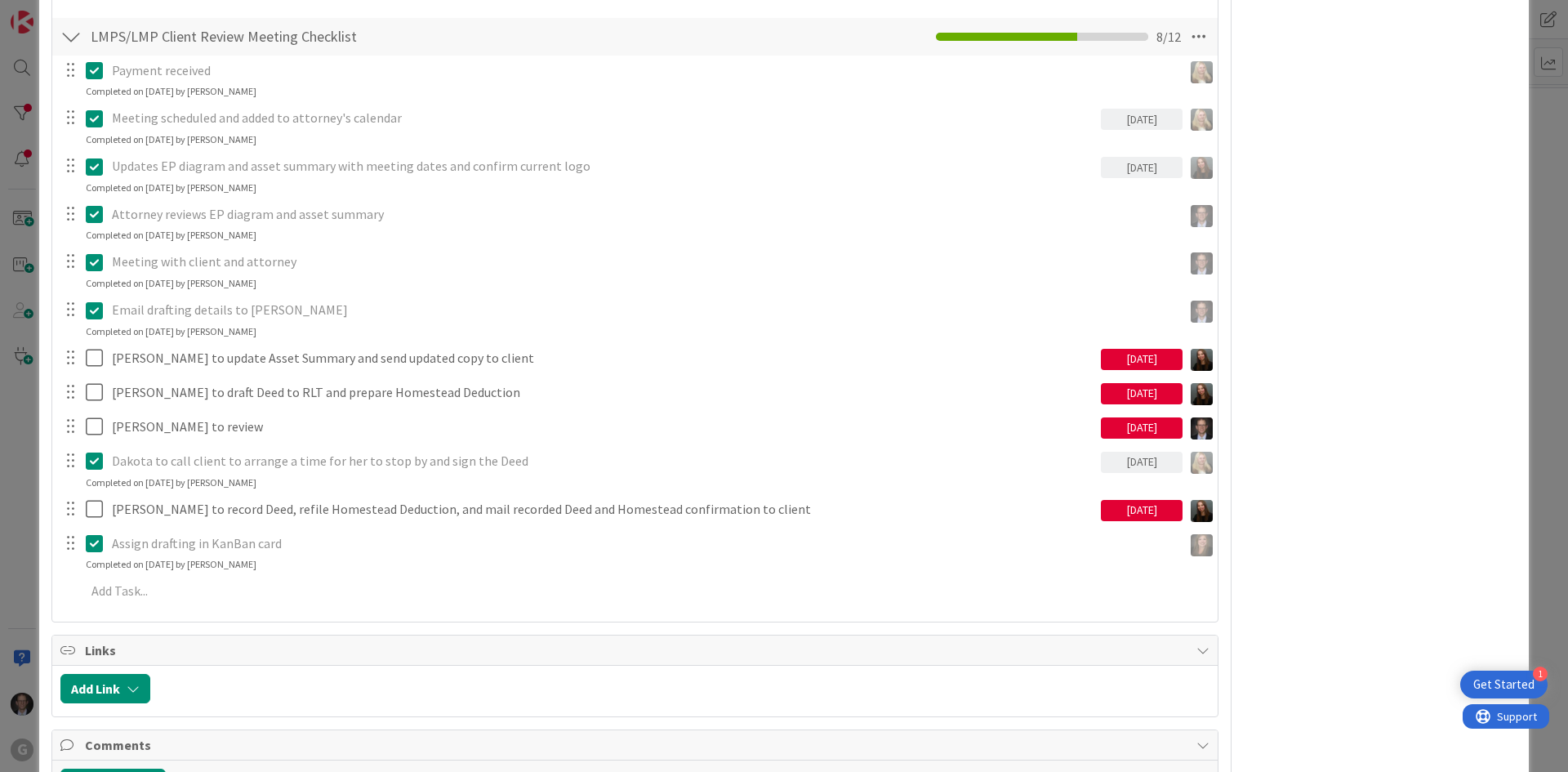
scroll to position [1144, 0]
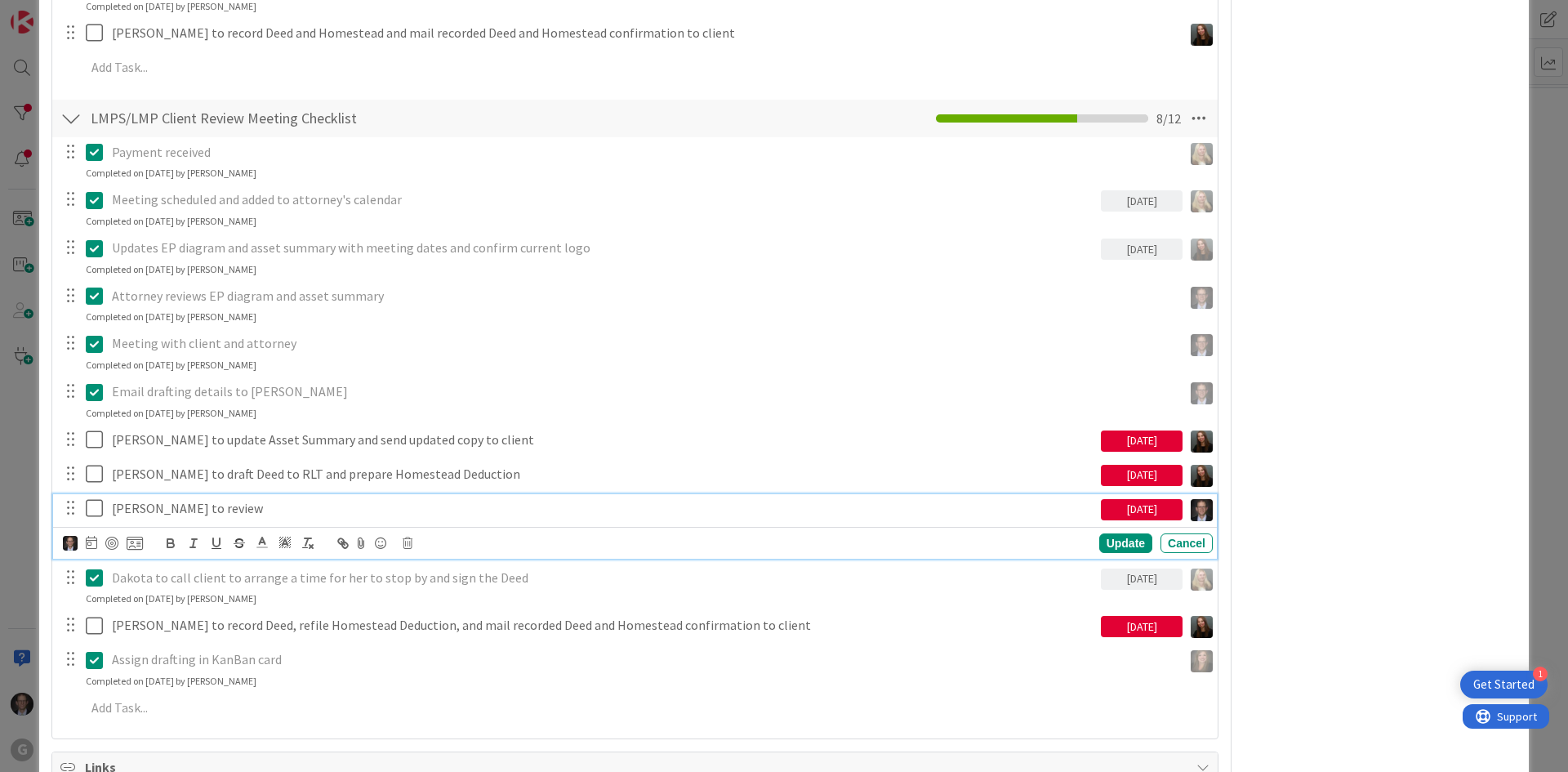
click at [95, 510] on icon at bounding box center [98, 508] width 25 height 20
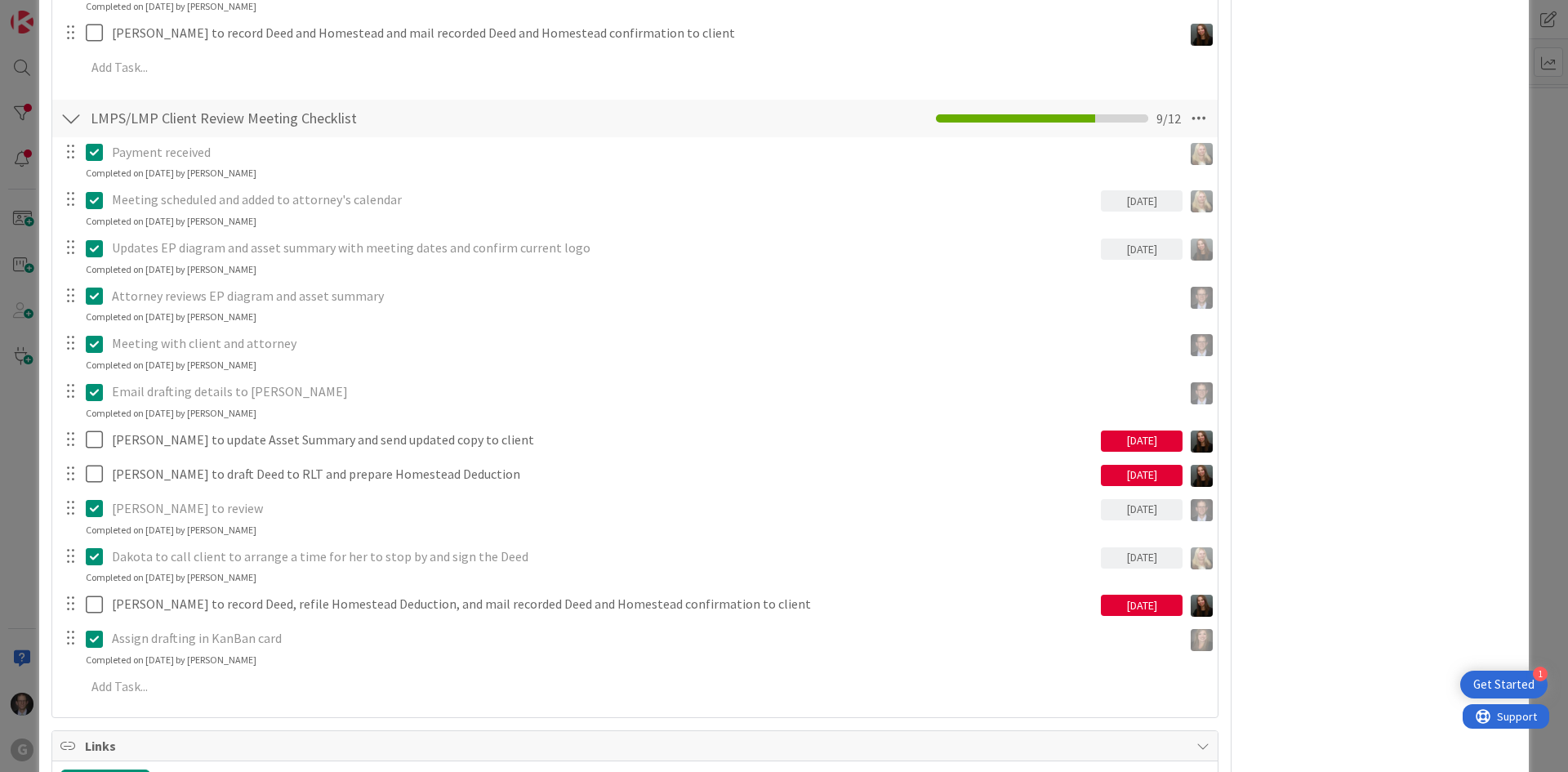
type textarea "x"
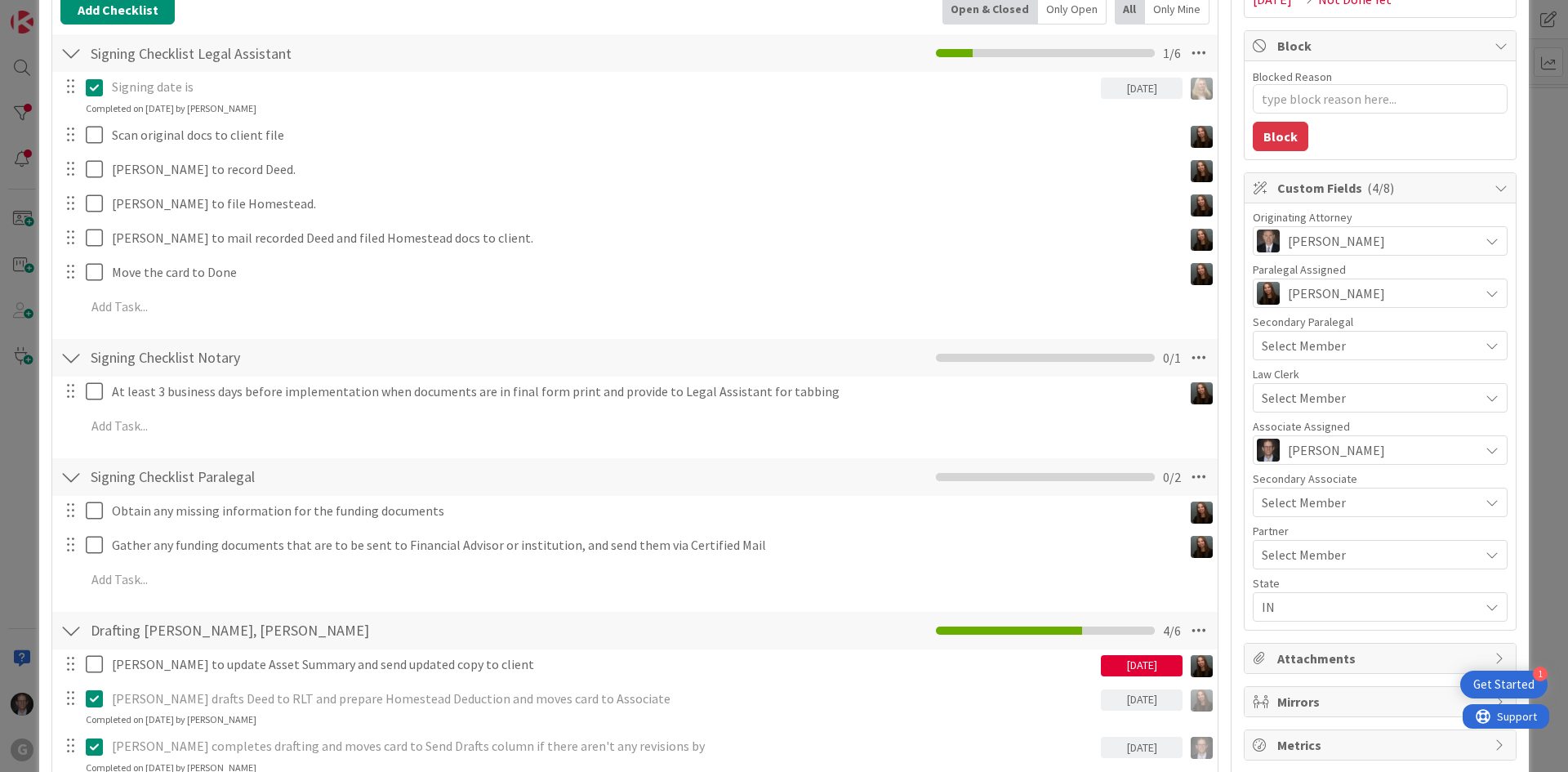
scroll to position [0, 0]
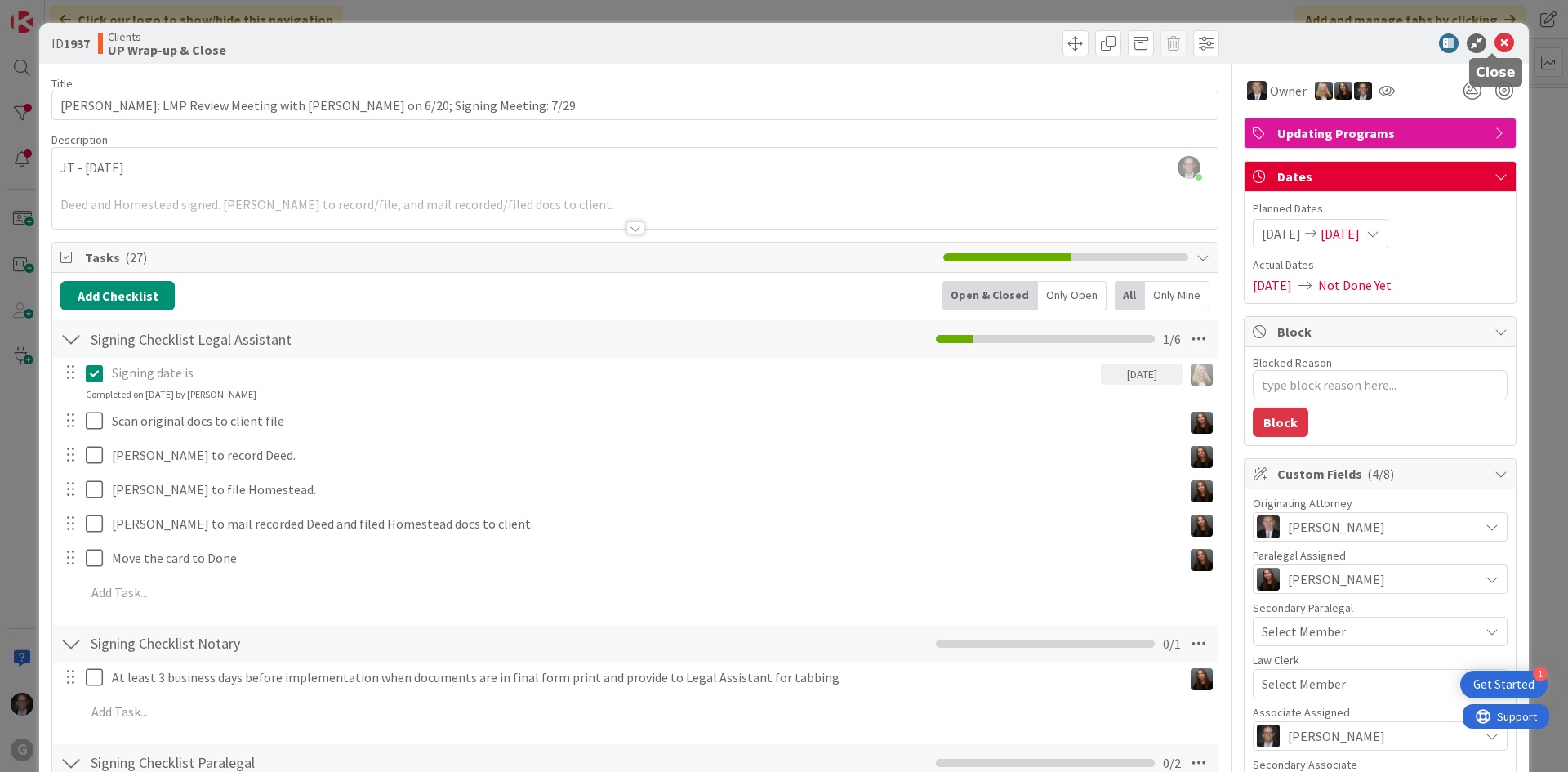
click at [1495, 46] on icon at bounding box center [1504, 43] width 20 height 20
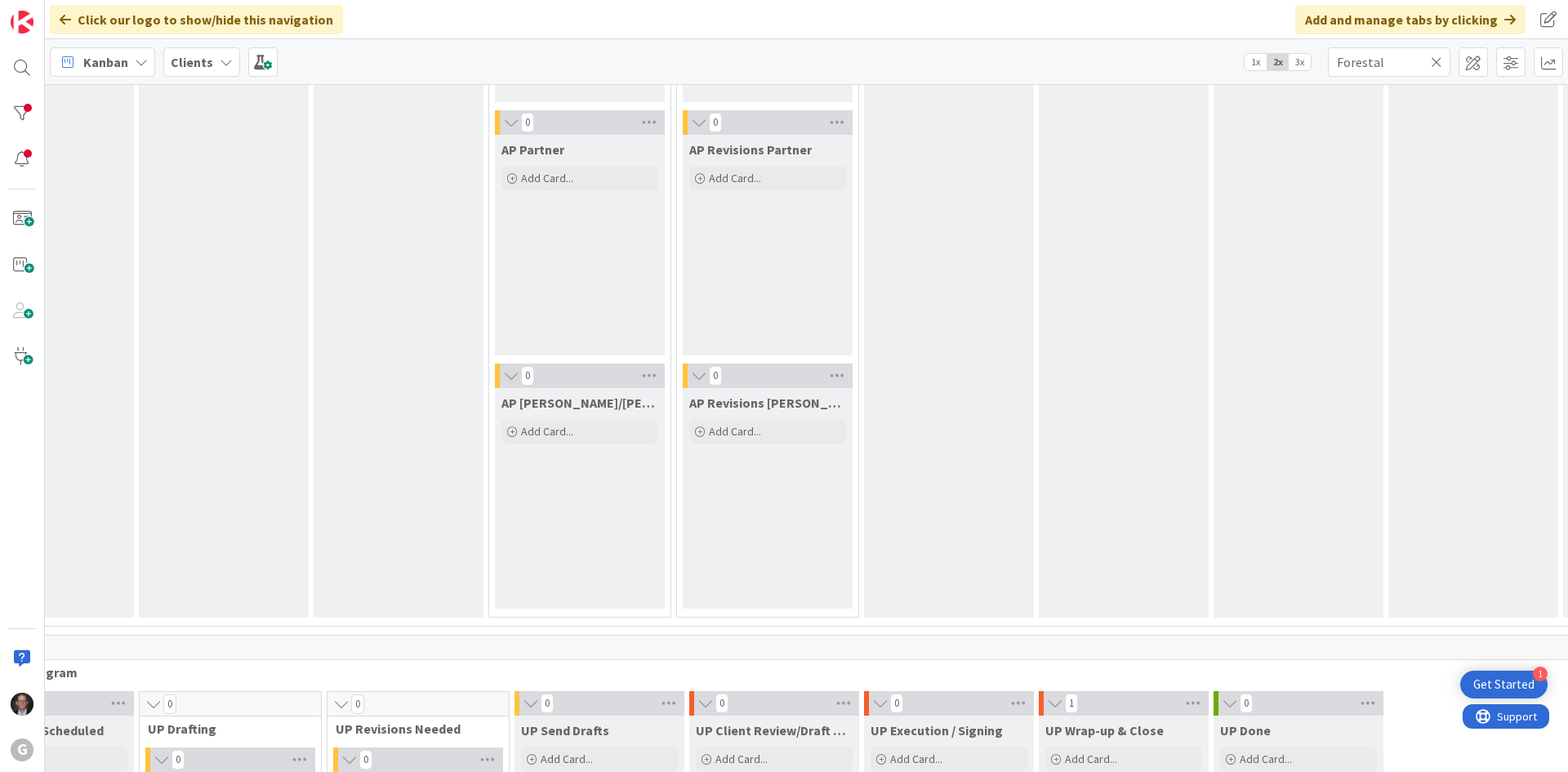
click at [135, 60] on icon at bounding box center [141, 63] width 13 height 13
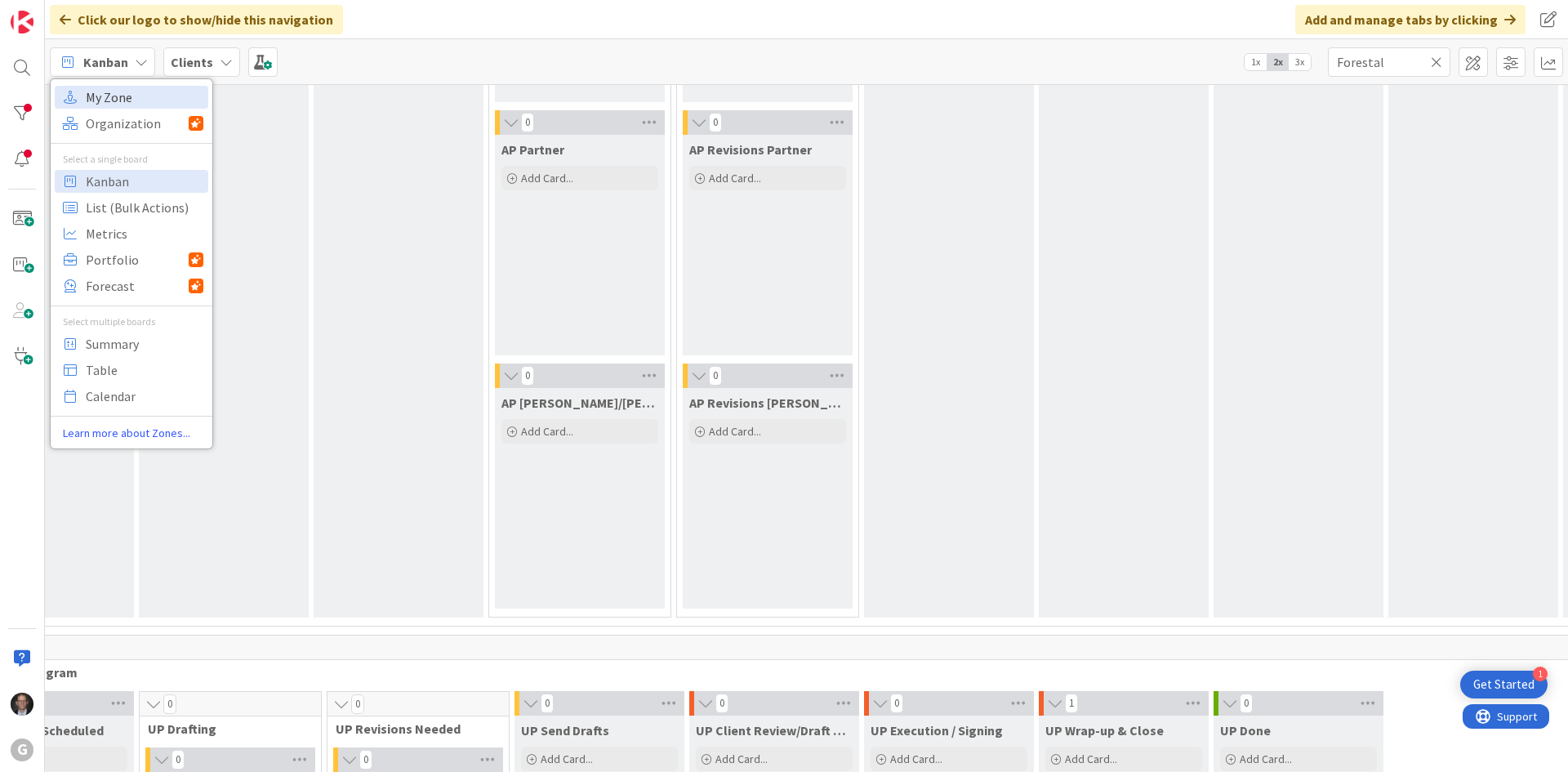
click at [125, 93] on span "My Zone" at bounding box center [144, 98] width 118 height 25
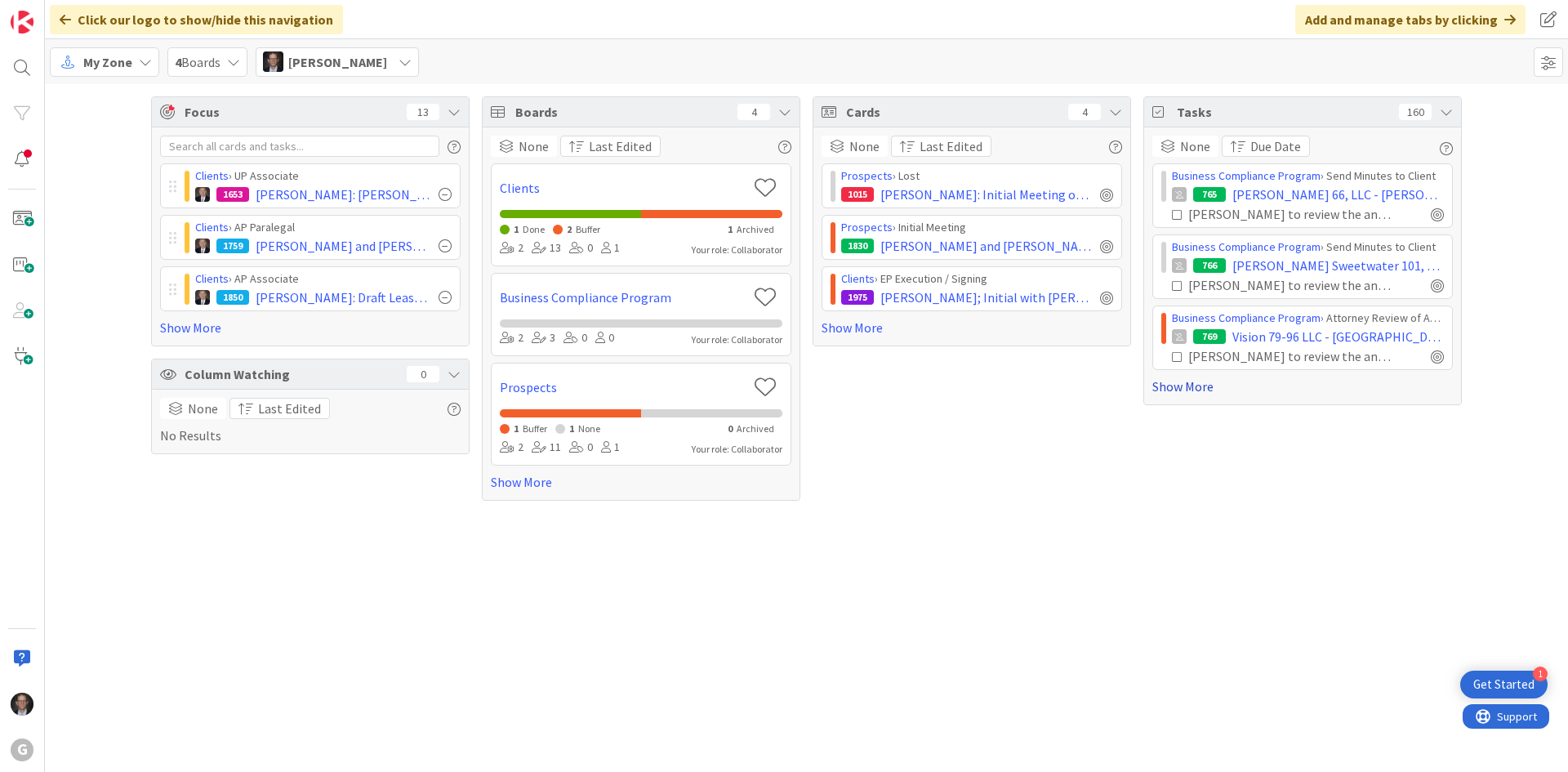
click at [1175, 390] on link "Show More" at bounding box center [1303, 386] width 301 height 20
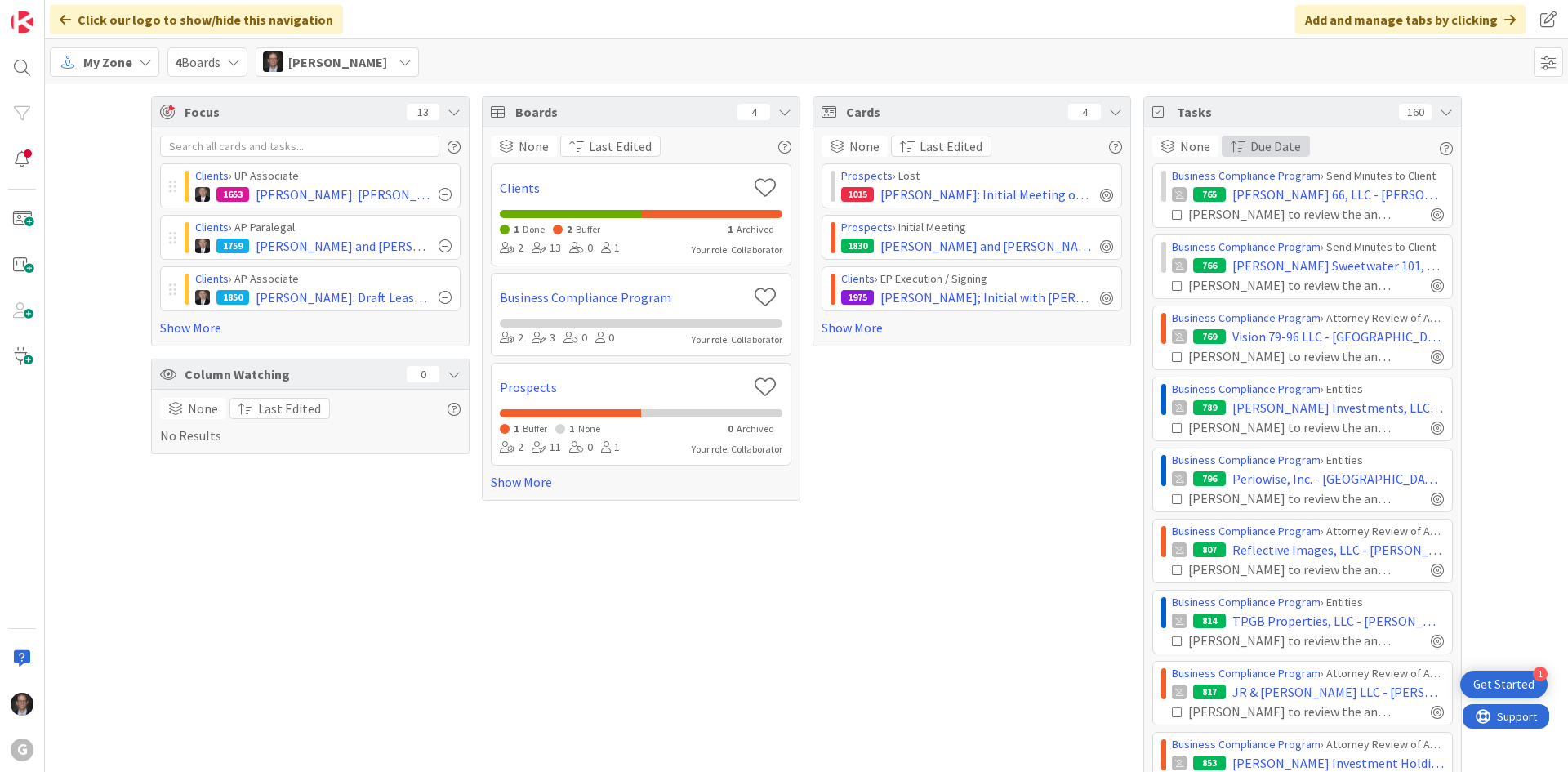
click at [1272, 144] on span "Due Date" at bounding box center [1275, 146] width 50 height 20
click at [1266, 146] on span "Due Date" at bounding box center [1275, 146] width 50 height 20
click at [1181, 151] on span "None" at bounding box center [1195, 146] width 30 height 20
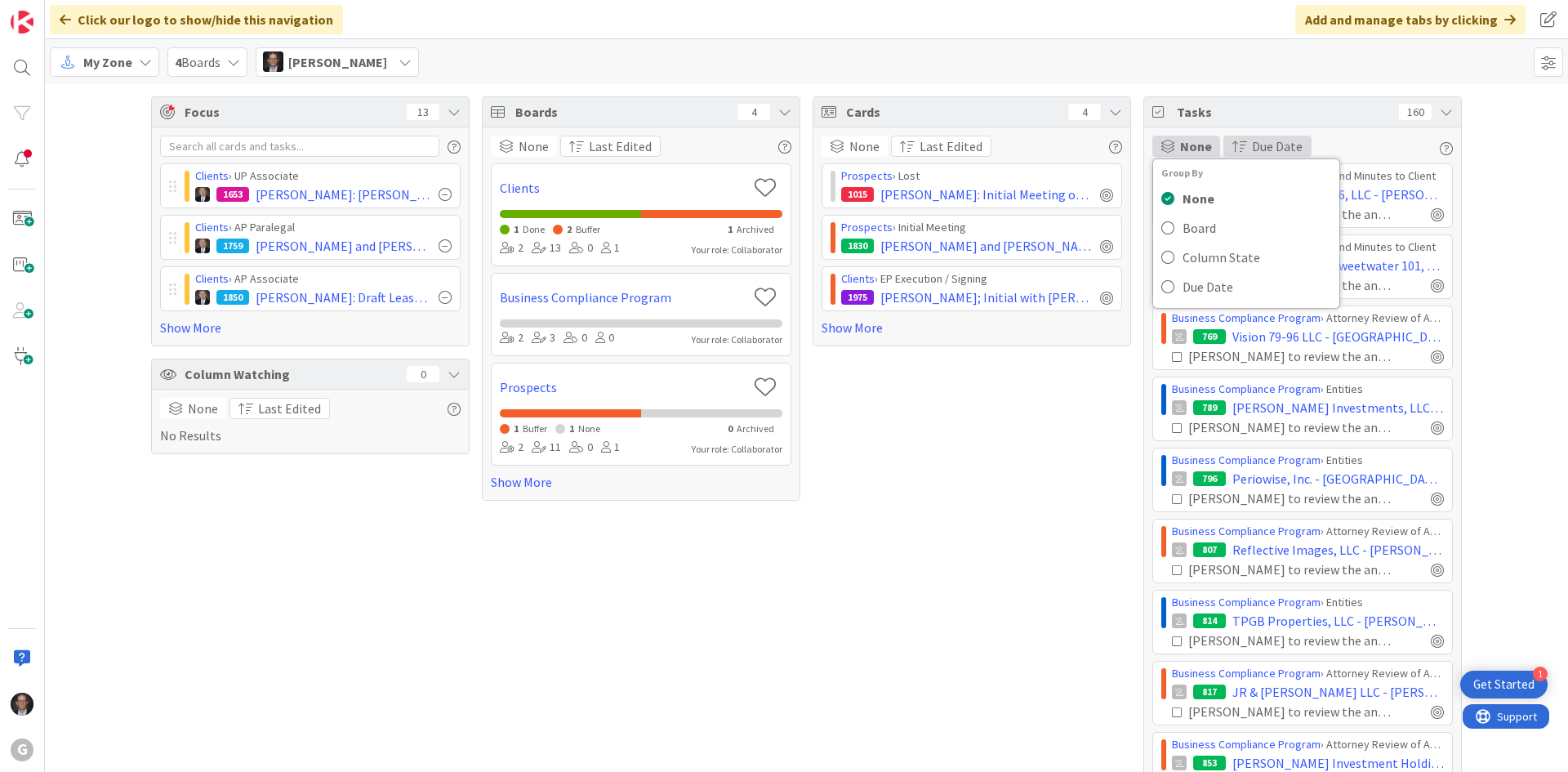
click at [1260, 144] on span "Due Date" at bounding box center [1277, 146] width 50 height 20
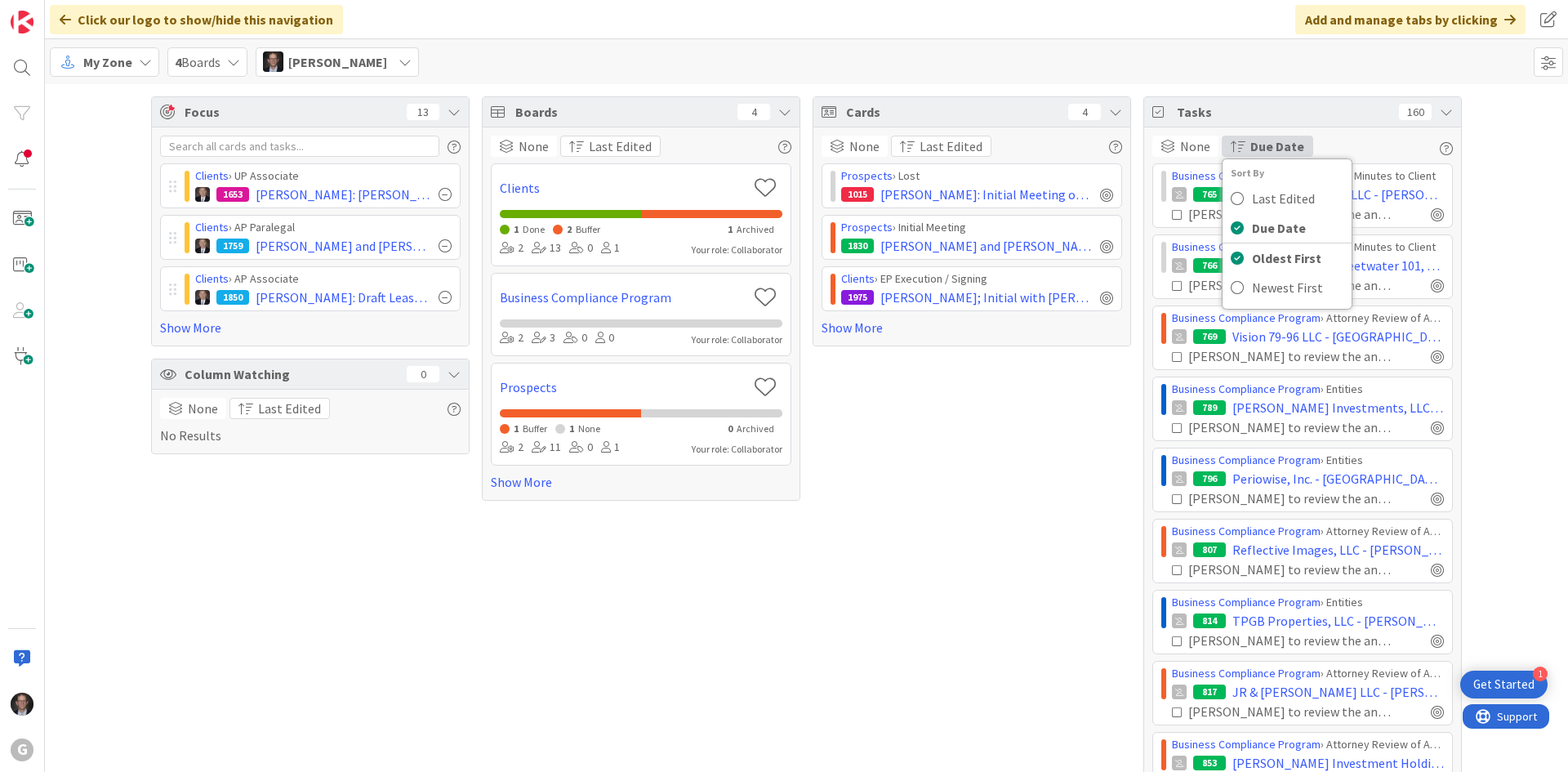
click at [1360, 142] on div "None Group By None Board Column State Due Date Due Date Sort By Last Edited Due…" at bounding box center [1303, 146] width 301 height 21
click at [354, 56] on div "[PERSON_NAME]" at bounding box center [337, 62] width 163 height 29
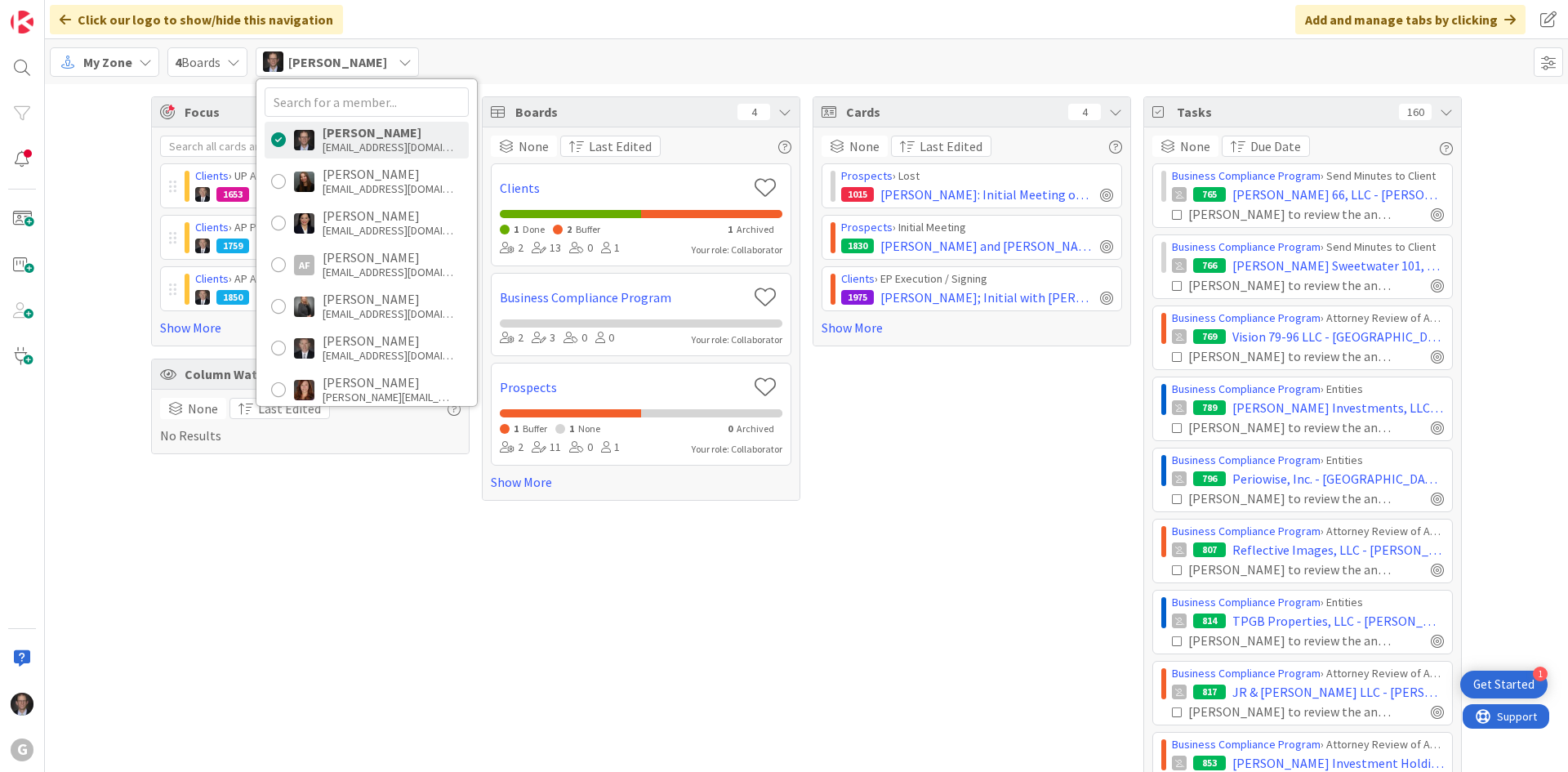
click at [637, 61] on div "My Zone 4 Boards [PERSON_NAME] [PERSON_NAME] [EMAIL_ADDRESS][DOMAIN_NAME] [PERS…" at bounding box center [806, 61] width 1523 height 45
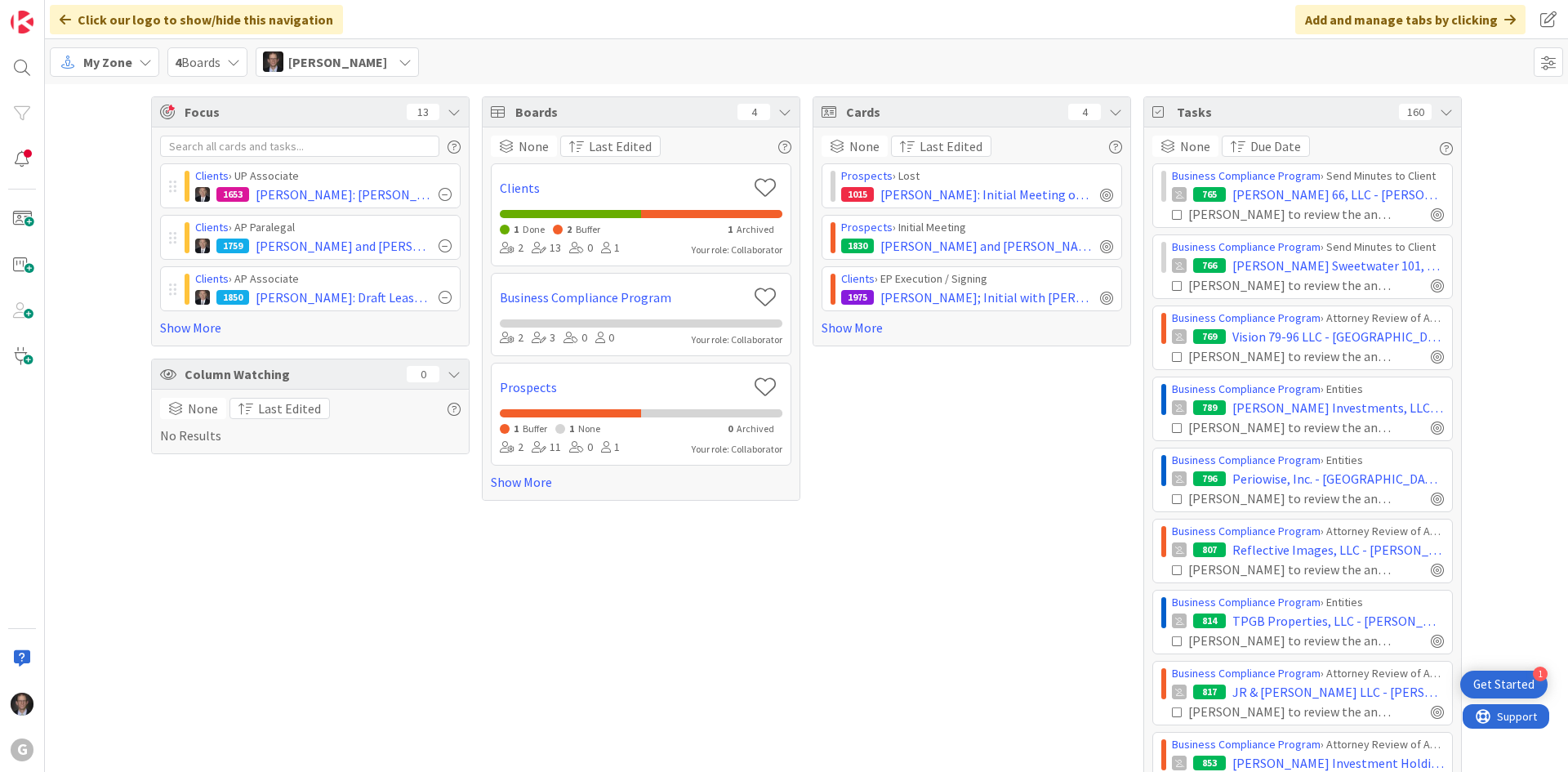
click at [97, 61] on span "My Zone" at bounding box center [108, 62] width 49 height 20
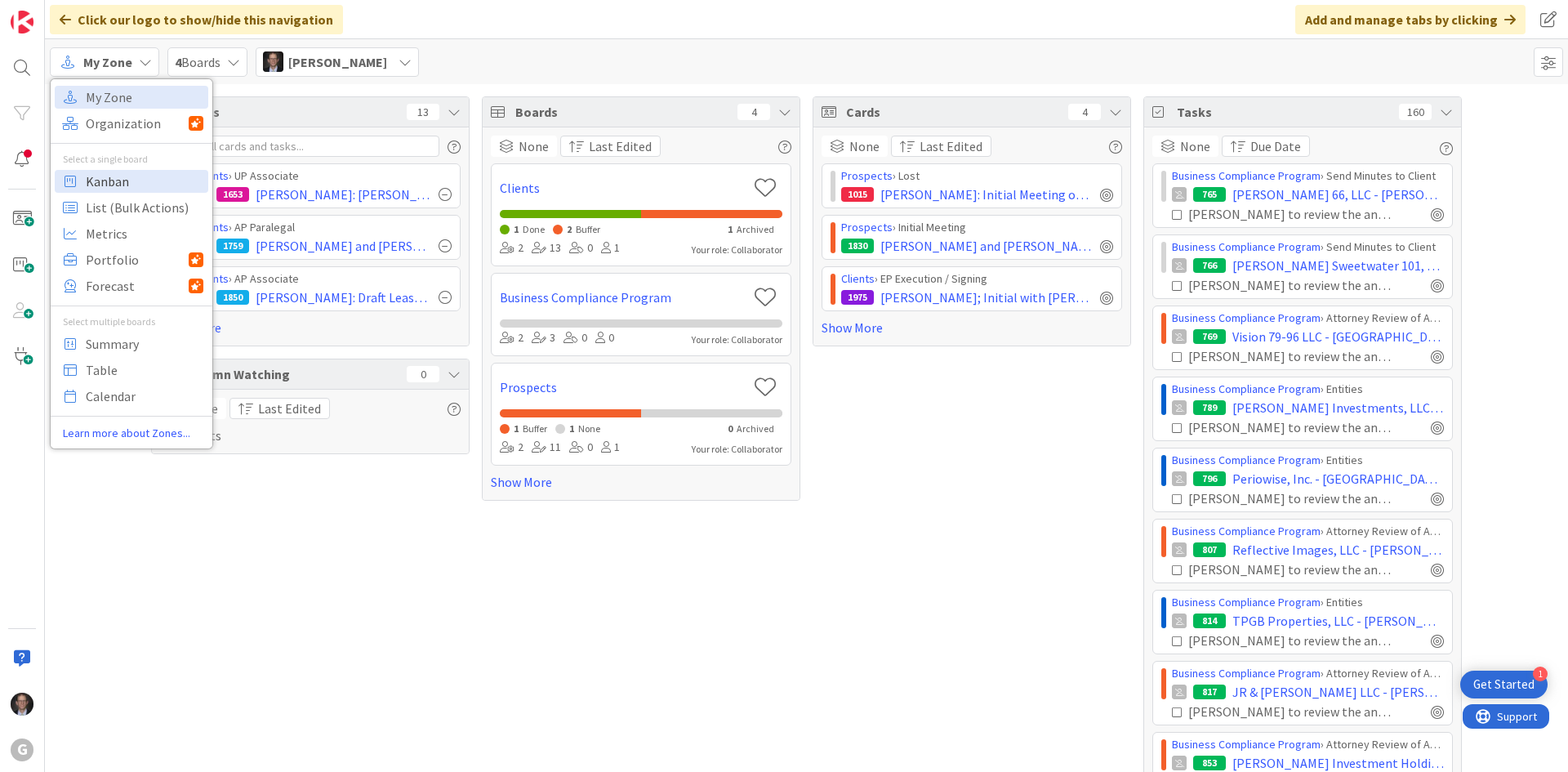
click at [118, 184] on span "Kanban" at bounding box center [144, 181] width 118 height 25
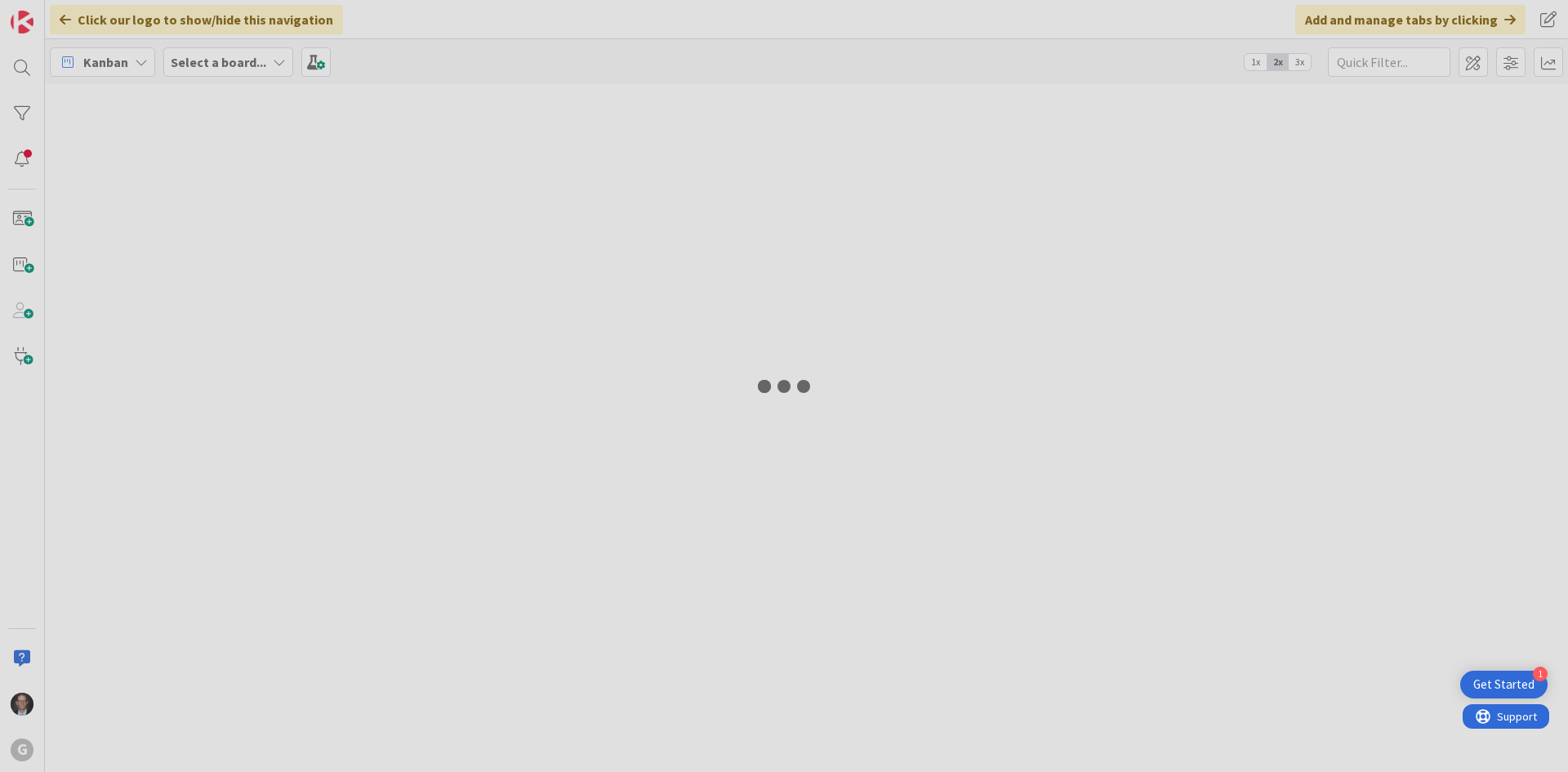
type input "Forestal"
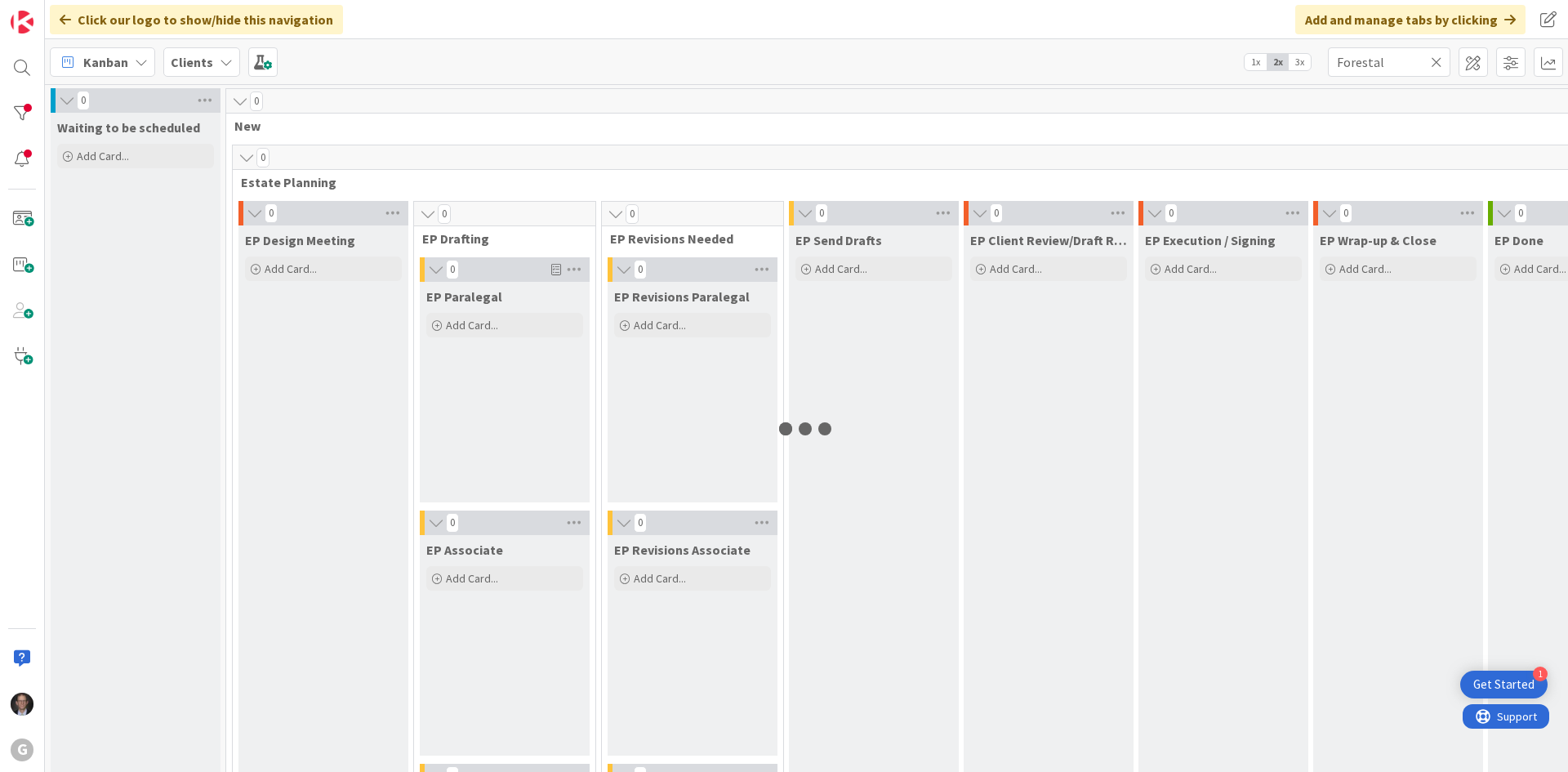
click at [1440, 61] on icon at bounding box center [1436, 63] width 11 height 15
click at [1403, 58] on input "text" at bounding box center [1389, 62] width 122 height 29
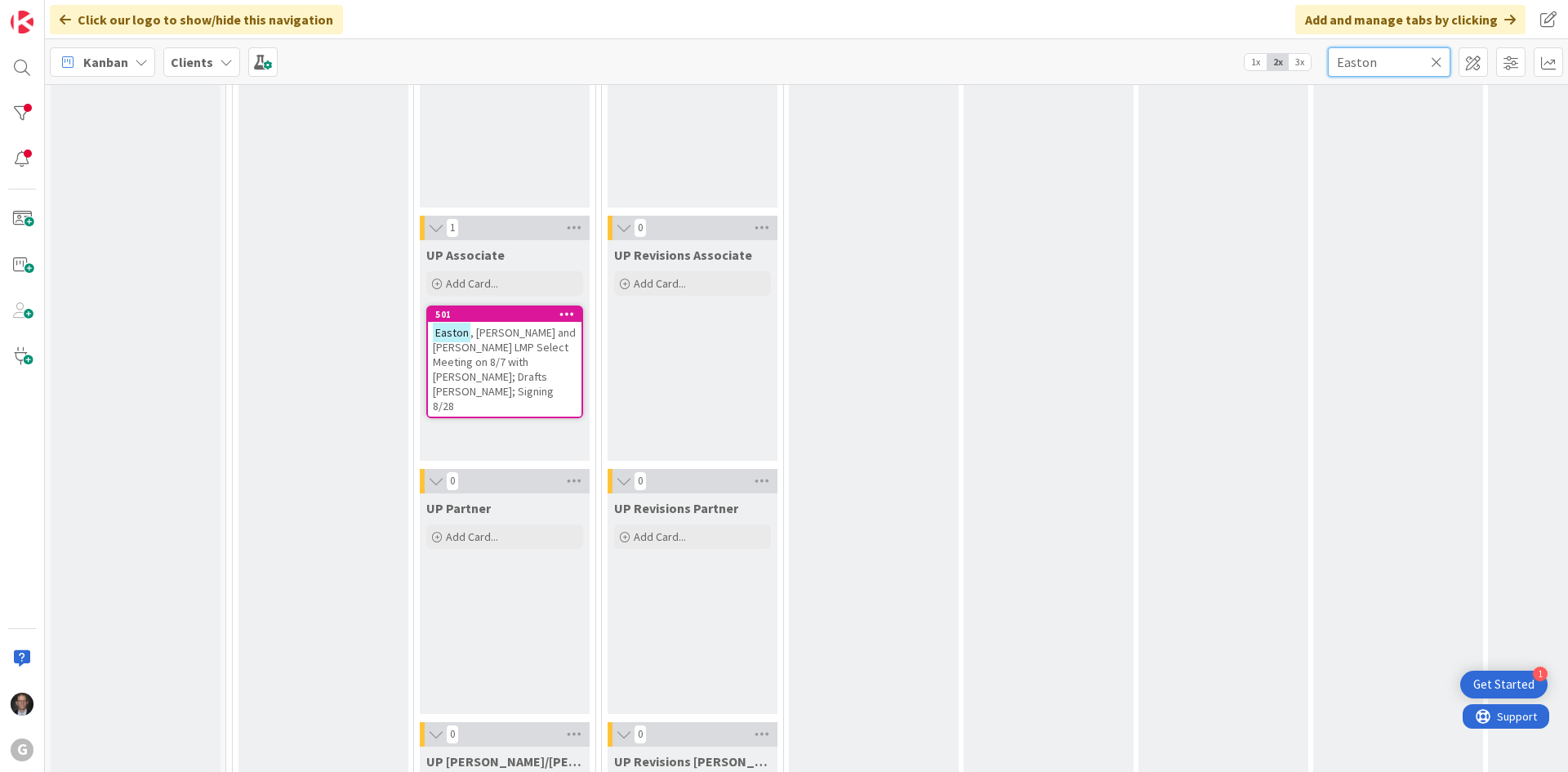
scroll to position [2696, 0]
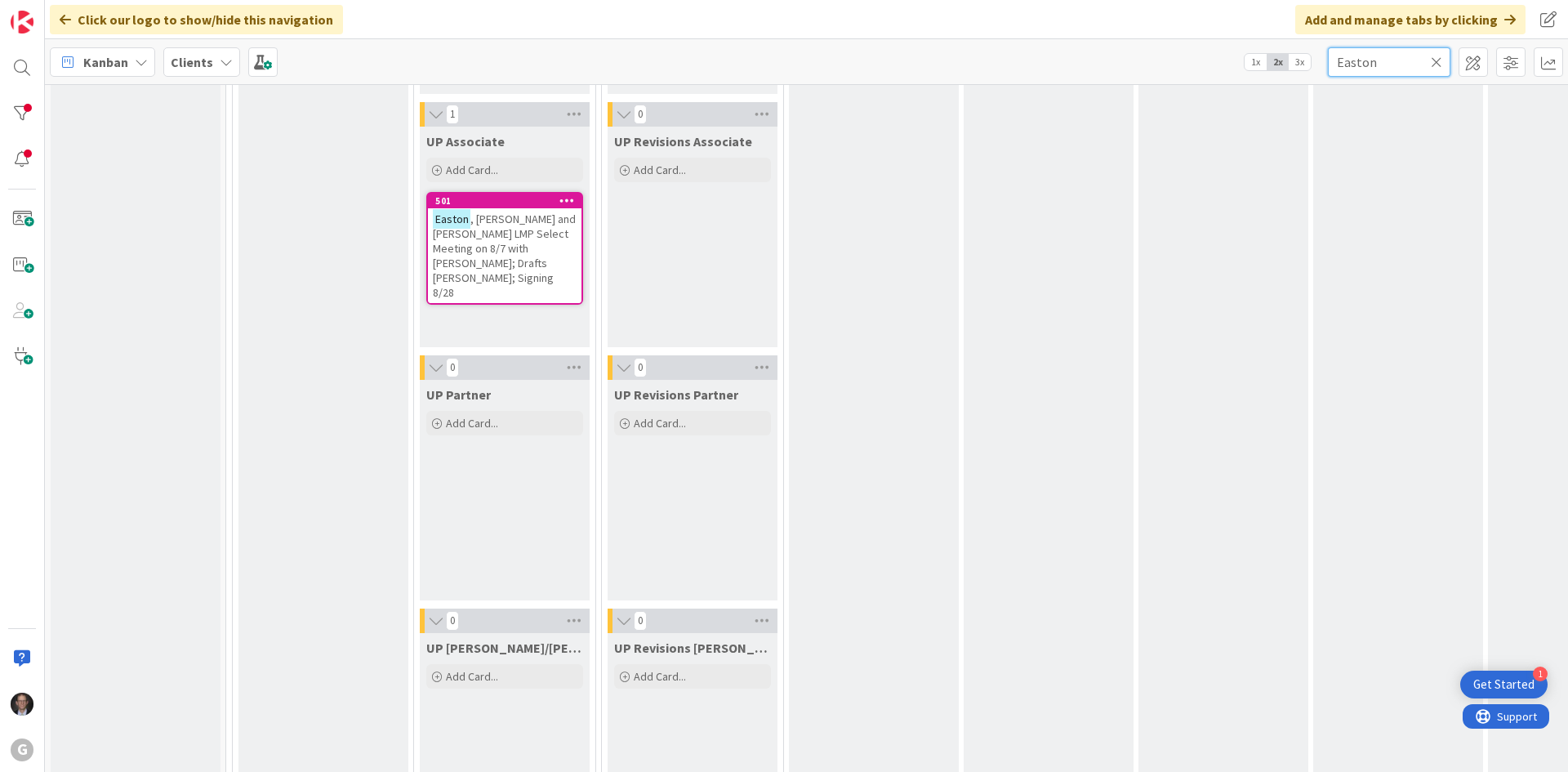
type input "Easton"
click at [524, 234] on span ", [PERSON_NAME] and [PERSON_NAME] LMP Select Meeting on 8/7 with [PERSON_NAME];…" at bounding box center [504, 255] width 143 height 88
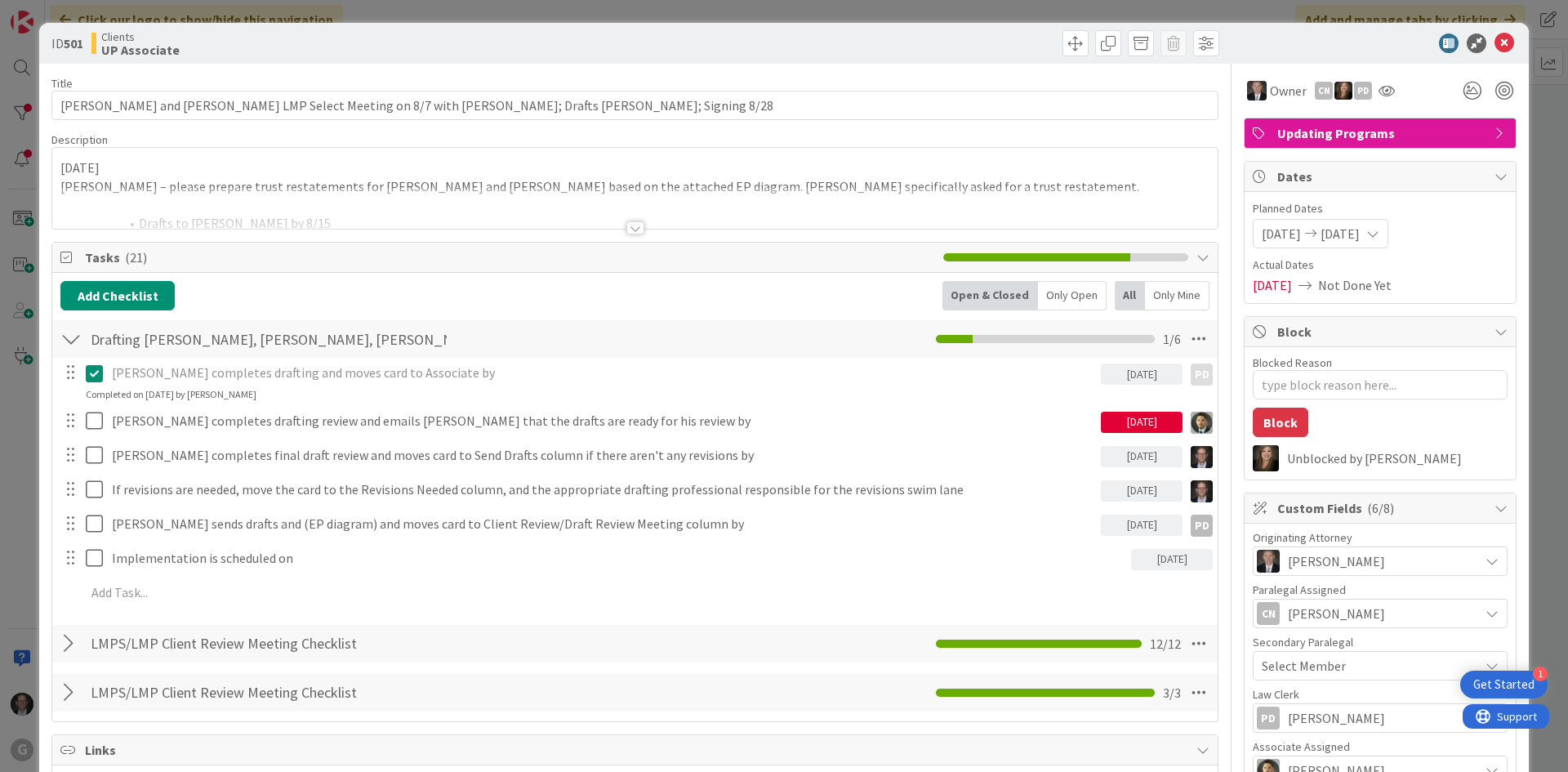
click at [632, 224] on div at bounding box center [635, 228] width 18 height 13
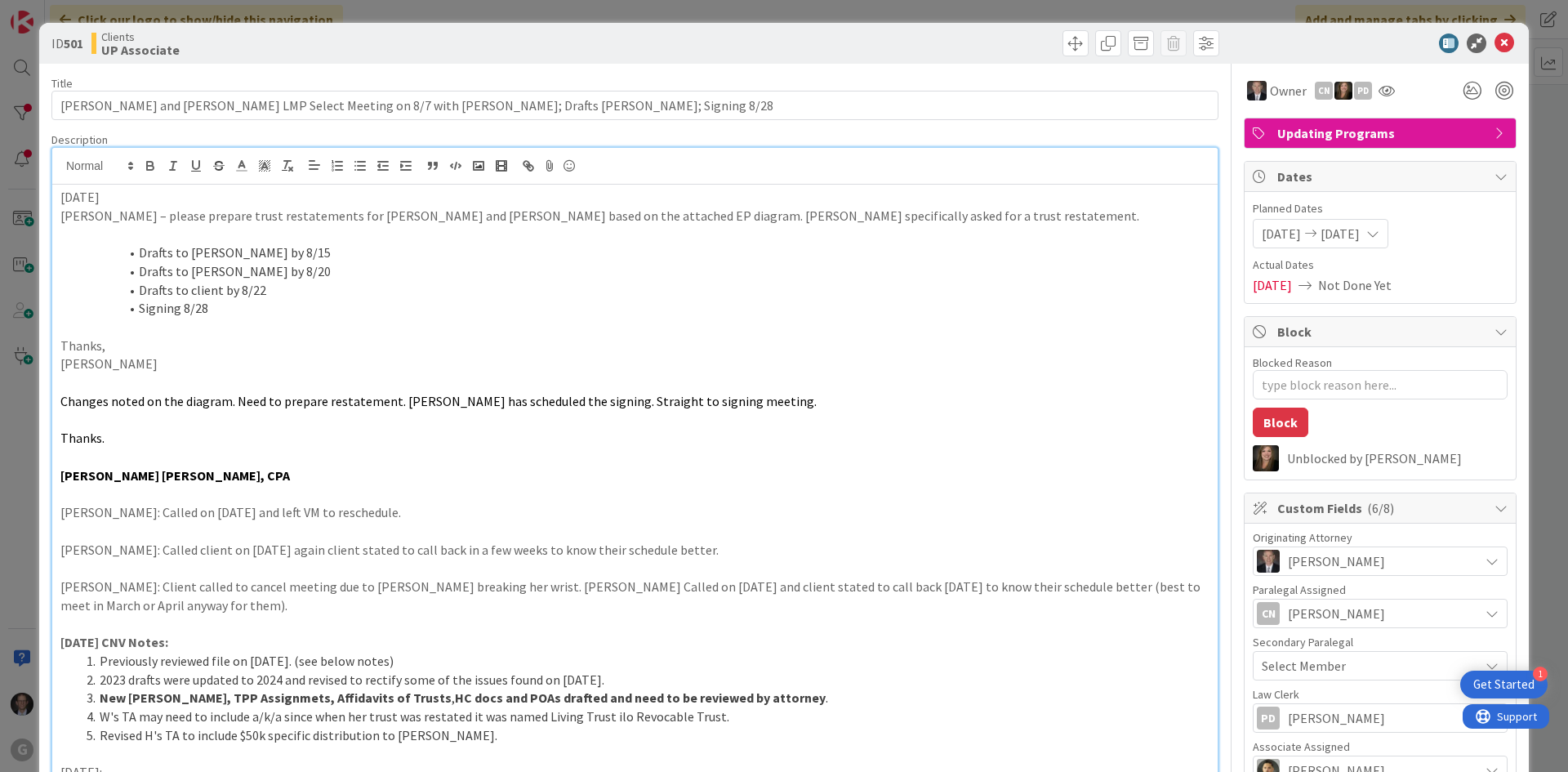
click at [543, 310] on li "Signing 8/28" at bounding box center [645, 308] width 1130 height 19
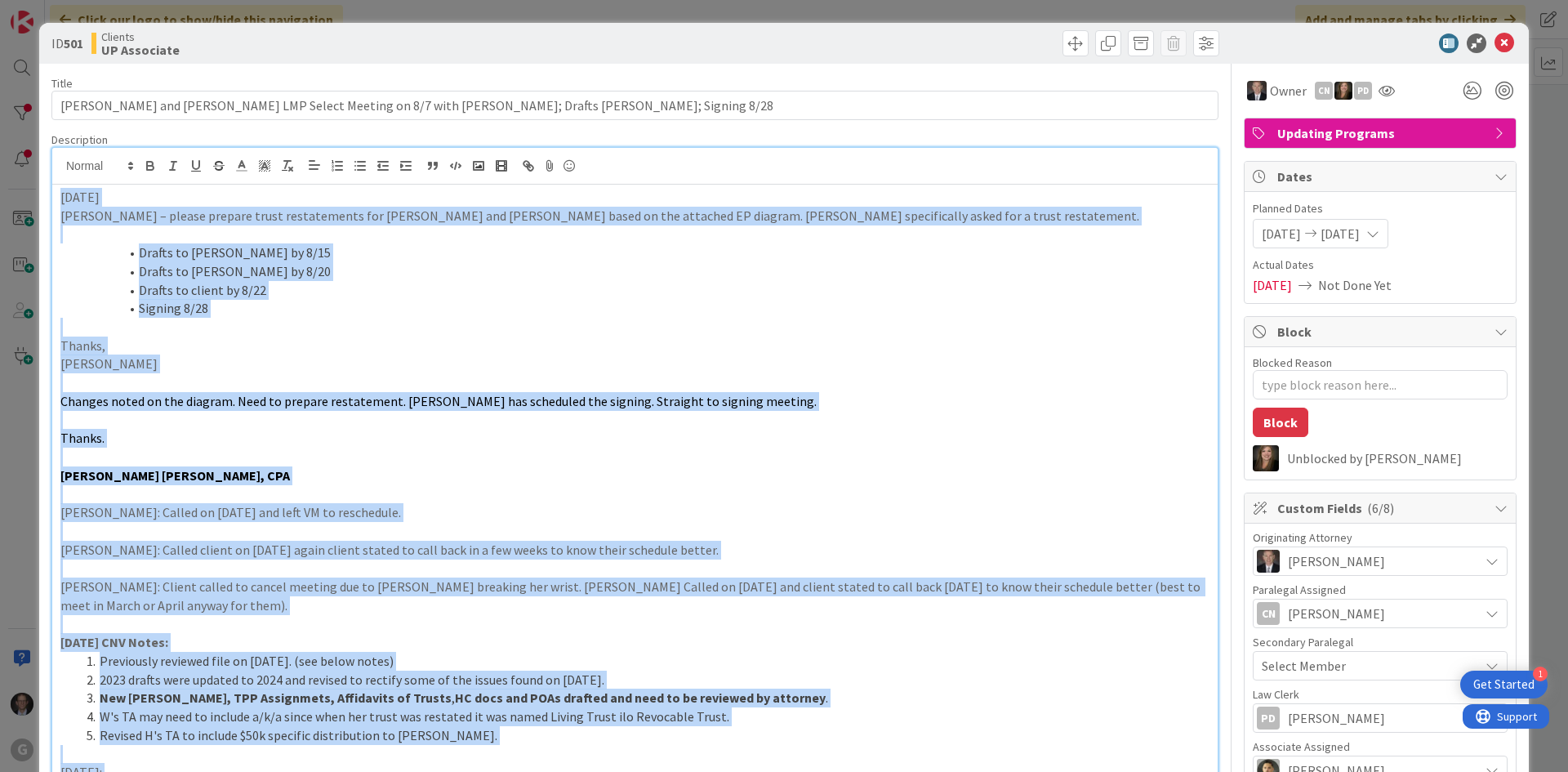
drag, startPoint x: 508, startPoint y: 651, endPoint x: 50, endPoint y: 197, distance: 644.9
click at [51, 197] on div "[PERSON_NAME] just joined [DATE] [PERSON_NAME] – please prepare trust restateme…" at bounding box center [634, 658] width 1167 height 1023
copy div "4/0/86 Lore – ipsumd sitamet conse adipiscingel sed Doeius tem Incidid Utlabo e…"
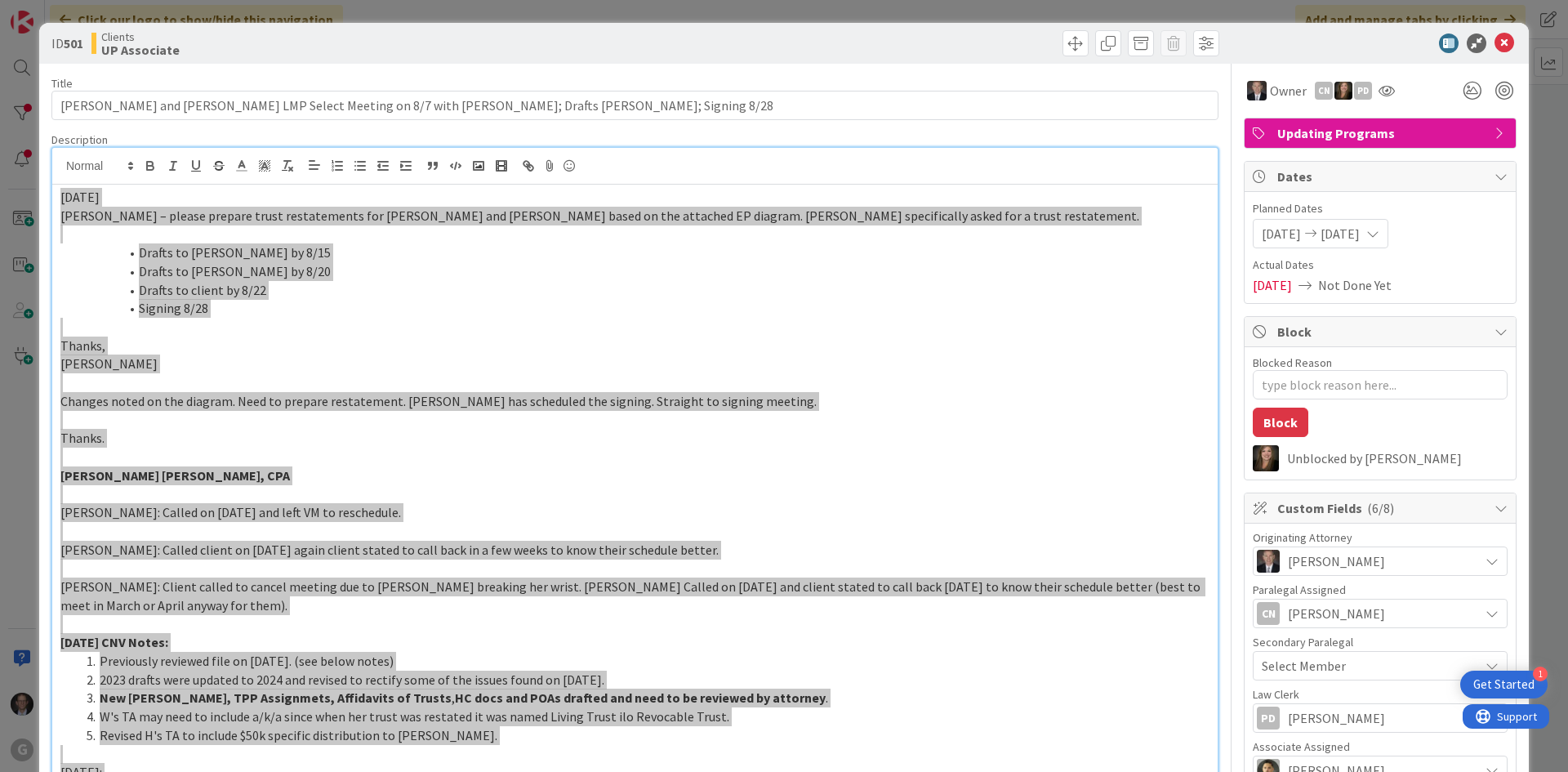
type textarea "x"
